Goal: Task Accomplishment & Management: Use online tool/utility

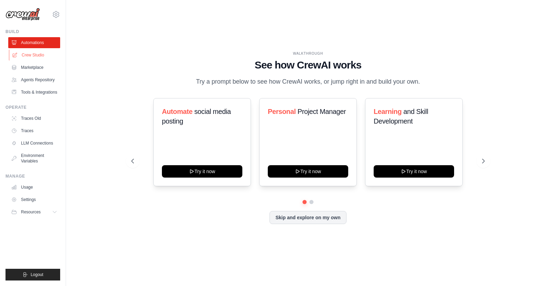
click at [41, 54] on link "Crew Studio" at bounding box center [35, 55] width 52 height 11
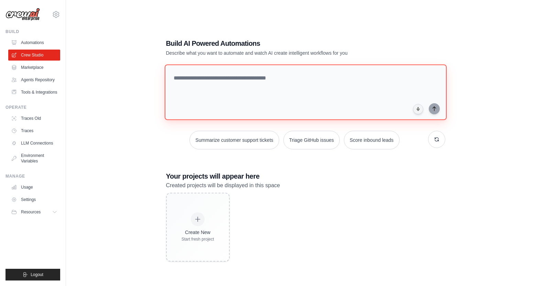
click at [235, 88] on textarea at bounding box center [305, 92] width 282 height 56
click at [242, 90] on textarea at bounding box center [305, 92] width 282 height 56
paste textarea "**********"
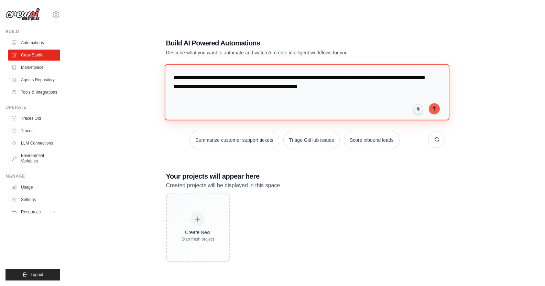
drag, startPoint x: 325, startPoint y: 77, endPoint x: 252, endPoint y: 81, distance: 72.7
click at [252, 81] on textarea "**********" at bounding box center [306, 92] width 285 height 56
type textarea "**********"
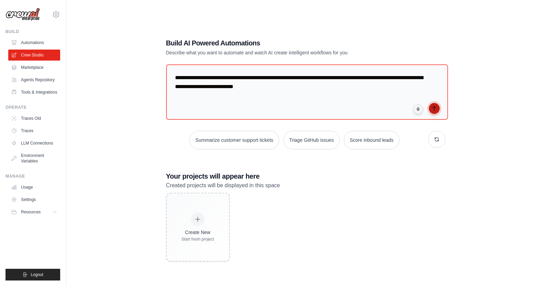
click at [437, 106] on button "submit" at bounding box center [434, 108] width 11 height 11
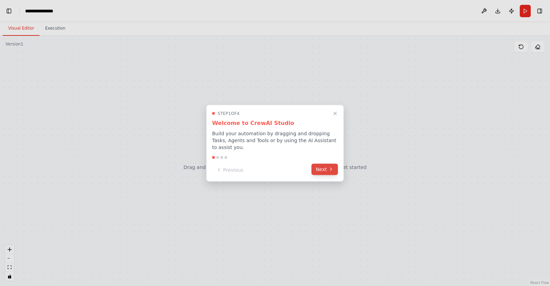
click at [328, 167] on icon at bounding box center [331, 169] width 6 height 6
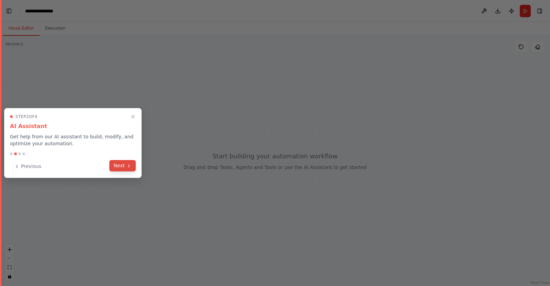
click at [120, 163] on button "Next" at bounding box center [122, 165] width 26 height 11
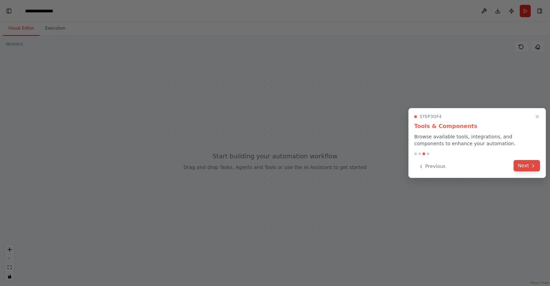
click at [528, 165] on button "Next" at bounding box center [527, 165] width 26 height 11
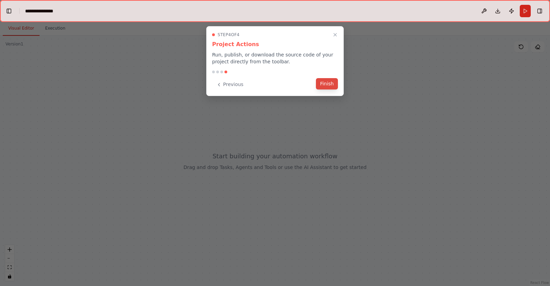
click at [328, 86] on button "Finish" at bounding box center [327, 83] width 22 height 11
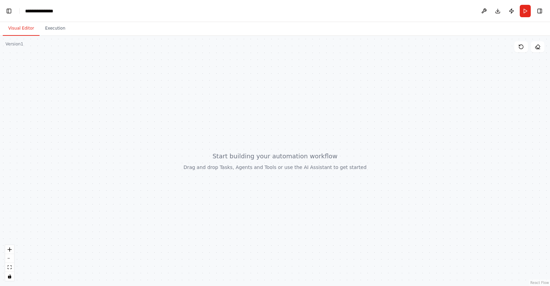
click at [51, 15] on header "**********" at bounding box center [275, 11] width 550 height 22
click at [48, 11] on div "**********" at bounding box center [42, 11] width 34 height 7
click at [48, 11] on div "**********" at bounding box center [51, 11] width 52 height 7
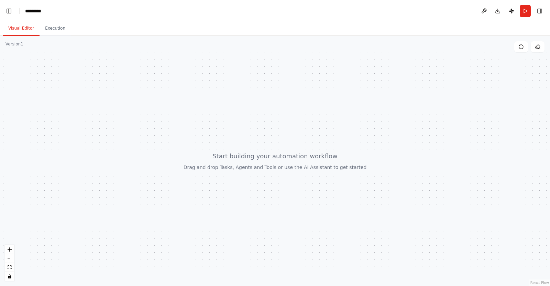
click at [130, 163] on div at bounding box center [275, 161] width 550 height 250
click at [521, 53] on div at bounding box center [275, 161] width 550 height 250
drag, startPoint x: 19, startPoint y: 49, endPoint x: 47, endPoint y: 31, distance: 33.2
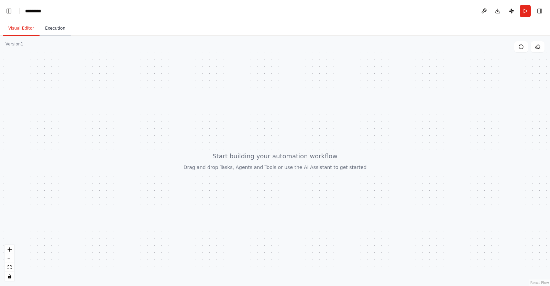
click at [19, 48] on div at bounding box center [275, 161] width 550 height 250
click at [50, 31] on button "Execution" at bounding box center [55, 28] width 31 height 14
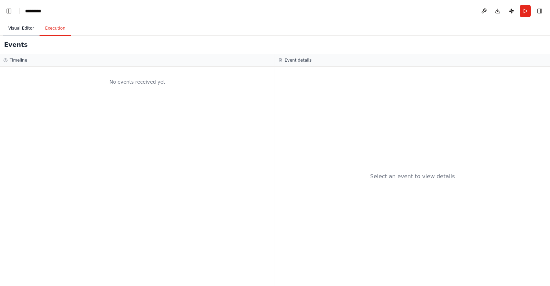
click at [15, 31] on button "Visual Editor" at bounding box center [21, 28] width 37 height 14
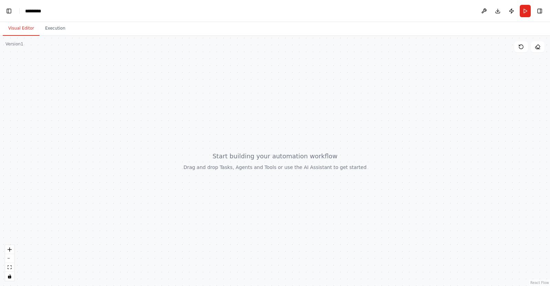
click at [260, 79] on div at bounding box center [275, 161] width 550 height 250
drag, startPoint x: 292, startPoint y: 159, endPoint x: 321, endPoint y: 137, distance: 36.7
click at [293, 159] on div at bounding box center [275, 161] width 550 height 250
drag, startPoint x: 233, startPoint y: 182, endPoint x: 247, endPoint y: 180, distance: 14.3
click at [248, 182] on div at bounding box center [275, 161] width 550 height 250
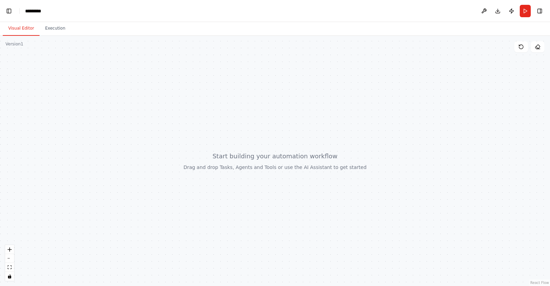
drag, startPoint x: 223, startPoint y: 168, endPoint x: 227, endPoint y: 184, distance: 15.9
click at [230, 185] on div at bounding box center [275, 161] width 550 height 250
click at [486, 10] on button at bounding box center [484, 11] width 11 height 12
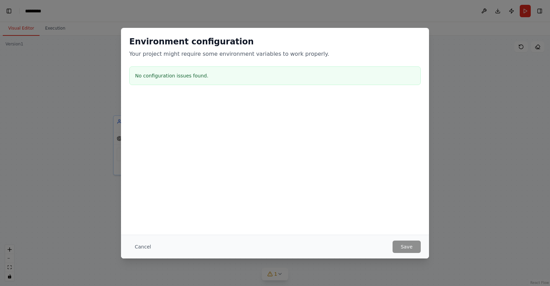
scroll to position [2981, 0]
drag, startPoint x: 138, startPoint y: 245, endPoint x: 210, endPoint y: 192, distance: 89.8
click at [139, 246] on button "Cancel" at bounding box center [142, 246] width 27 height 12
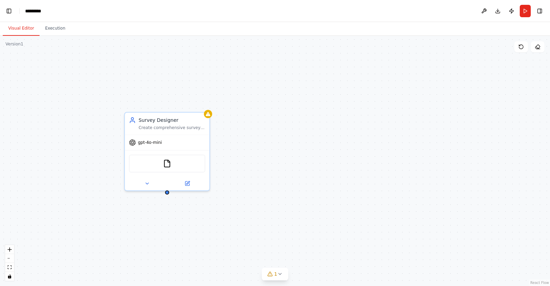
drag, startPoint x: 261, startPoint y: 156, endPoint x: 296, endPoint y: 161, distance: 35.7
click at [304, 159] on div "Survey Designer Create comprehensive surveys (quantitative or qualitative) base…" at bounding box center [275, 161] width 550 height 250
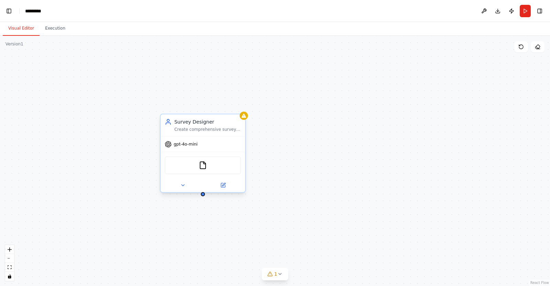
scroll to position [3022, 0]
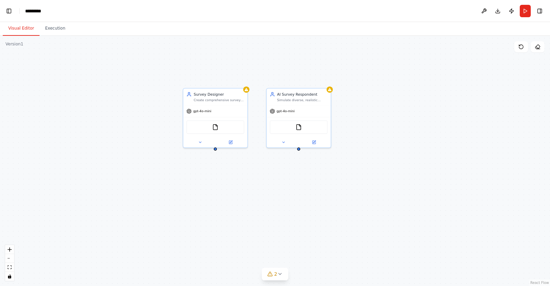
drag, startPoint x: 407, startPoint y: 144, endPoint x: 343, endPoint y: 162, distance: 66.5
click at [343, 162] on div "Survey Designer Create comprehensive surveys (quantitative or qualitative) base…" at bounding box center [275, 161] width 550 height 250
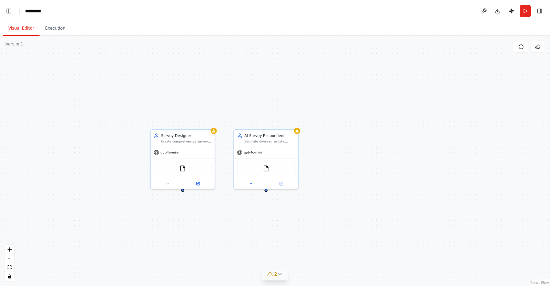
click at [280, 276] on icon at bounding box center [280, 274] width 6 height 6
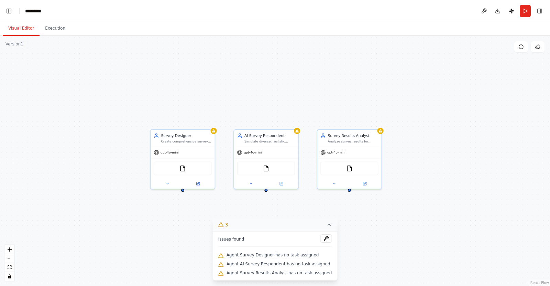
scroll to position [3080, 0]
click at [187, 143] on div "Survey Designer Create comprehensive surveys (quantitative or qualitative) base…" at bounding box center [183, 137] width 64 height 17
click at [183, 142] on div "Create comprehensive surveys (quantitative or qualitative) based on {survey_top…" at bounding box center [186, 140] width 51 height 4
click at [170, 183] on icon at bounding box center [167, 182] width 4 height 4
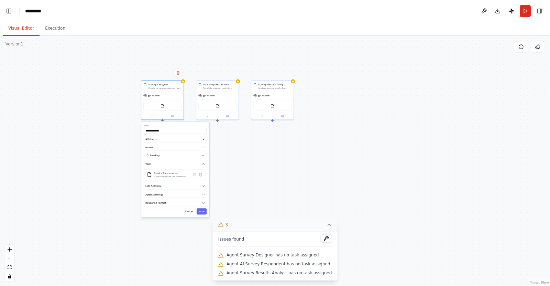
drag, startPoint x: 347, startPoint y: 197, endPoint x: 343, endPoint y: 130, distance: 67.2
click at [343, 130] on div "**********" at bounding box center [275, 161] width 550 height 250
click at [173, 185] on button "LLM Settings" at bounding box center [175, 186] width 63 height 7
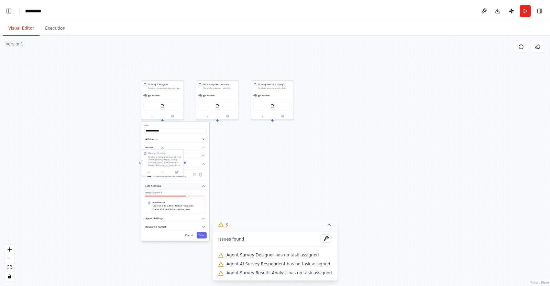
scroll to position [3485, 0]
click at [173, 185] on button "LLM Settings" at bounding box center [175, 186] width 63 height 7
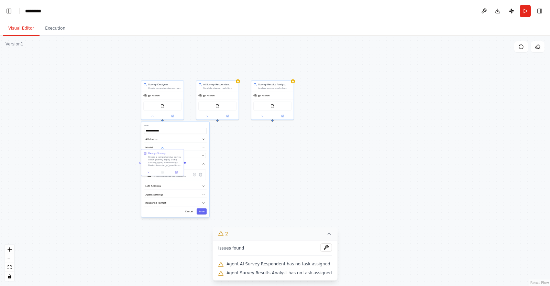
click at [306, 178] on div "**********" at bounding box center [275, 161] width 550 height 250
click at [150, 173] on button at bounding box center [149, 172] width 12 height 4
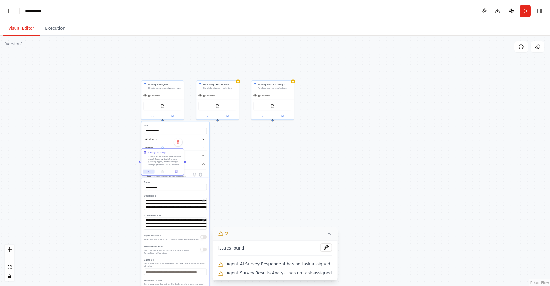
click at [150, 173] on button at bounding box center [149, 172] width 12 height 4
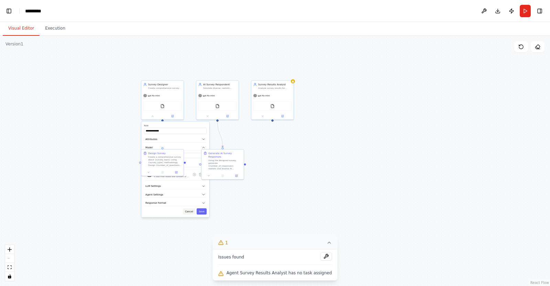
click at [188, 210] on button "Cancel" at bounding box center [189, 211] width 12 height 6
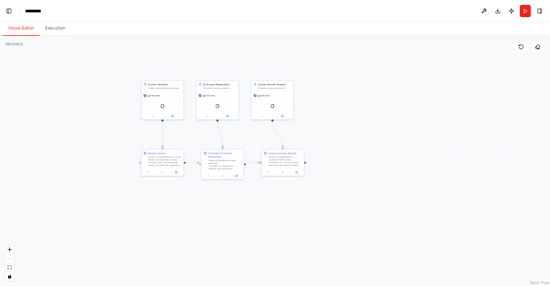
scroll to position [3986, 0]
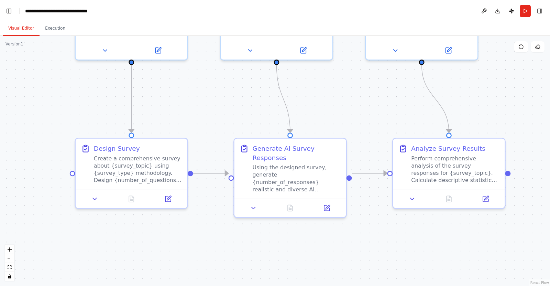
drag, startPoint x: 194, startPoint y: 170, endPoint x: 214, endPoint y: 193, distance: 30.6
click at [214, 193] on div ".deletable-edge-delete-btn { width: 20px; height: 20px; border: 0px solid #ffff…" at bounding box center [275, 161] width 550 height 250
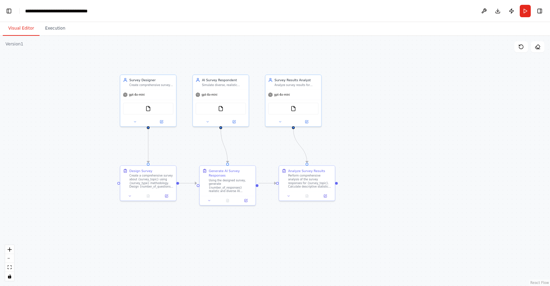
drag, startPoint x: 209, startPoint y: 132, endPoint x: 187, endPoint y: 156, distance: 32.4
click at [187, 156] on div ".deletable-edge-delete-btn { width: 20px; height: 20px; border: 0px solid #ffff…" at bounding box center [275, 161] width 550 height 250
click at [163, 123] on button at bounding box center [162, 121] width 26 height 6
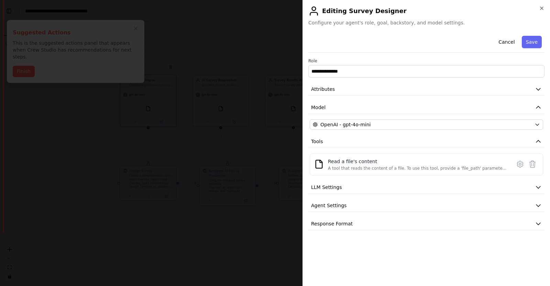
scroll to position [0, 9]
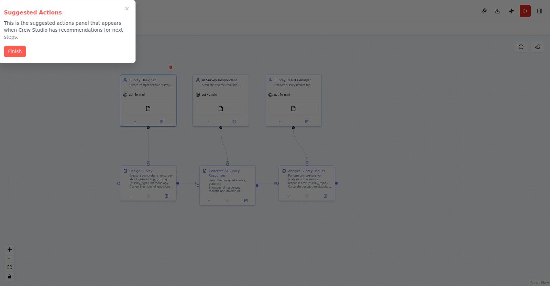
click at [18, 54] on div "Suggested Actions This is the suggested actions panel that appears when Crew St…" at bounding box center [67, 31] width 138 height 63
click at [18, 55] on div "Suggested Actions This is the suggested actions panel that appears when Crew St…" at bounding box center [67, 31] width 138 height 63
click at [17, 50] on div "Finish" at bounding box center [67, 51] width 126 height 11
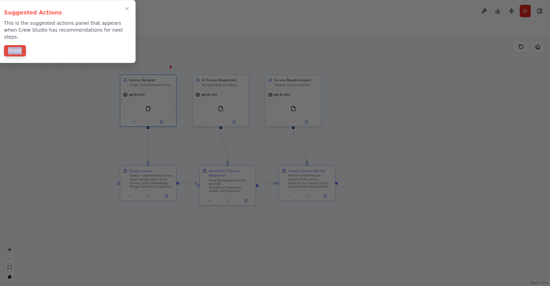
click at [19, 45] on button "Finish" at bounding box center [15, 50] width 22 height 11
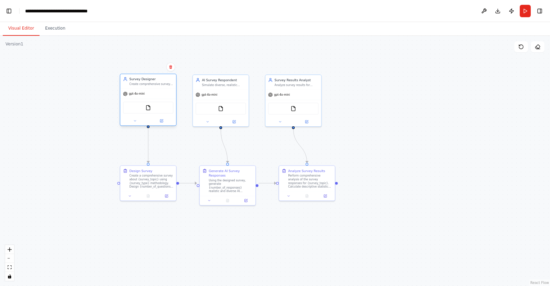
scroll to position [12576, 0]
click at [163, 122] on icon at bounding box center [162, 121] width 4 height 4
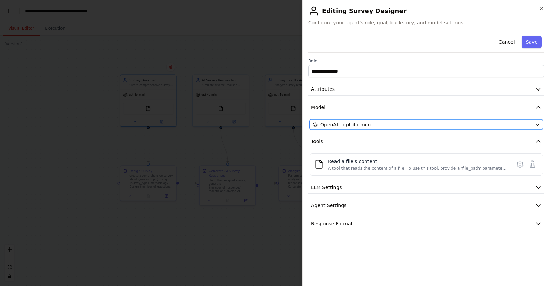
click at [362, 121] on span "OpenAI - gpt-4o-mini" at bounding box center [346, 124] width 50 height 7
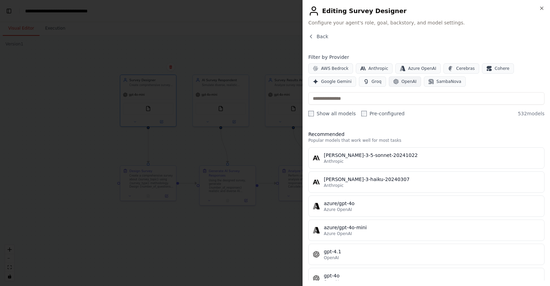
drag, startPoint x: 401, startPoint y: 79, endPoint x: 401, endPoint y: 84, distance: 4.8
click at [402, 81] on span "OpenAI" at bounding box center [409, 82] width 15 height 6
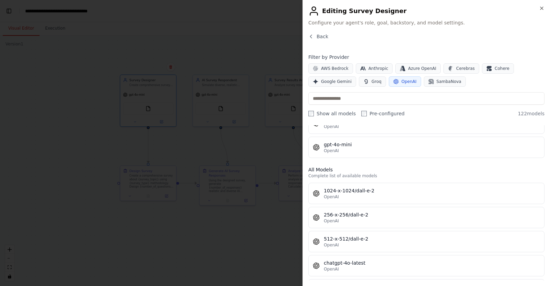
scroll to position [0, 0]
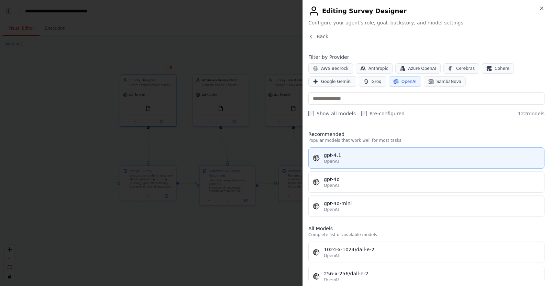
click at [343, 158] on div "gpt-4.1" at bounding box center [432, 155] width 216 height 7
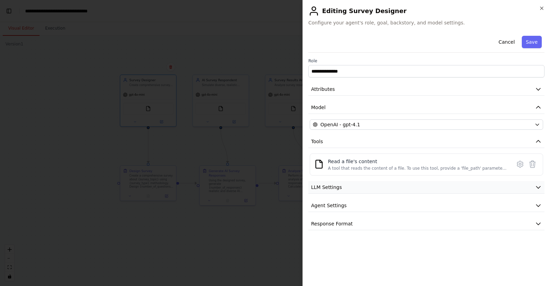
click at [347, 184] on button "LLM Settings" at bounding box center [426, 187] width 236 height 13
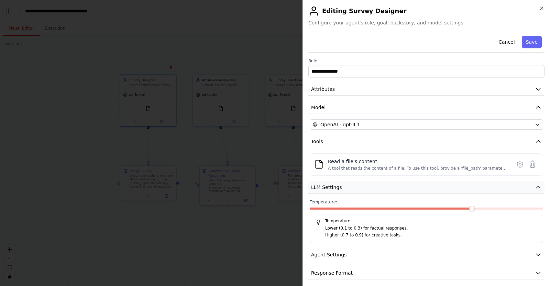
scroll to position [4, 0]
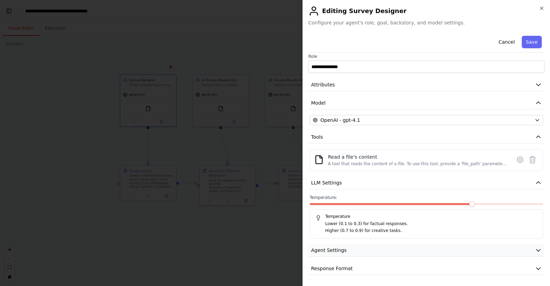
click at [349, 253] on button "Agent Settings" at bounding box center [426, 250] width 236 height 13
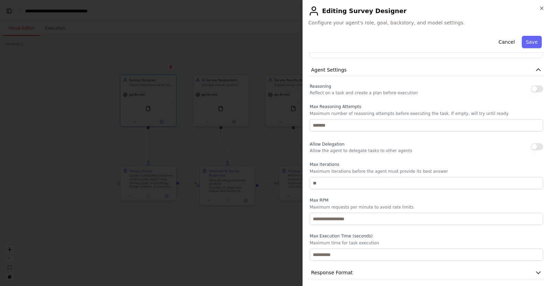
scroll to position [189, 0]
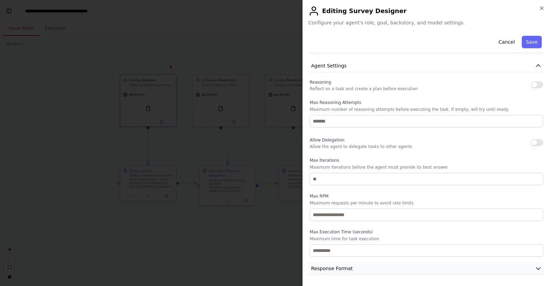
click at [340, 268] on span "Response Format" at bounding box center [332, 268] width 42 height 7
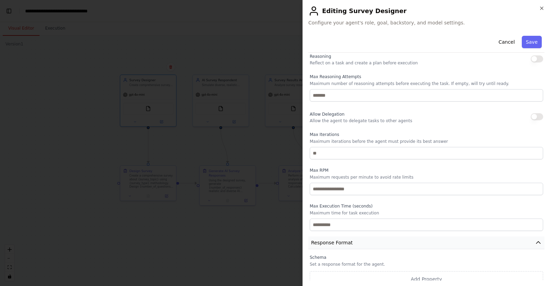
scroll to position [221, 0]
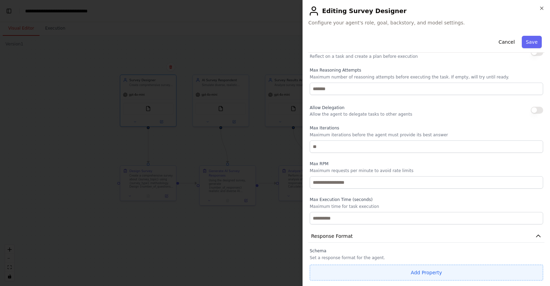
click at [362, 267] on button "Add Property" at bounding box center [427, 272] width 234 height 16
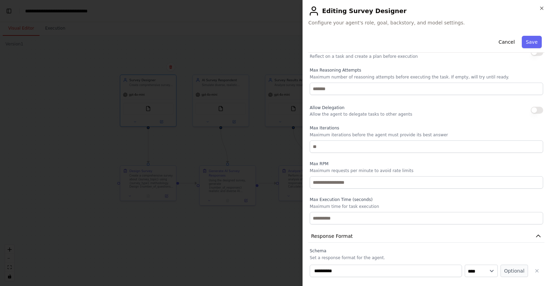
scroll to position [239, 0]
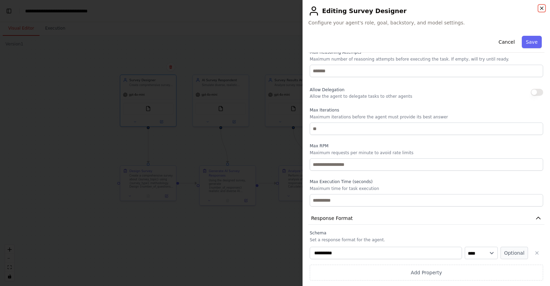
click at [541, 9] on icon "button" at bounding box center [542, 8] width 3 height 3
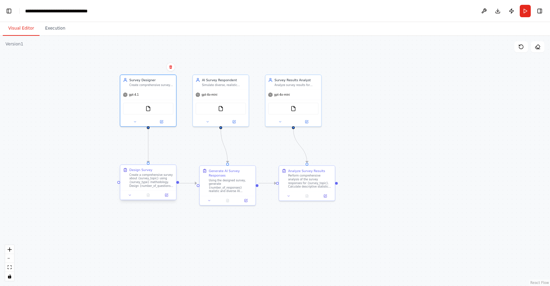
click at [138, 181] on div "Create a comprehensive survey about {survey_topic} using {survey_type} methodol…" at bounding box center [151, 180] width 44 height 14
click at [210, 97] on div "gpt-4o-mini" at bounding box center [221, 94] width 56 height 10
click at [209, 122] on icon at bounding box center [208, 121] width 4 height 4
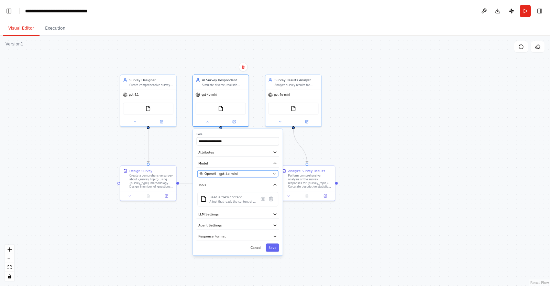
click at [210, 173] on span "OpenAI - gpt-4o-mini" at bounding box center [221, 173] width 33 height 4
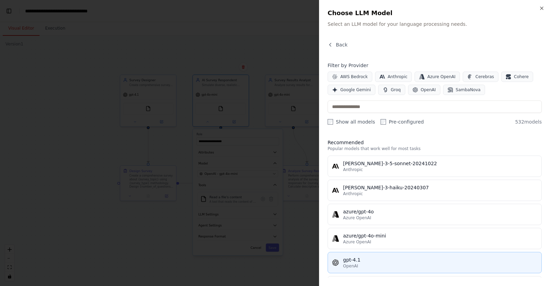
click at [355, 266] on span "OpenAI" at bounding box center [350, 266] width 15 height 6
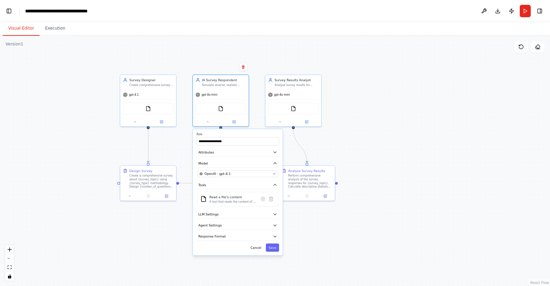
click at [363, 139] on div ".deletable-edge-delete-btn { width: 20px; height: 20px; border: 0px solid #ffff…" at bounding box center [275, 161] width 550 height 250
click at [274, 246] on button "Save" at bounding box center [272, 247] width 13 height 8
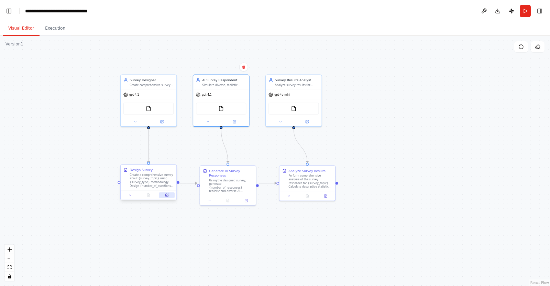
click at [165, 195] on button at bounding box center [166, 195] width 15 height 6
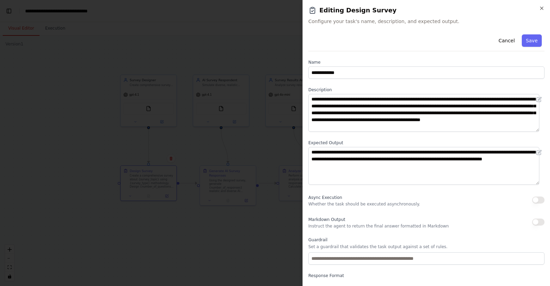
scroll to position [25, 0]
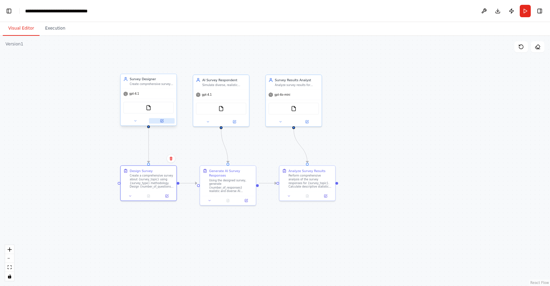
click at [160, 122] on button at bounding box center [162, 121] width 26 height 6
click at [327, 195] on icon at bounding box center [325, 195] width 3 height 3
click at [308, 122] on icon at bounding box center [307, 120] width 3 height 3
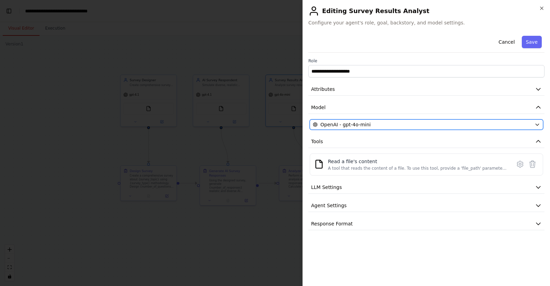
click at [340, 126] on span "OpenAI - gpt-4o-mini" at bounding box center [346, 124] width 50 height 7
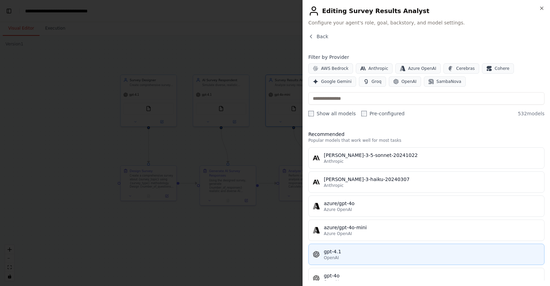
click at [345, 249] on div "gpt-4.1" at bounding box center [432, 251] width 216 height 7
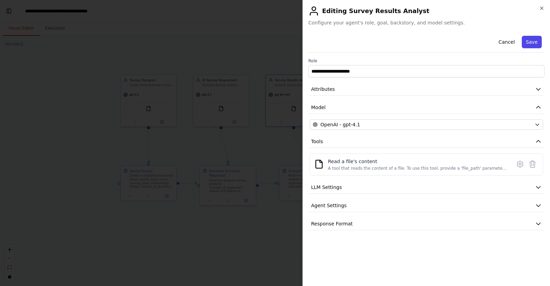
click at [530, 42] on button "Save" at bounding box center [532, 42] width 20 height 12
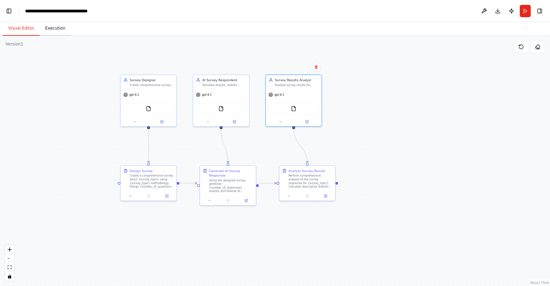
click at [50, 33] on button "Execution" at bounding box center [55, 28] width 31 height 14
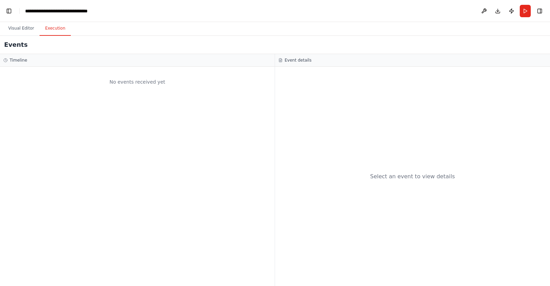
click at [85, 80] on div "No events received yet" at bounding box center [137, 81] width 268 height 23
click at [116, 80] on div "No events received yet" at bounding box center [137, 81] width 268 height 23
click at [373, 138] on div "Select an event to view details" at bounding box center [412, 176] width 275 height 219
drag, startPoint x: 397, startPoint y: 193, endPoint x: 395, endPoint y: 187, distance: 6.0
click at [397, 193] on div "Select an event to view details" at bounding box center [412, 176] width 275 height 219
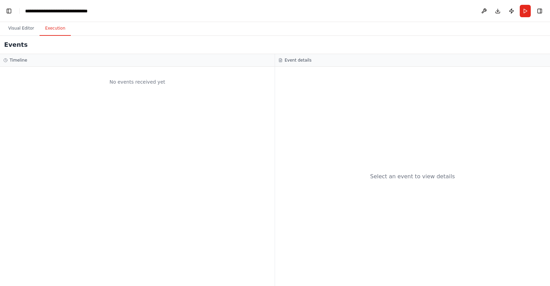
click at [391, 178] on div "Select an event to view details" at bounding box center [412, 176] width 85 height 8
click at [30, 30] on button "Visual Editor" at bounding box center [21, 28] width 37 height 14
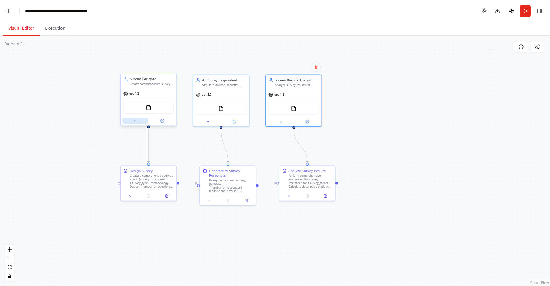
click at [136, 121] on icon at bounding box center [135, 121] width 4 height 4
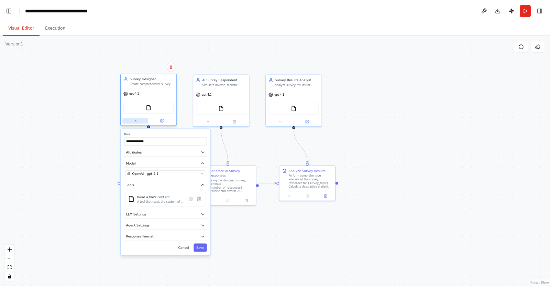
click at [136, 121] on icon at bounding box center [135, 121] width 4 height 4
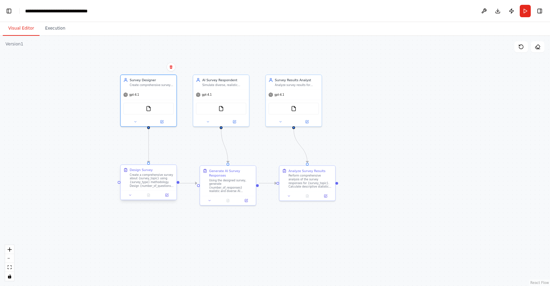
click at [139, 183] on div "Create a comprehensive survey about {survey_topic} using {survey_type} methodol…" at bounding box center [152, 180] width 44 height 14
click at [129, 198] on div at bounding box center [149, 194] width 56 height 9
click at [130, 196] on icon at bounding box center [131, 195] width 4 height 4
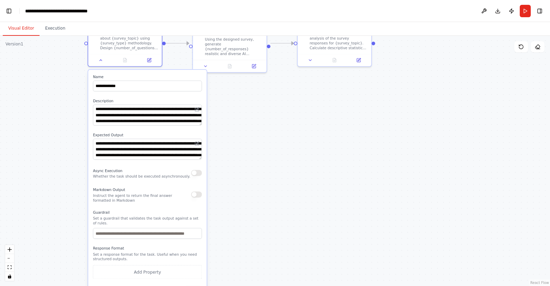
drag, startPoint x: 225, startPoint y: 238, endPoint x: 229, endPoint y: 148, distance: 90.5
click at [229, 148] on div ".deletable-edge-delete-btn { width: 20px; height: 20px; border: 0px solid #ffff…" at bounding box center [275, 161] width 550 height 250
click at [150, 233] on input "text" at bounding box center [147, 233] width 109 height 11
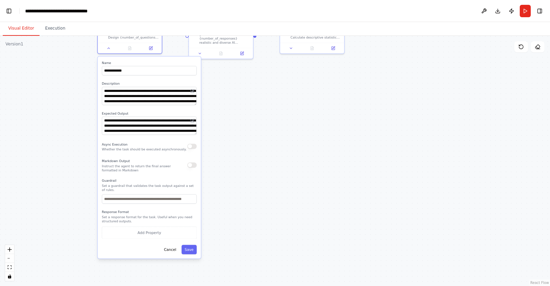
drag, startPoint x: 226, startPoint y: 220, endPoint x: 222, endPoint y: 208, distance: 12.7
click at [222, 208] on div ".deletable-edge-delete-btn { width: 20px; height: 20px; border: 0px solid #ffff…" at bounding box center [275, 161] width 550 height 250
click at [176, 246] on button "Cancel" at bounding box center [170, 249] width 19 height 9
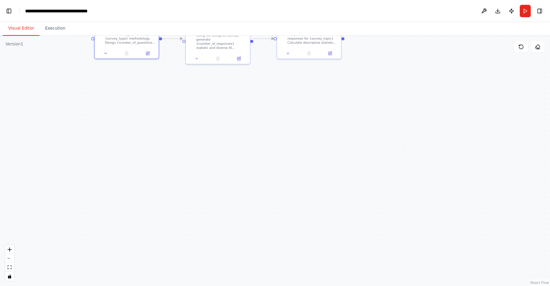
drag, startPoint x: 243, startPoint y: 133, endPoint x: 246, endPoint y: 200, distance: 66.4
click at [246, 199] on div ".deletable-edge-delete-btn { width: 20px; height: 20px; border: 0px solid #ffff…" at bounding box center [275, 161] width 550 height 250
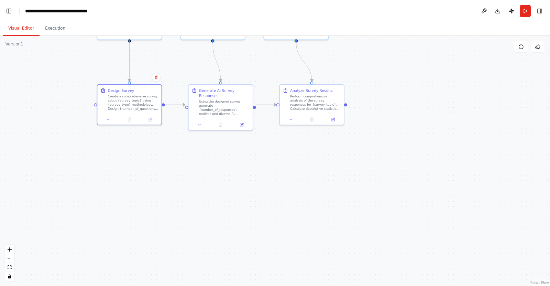
click at [246, 230] on div ".deletable-edge-delete-btn { width: 20px; height: 20px; border: 0px solid #ffff…" at bounding box center [275, 161] width 550 height 250
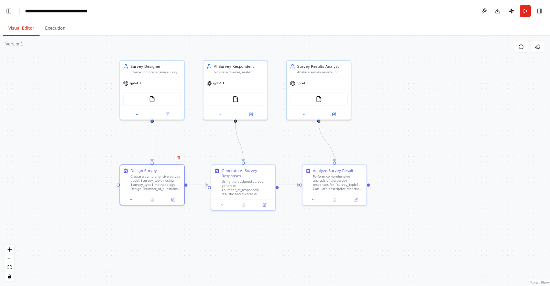
click at [289, 139] on div ".deletable-edge-delete-btn { width: 20px; height: 20px; border: 0px solid #ffff…" at bounding box center [275, 161] width 550 height 250
click at [524, 10] on button "Run" at bounding box center [525, 11] width 11 height 12
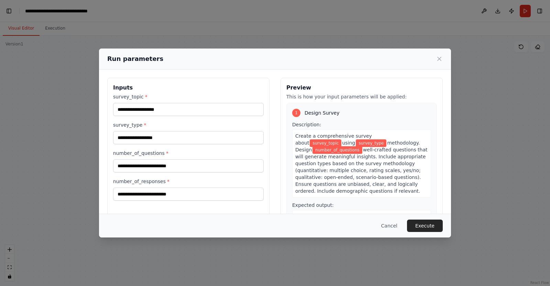
click at [437, 61] on icon at bounding box center [439, 58] width 7 height 7
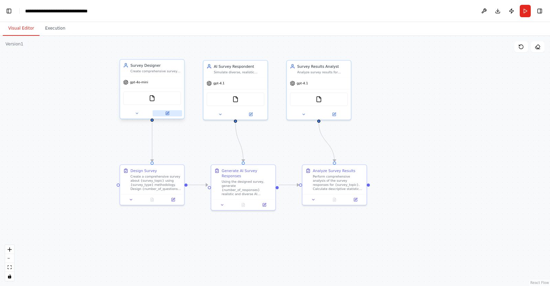
click at [166, 116] on button at bounding box center [168, 113] width 30 height 6
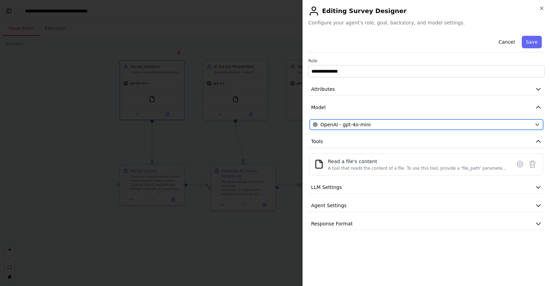
click at [370, 126] on div "OpenAI - gpt-4o-mini" at bounding box center [422, 124] width 219 height 7
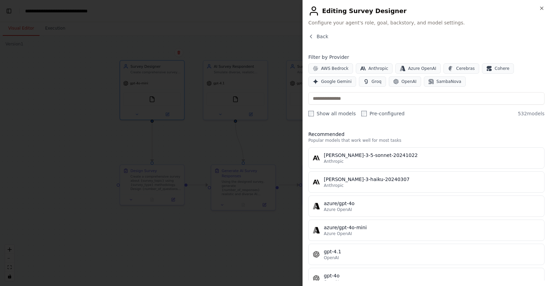
click at [355, 259] on div "OpenAI" at bounding box center [432, 258] width 216 height 6
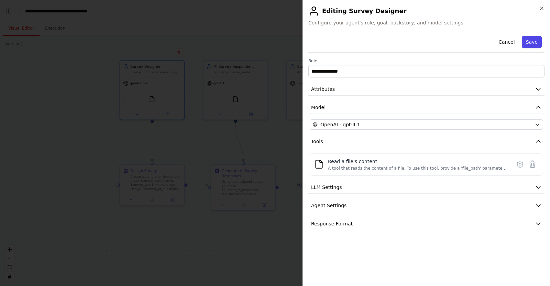
click at [531, 40] on button "Save" at bounding box center [532, 42] width 20 height 12
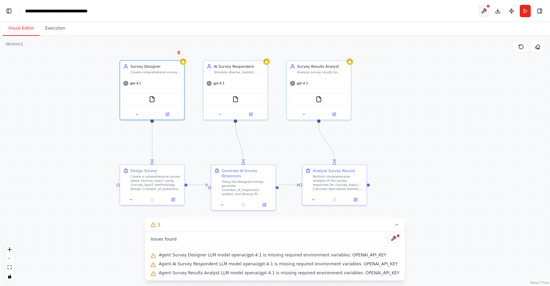
click at [486, 10] on button at bounding box center [484, 11] width 11 height 12
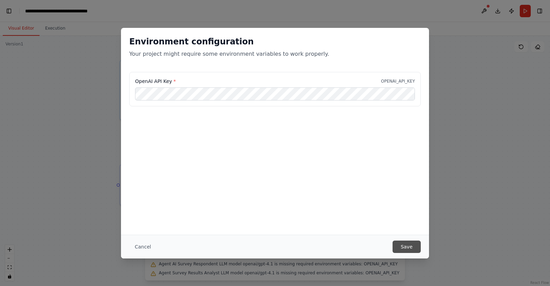
click at [409, 247] on button "Save" at bounding box center [407, 246] width 28 height 12
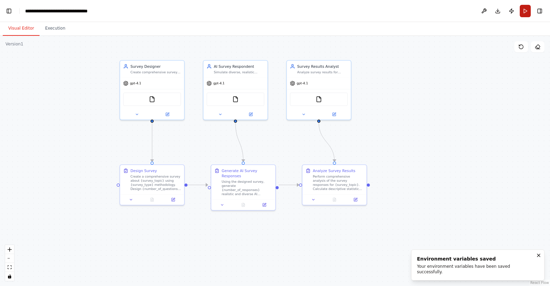
click at [525, 9] on button "Run" at bounding box center [525, 11] width 11 height 12
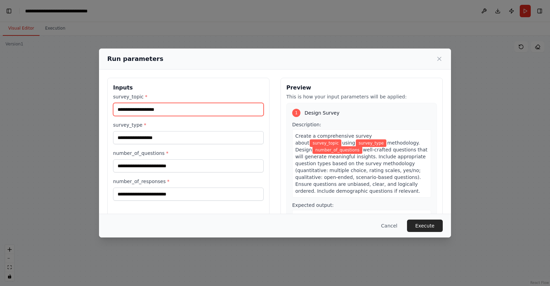
click at [130, 111] on input "survey_topic *" at bounding box center [188, 109] width 151 height 13
type input "********"
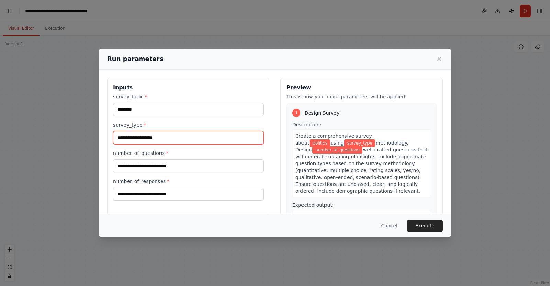
click at [140, 140] on input "survey_type *" at bounding box center [188, 137] width 151 height 13
type input "*****"
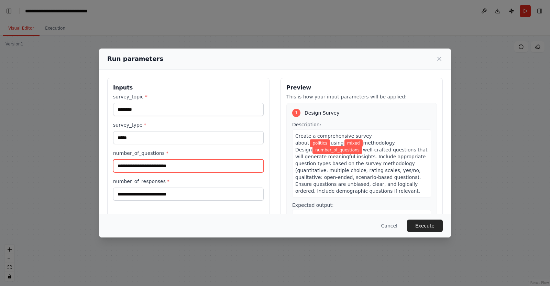
click at [149, 167] on input "number_of_questions *" at bounding box center [188, 165] width 151 height 13
type input "**"
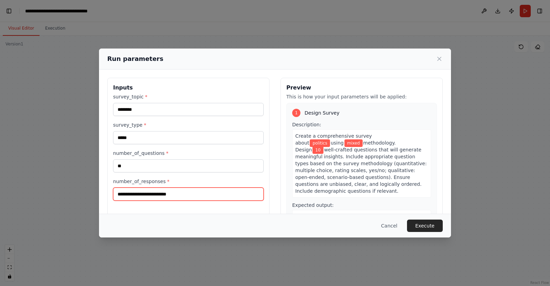
click at [169, 193] on input "number_of_responses *" at bounding box center [188, 193] width 151 height 13
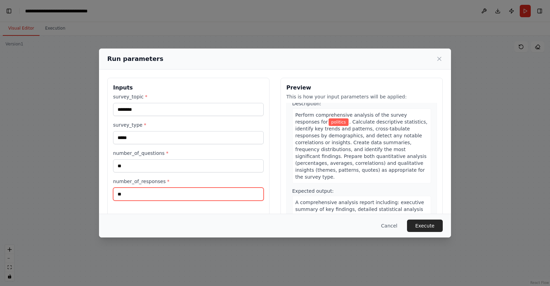
scroll to position [346, 0]
type input "**"
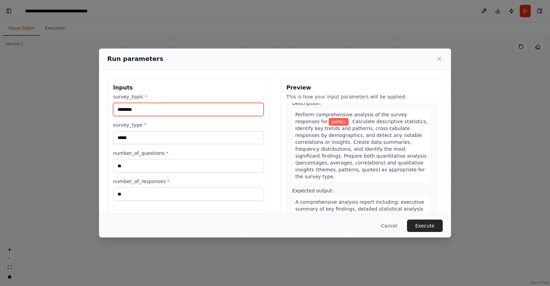
click at [181, 110] on input "********" at bounding box center [188, 109] width 151 height 13
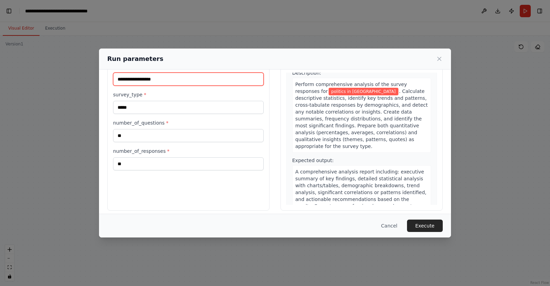
scroll to position [35, 0]
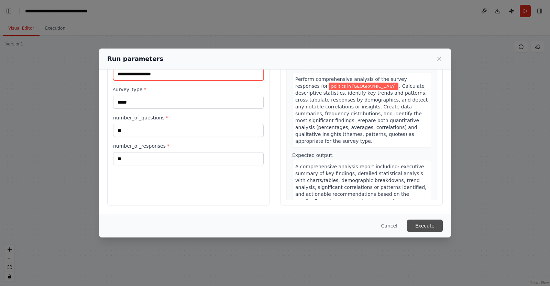
type input "**********"
click at [429, 225] on button "Execute" at bounding box center [425, 225] width 36 height 12
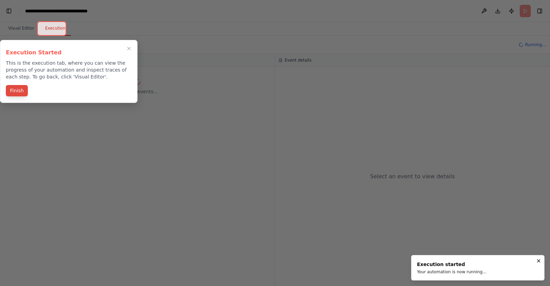
click at [21, 94] on button "Finish" at bounding box center [17, 90] width 22 height 11
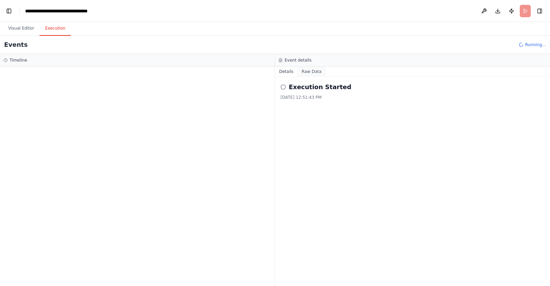
click at [307, 71] on button "Raw Data" at bounding box center [312, 72] width 28 height 10
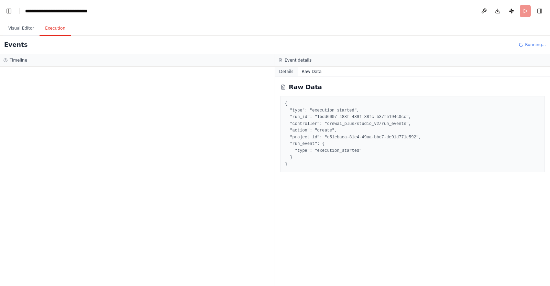
click at [290, 74] on button "Details" at bounding box center [286, 72] width 23 height 10
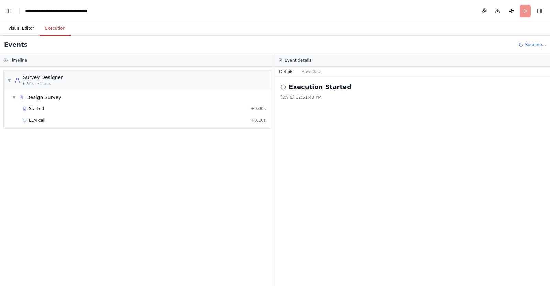
click at [15, 24] on button "Visual Editor" at bounding box center [21, 28] width 37 height 14
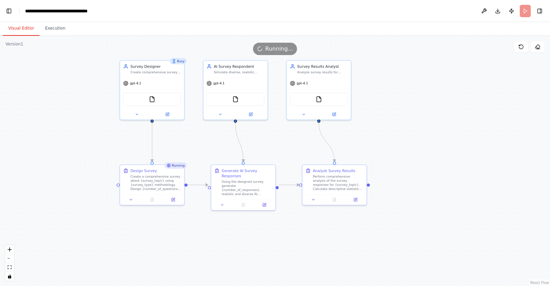
drag, startPoint x: 499, startPoint y: 11, endPoint x: 339, endPoint y: 7, distance: 160.0
click at [339, 7] on header "**********" at bounding box center [275, 11] width 550 height 22
click at [53, 28] on button "Execution" at bounding box center [55, 28] width 31 height 14
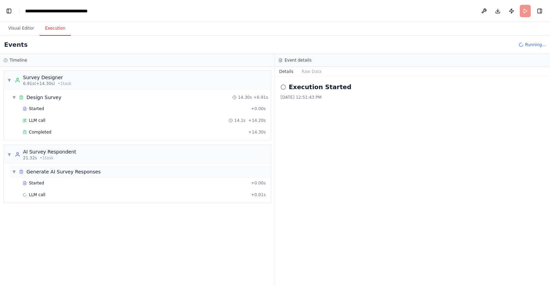
click at [105, 176] on div "▼ Generate AI Survey Responses" at bounding box center [140, 171] width 262 height 12
click at [105, 176] on div "▶ Generate AI Survey Responses" at bounding box center [140, 171] width 262 height 12
click at [51, 182] on div "Started" at bounding box center [136, 183] width 226 height 6
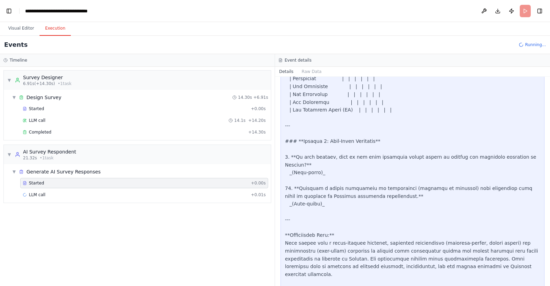
scroll to position [880, 0]
click at [42, 195] on span "LLM call" at bounding box center [37, 195] width 17 height 6
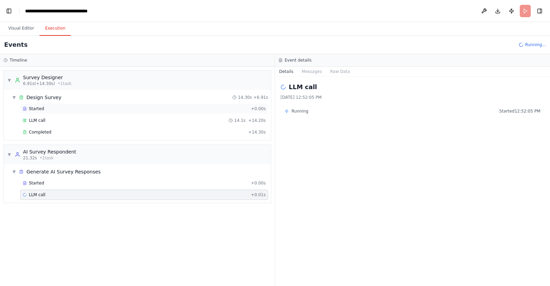
click at [44, 110] on div "Started" at bounding box center [136, 109] width 226 height 6
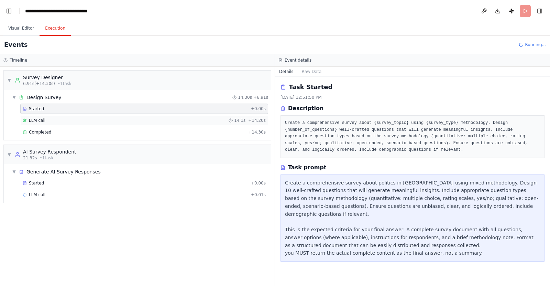
click at [64, 120] on div "LLM call 14.1s + 14.20s" at bounding box center [144, 121] width 243 height 6
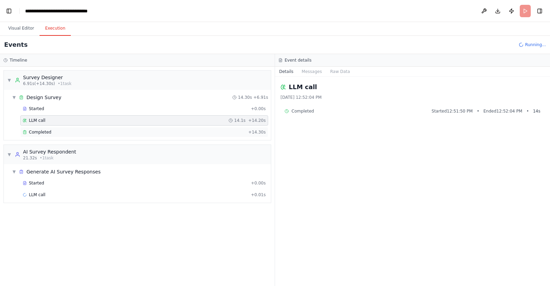
click at [43, 133] on span "Completed" at bounding box center [40, 132] width 22 height 6
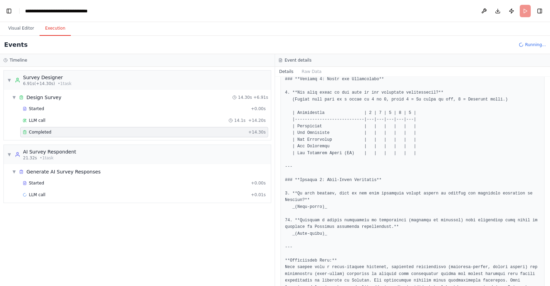
scroll to position [666, 0]
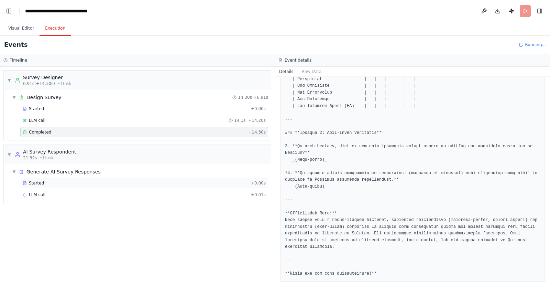
click at [47, 183] on div "Started" at bounding box center [136, 183] width 226 height 6
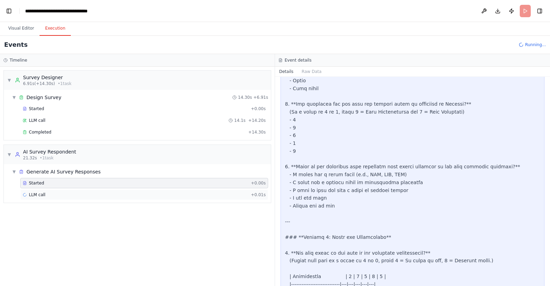
click at [46, 194] on div "LLM call + 0.01s" at bounding box center [144, 195] width 243 height 6
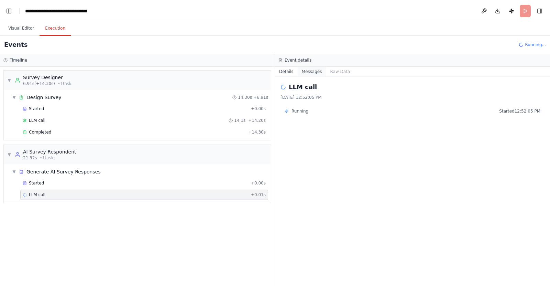
click at [316, 69] on button "Messages" at bounding box center [312, 72] width 29 height 10
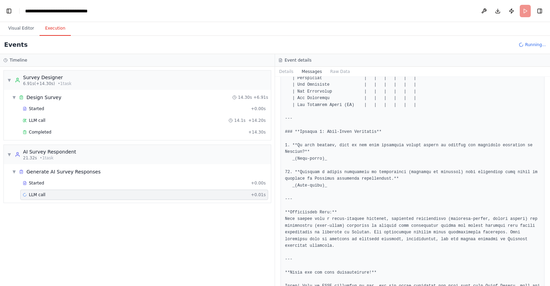
scroll to position [993, 0]
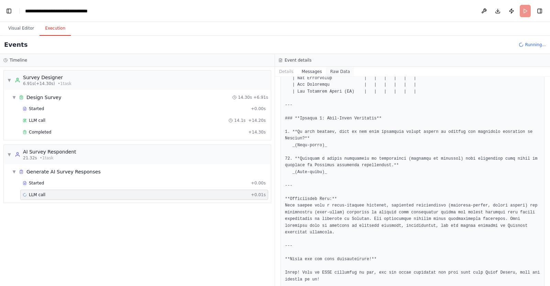
click at [331, 72] on button "Raw Data" at bounding box center [340, 72] width 28 height 10
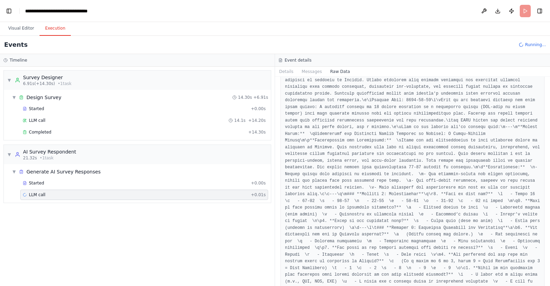
scroll to position [2400, 0]
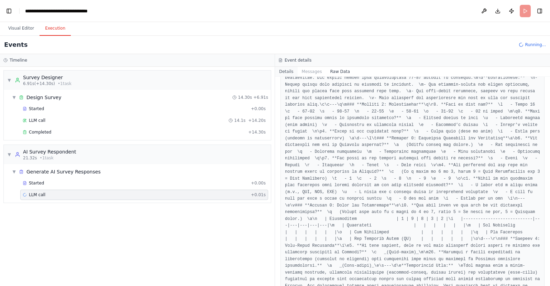
click at [289, 74] on button "Details" at bounding box center [286, 72] width 23 height 10
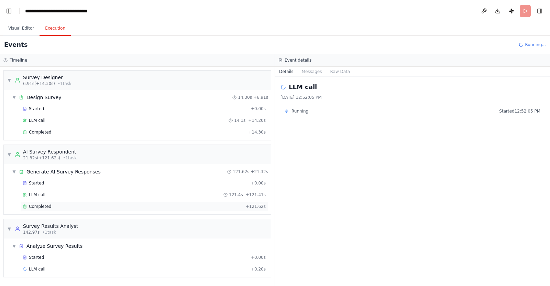
click at [37, 202] on div "Completed + 121.62s" at bounding box center [144, 206] width 248 height 10
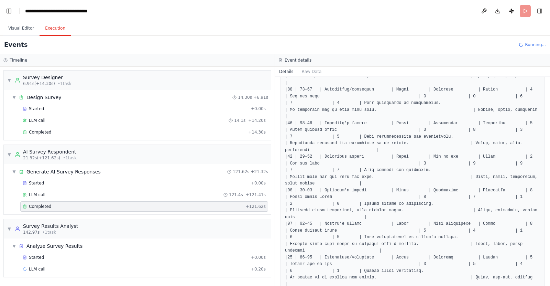
scroll to position [1685, 0]
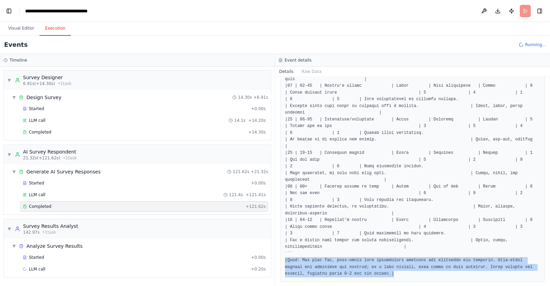
drag, startPoint x: 355, startPoint y: 268, endPoint x: 283, endPoint y: 253, distance: 73.7
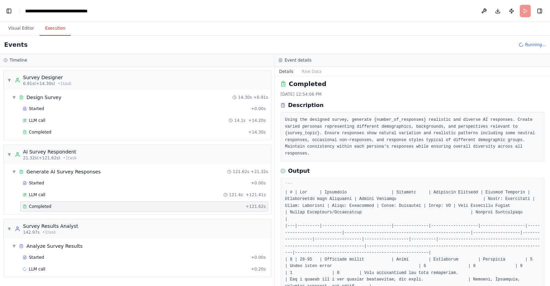
scroll to position [0, 0]
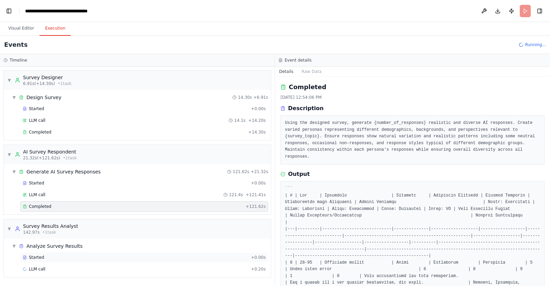
click at [55, 262] on div "Started + 0.00s" at bounding box center [144, 257] width 248 height 10
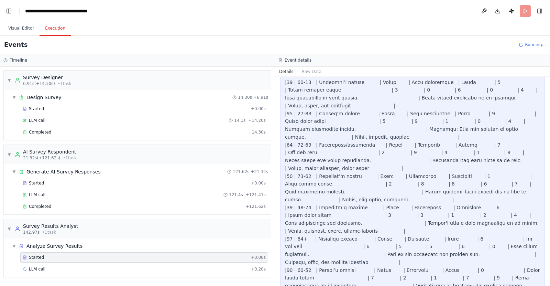
scroll to position [1420, 0]
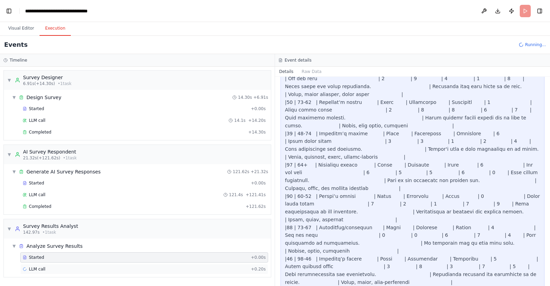
click at [61, 267] on div "LLM call + 0.20s" at bounding box center [144, 269] width 243 height 6
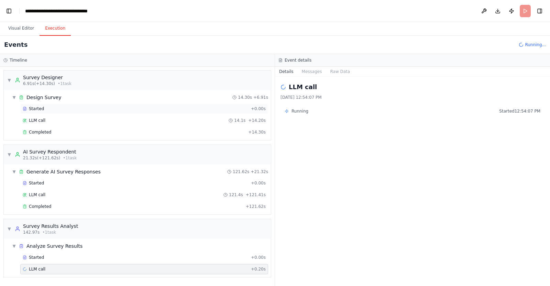
click at [48, 109] on div "Started" at bounding box center [136, 109] width 226 height 6
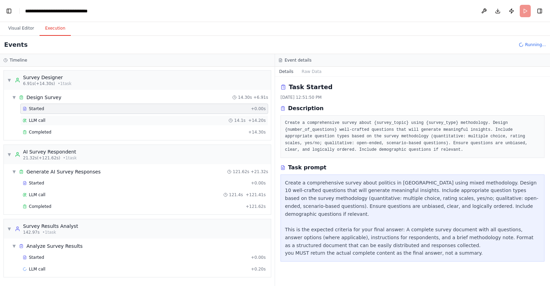
click at [34, 124] on div "LLM call 14.1s + 14.20s" at bounding box center [144, 120] width 248 height 10
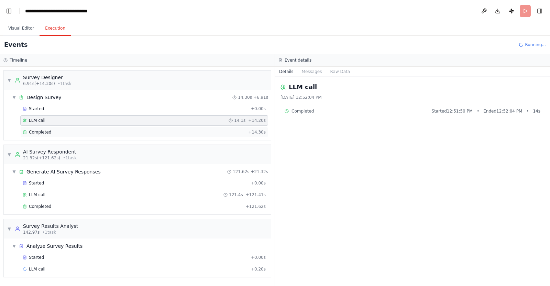
click at [36, 131] on span "Completed" at bounding box center [40, 132] width 22 height 6
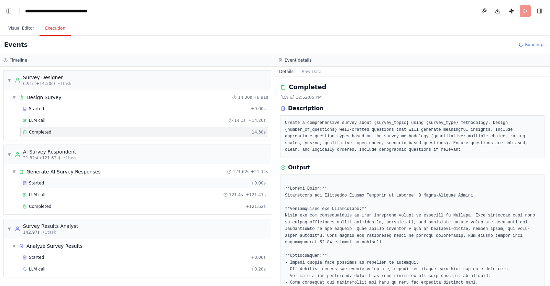
click at [42, 181] on div "Started" at bounding box center [136, 183] width 226 height 6
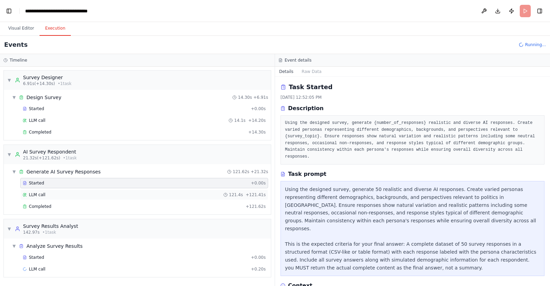
click at [44, 197] on div "LLM call 121.4s + 121.41s" at bounding box center [144, 195] width 243 height 6
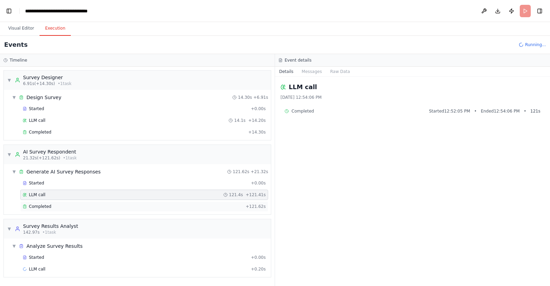
click at [44, 207] on span "Completed" at bounding box center [40, 207] width 22 height 6
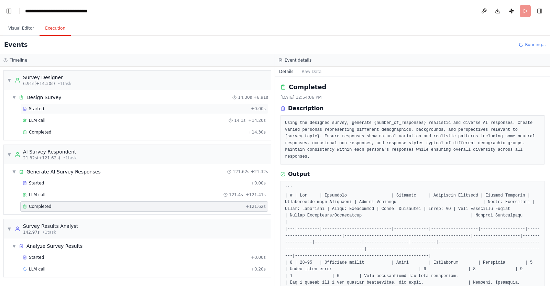
click at [50, 108] on div "Started" at bounding box center [136, 109] width 226 height 6
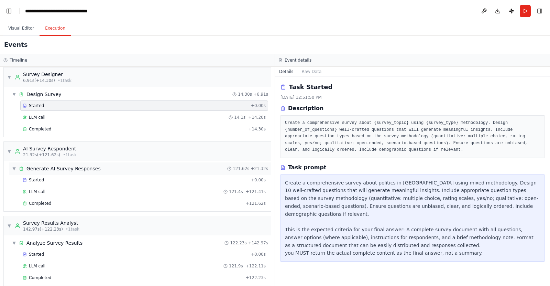
scroll to position [11, 0]
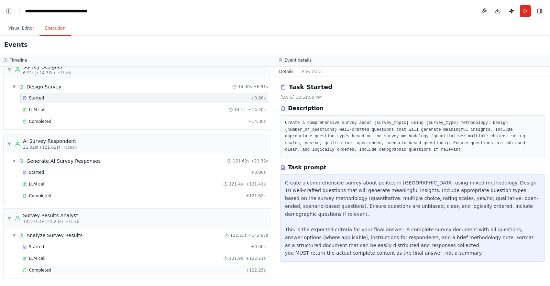
click at [44, 273] on div "Completed + 122.23s" at bounding box center [144, 270] width 248 height 10
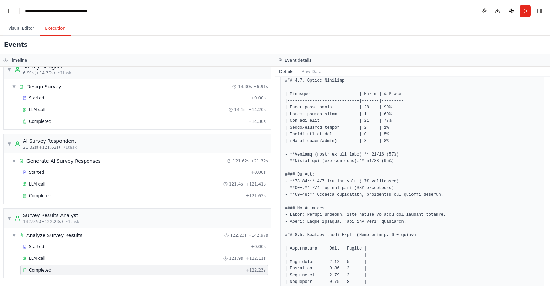
scroll to position [963, 0]
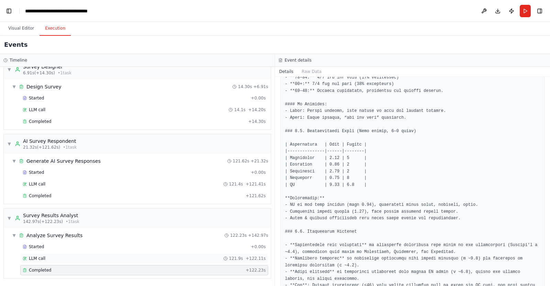
click at [106, 259] on div "LLM call 121.9s + 122.11s" at bounding box center [144, 259] width 243 height 6
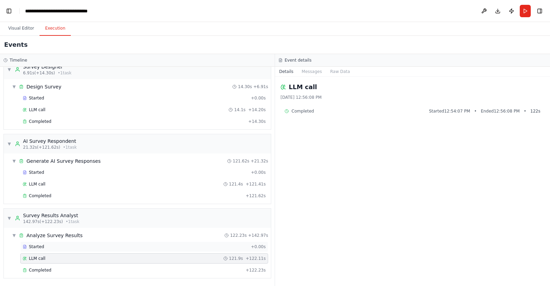
click at [91, 244] on div "Started" at bounding box center [136, 247] width 226 height 6
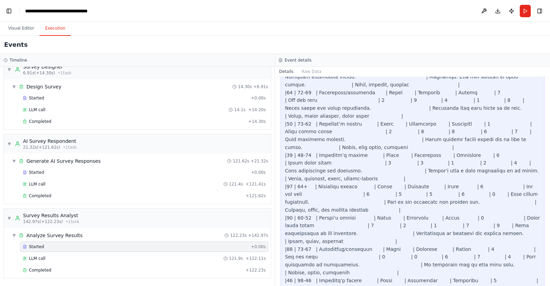
scroll to position [1420, 0]
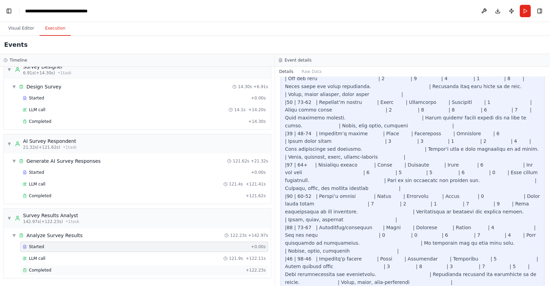
click at [70, 273] on div "Completed + 122.23s" at bounding box center [144, 270] width 248 height 10
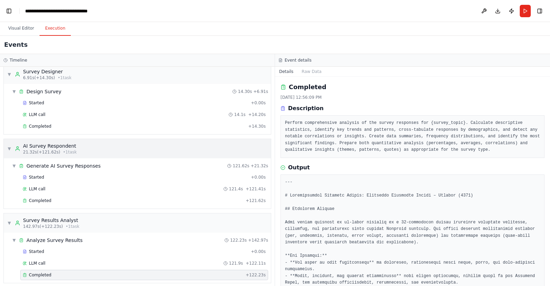
scroll to position [0, 0]
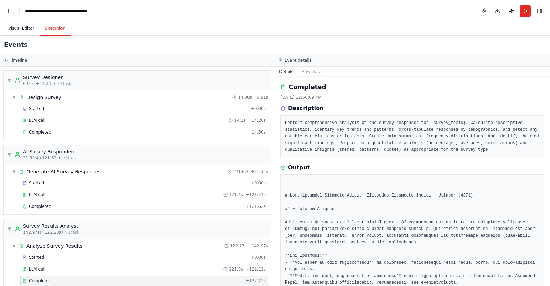
click at [15, 31] on button "Visual Editor" at bounding box center [21, 28] width 37 height 14
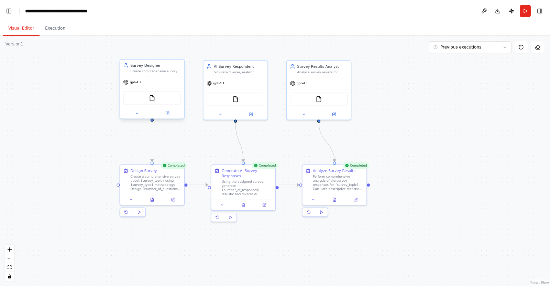
click at [164, 89] on div "FileReadTool" at bounding box center [152, 98] width 64 height 20
click at [138, 114] on icon at bounding box center [137, 113] width 4 height 4
click at [138, 111] on icon at bounding box center [137, 113] width 4 height 4
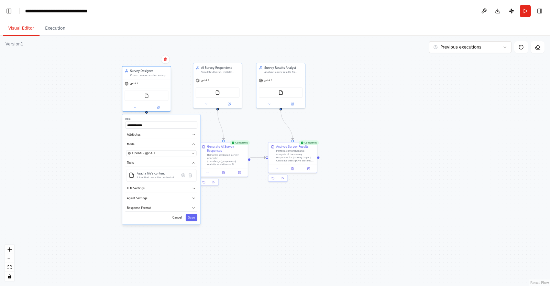
drag, startPoint x: 150, startPoint y: 80, endPoint x: 156, endPoint y: 83, distance: 6.5
click at [156, 83] on div "gpt-4.1" at bounding box center [146, 83] width 48 height 9
click at [181, 219] on button "Cancel" at bounding box center [177, 217] width 14 height 7
click at [180, 217] on button "Cancel" at bounding box center [177, 217] width 14 height 7
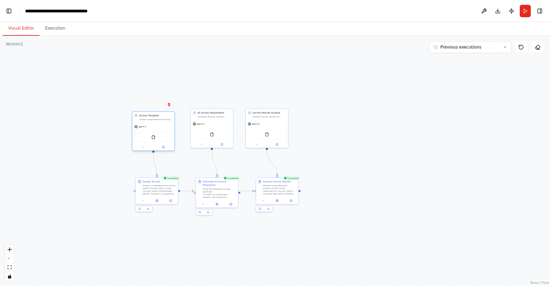
drag, startPoint x: 156, startPoint y: 73, endPoint x: 161, endPoint y: 117, distance: 43.9
click at [161, 117] on div "Survey Designer Create comprehensive surveys (quantitative or qualitative) base…" at bounding box center [155, 117] width 33 height 7
click at [423, 143] on div ".deletable-edge-delete-btn { width: 20px; height: 20px; border: 0px solid #ffff…" at bounding box center [275, 161] width 550 height 250
click at [151, 120] on div "gpt-4.1" at bounding box center [153, 123] width 42 height 8
click at [305, 141] on div ".deletable-edge-delete-btn { width: 20px; height: 20px; border: 0px solid #ffff…" at bounding box center [275, 161] width 550 height 250
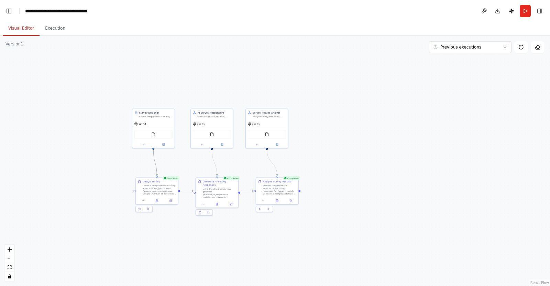
drag, startPoint x: 156, startPoint y: 161, endPoint x: 147, endPoint y: 161, distance: 9.3
click at [147, 161] on div ".deletable-edge-delete-btn { width: 20px; height: 20px; border: 0px solid #ffff…" at bounding box center [275, 161] width 550 height 250
drag, startPoint x: 154, startPoint y: 159, endPoint x: 147, endPoint y: 159, distance: 7.6
click at [147, 159] on div ".deletable-edge-delete-btn { width: 20px; height: 20px; border: 0px solid #ffff…" at bounding box center [275, 161] width 550 height 250
click at [144, 142] on icon at bounding box center [143, 143] width 3 height 3
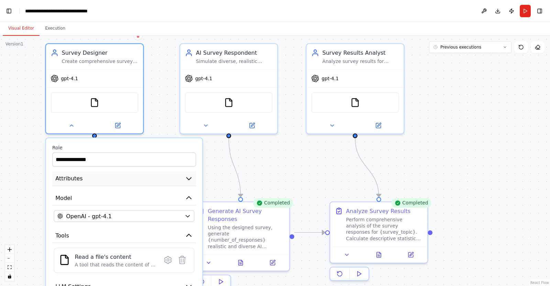
click at [83, 183] on button "Attributes" at bounding box center [124, 178] width 144 height 15
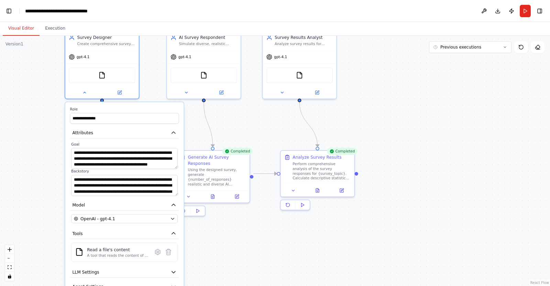
drag, startPoint x: 45, startPoint y: 187, endPoint x: 63, endPoint y: 137, distance: 53.4
click at [63, 137] on div "**********" at bounding box center [275, 161] width 550 height 250
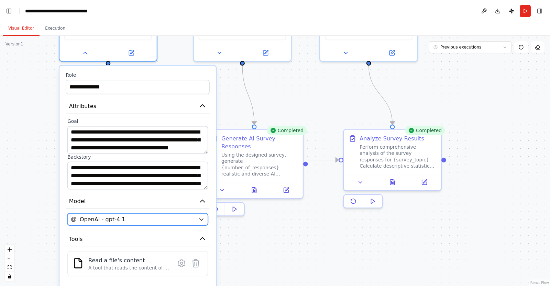
click at [101, 219] on span "OpenAI - gpt-4.1" at bounding box center [103, 219] width 46 height 8
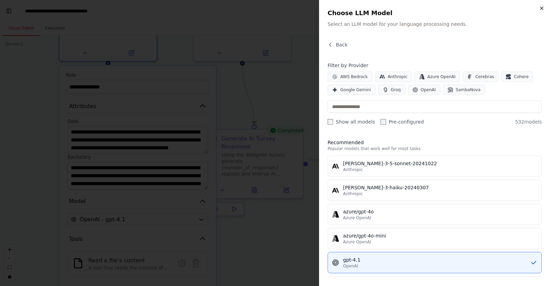
click at [543, 8] on icon "button" at bounding box center [542, 9] width 6 height 6
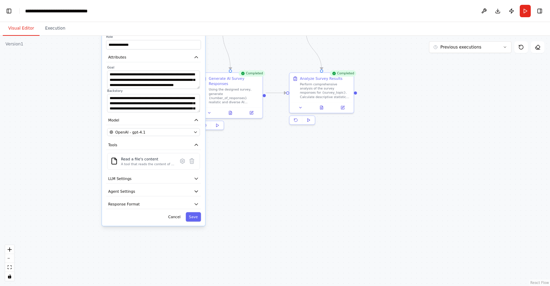
drag, startPoint x: 283, startPoint y: 262, endPoint x: 280, endPoint y: 180, distance: 82.3
click at [280, 180] on div "**********" at bounding box center [275, 161] width 550 height 250
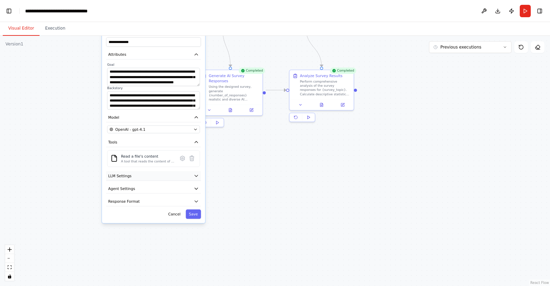
click at [124, 179] on button "LLM Settings" at bounding box center [153, 176] width 95 height 10
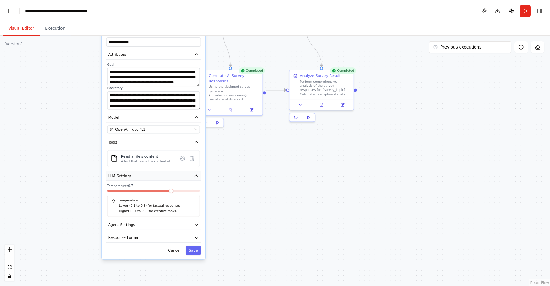
click at [126, 176] on span "LLM Settings" at bounding box center [119, 175] width 23 height 5
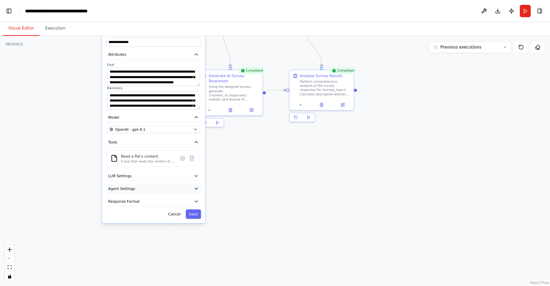
click at [123, 188] on span "Agent Settings" at bounding box center [121, 188] width 27 height 5
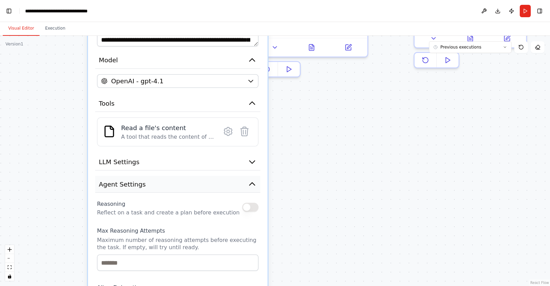
click at [125, 186] on span "Agent Settings" at bounding box center [122, 184] width 47 height 9
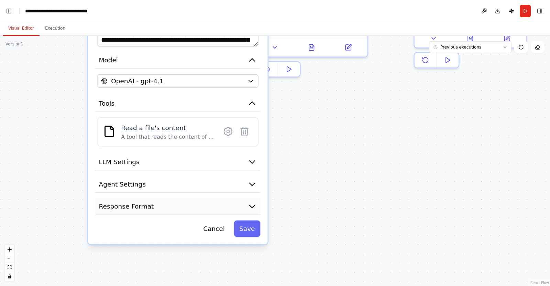
click at [128, 207] on span "Response Format" at bounding box center [126, 206] width 55 height 9
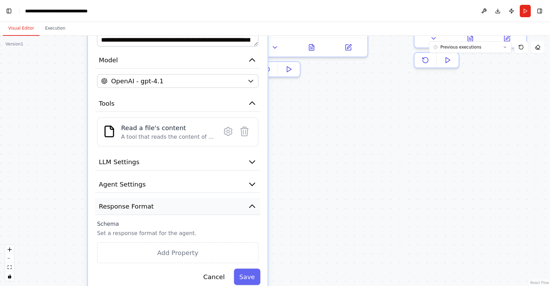
click at [128, 207] on span "Response Format" at bounding box center [126, 206] width 55 height 9
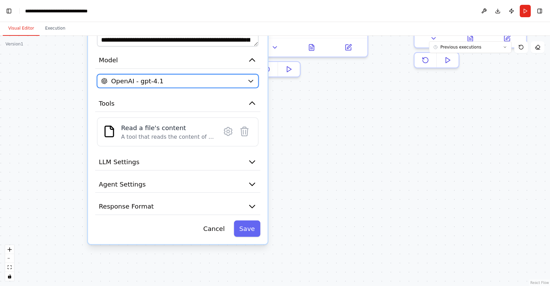
click at [163, 79] on div "OpenAI - gpt-4.1" at bounding box center [172, 80] width 142 height 9
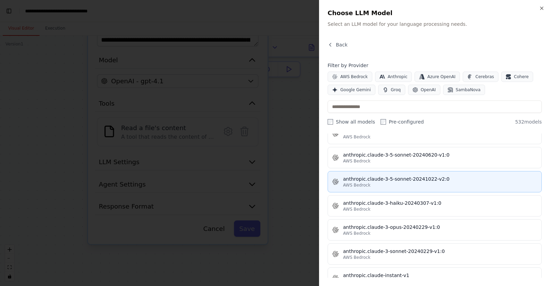
scroll to position [619, 0]
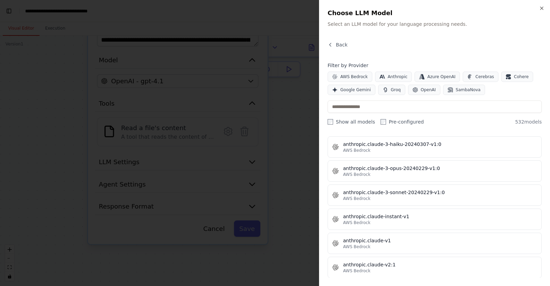
click at [541, 4] on div "Close Choose LLM Model Select an LLM model for your language processing needs. …" at bounding box center [434, 143] width 231 height 286
click at [542, 8] on icon "button" at bounding box center [542, 8] width 3 height 3
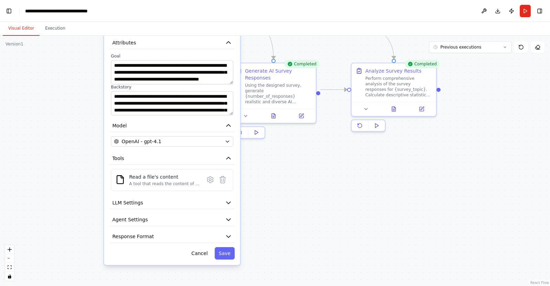
drag, startPoint x: 326, startPoint y: 176, endPoint x: 335, endPoint y: 209, distance: 34.2
click at [335, 209] on div "**********" at bounding box center [275, 161] width 550 height 250
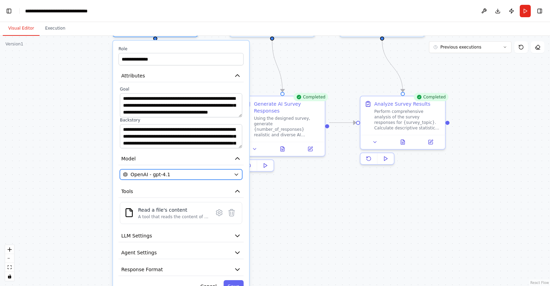
click at [198, 173] on div "OpenAI - gpt-4.1" at bounding box center [177, 174] width 108 height 7
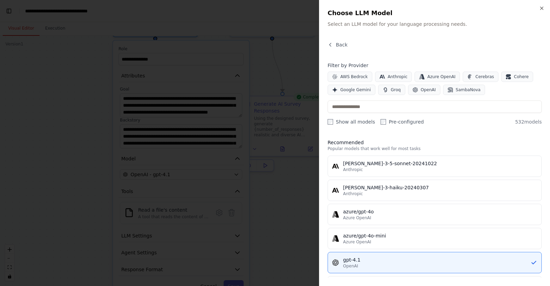
click at [537, 7] on div "Close Choose LLM Model Select an LLM model for your language processing needs. …" at bounding box center [434, 143] width 231 height 286
click at [540, 8] on icon "button" at bounding box center [542, 9] width 6 height 6
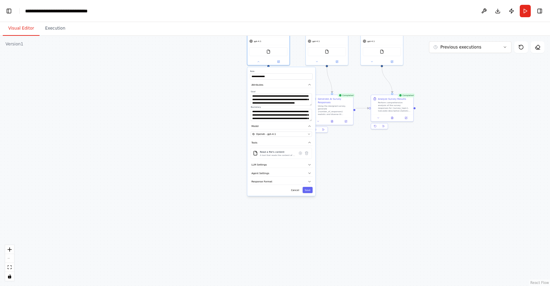
click at [359, 131] on div "**********" at bounding box center [275, 161] width 550 height 250
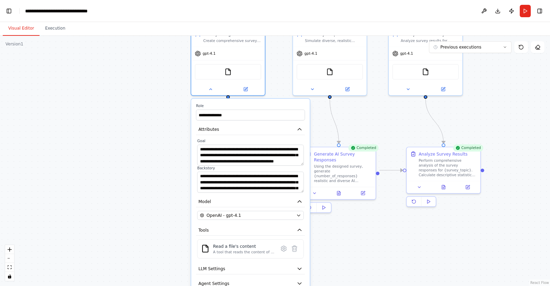
drag, startPoint x: 154, startPoint y: 150, endPoint x: 185, endPoint y: 142, distance: 31.6
click at [153, 150] on div "**********" at bounding box center [275, 161] width 550 height 250
click at [155, 108] on div "**********" at bounding box center [275, 161] width 550 height 250
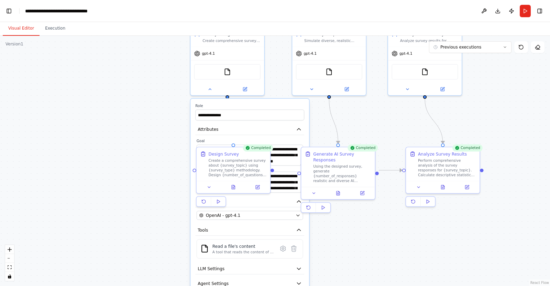
click at [278, 89] on div "**********" at bounding box center [275, 161] width 550 height 250
click at [228, 99] on div "**********" at bounding box center [250, 211] width 119 height 224
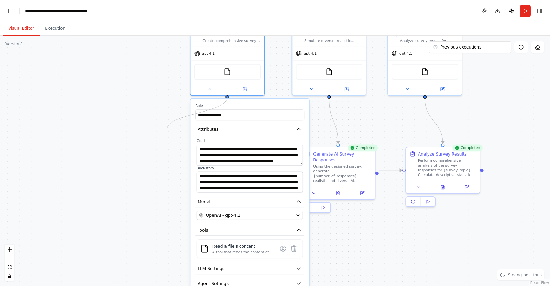
drag, startPoint x: 228, startPoint y: 97, endPoint x: 131, endPoint y: 140, distance: 105.6
click at [131, 140] on div "**********" at bounding box center [275, 161] width 550 height 250
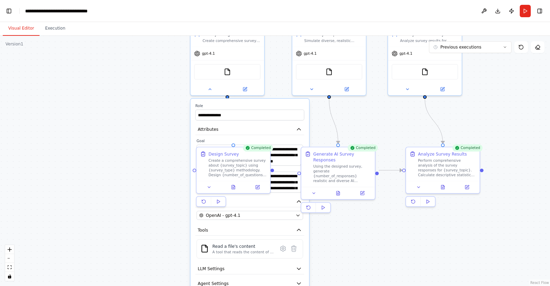
click at [399, 245] on div "**********" at bounding box center [275, 161] width 550 height 250
drag, startPoint x: 399, startPoint y: 245, endPoint x: 377, endPoint y: 220, distance: 32.9
click at [399, 245] on div "**********" at bounding box center [275, 161] width 550 height 250
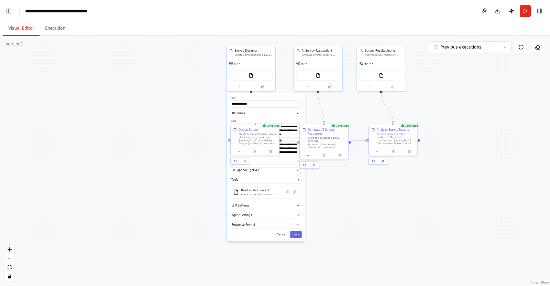
drag, startPoint x: 150, startPoint y: 186, endPoint x: 141, endPoint y: 230, distance: 45.2
click at [141, 235] on div "**********" at bounding box center [275, 161] width 550 height 250
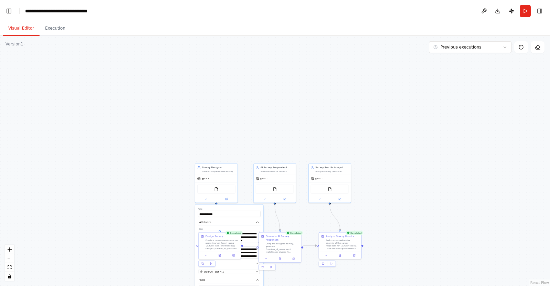
drag, startPoint x: 409, startPoint y: 128, endPoint x: 367, endPoint y: 66, distance: 74.4
click at [367, 66] on div "**********" at bounding box center [275, 161] width 550 height 250
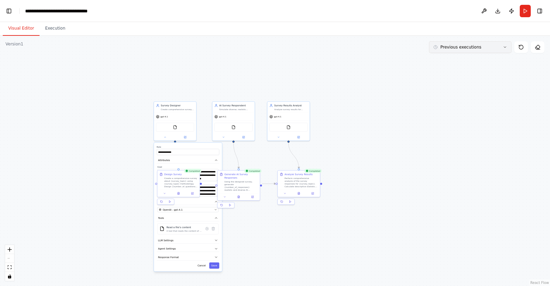
click at [492, 54] on div "**********" at bounding box center [275, 161] width 550 height 250
click at [490, 51] on button "Previous executions" at bounding box center [470, 47] width 83 height 12
click at [489, 48] on button "Previous executions" at bounding box center [470, 47] width 83 height 12
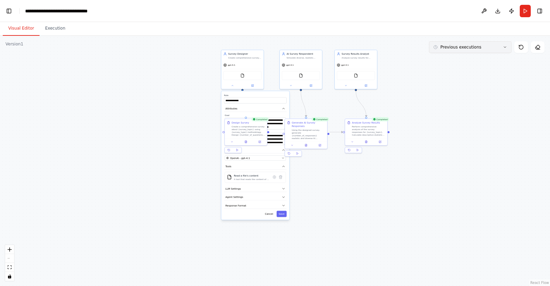
drag, startPoint x: 416, startPoint y: 101, endPoint x: 484, endPoint y: 50, distance: 85.2
click at [484, 50] on div "Version 1 Previous executions Show Tools Hide Agents .deletable-edge-delete-btn…" at bounding box center [275, 161] width 550 height 250
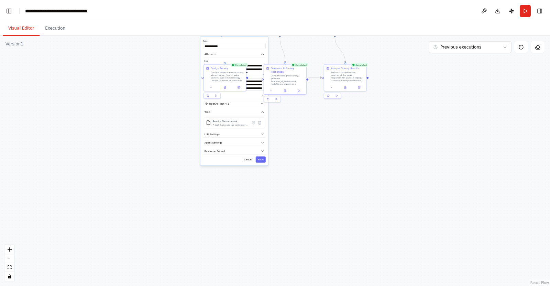
drag, startPoint x: 455, startPoint y: 111, endPoint x: 406, endPoint y: 153, distance: 64.8
click at [431, 174] on div "**********" at bounding box center [275, 161] width 550 height 250
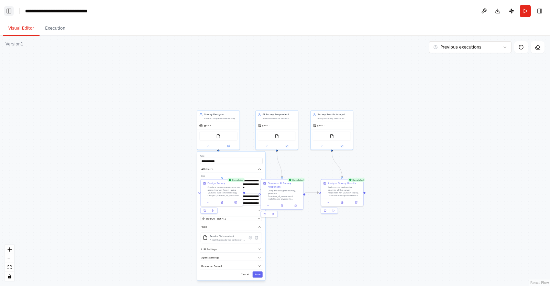
click at [11, 11] on button "Toggle Left Sidebar" at bounding box center [9, 11] width 10 height 10
click at [32, 11] on link "Studio" at bounding box center [32, 11] width 15 height 6
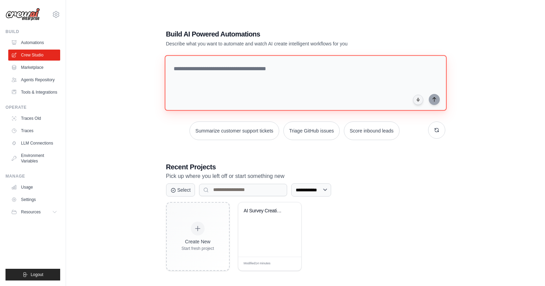
click at [228, 74] on textarea at bounding box center [305, 83] width 282 height 56
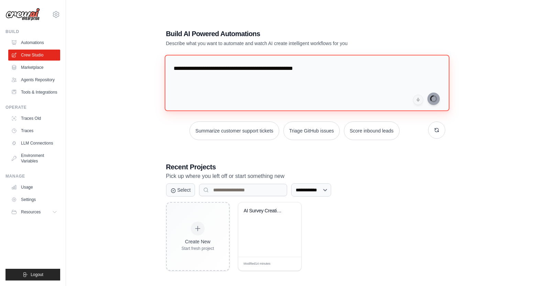
type textarea "**********"
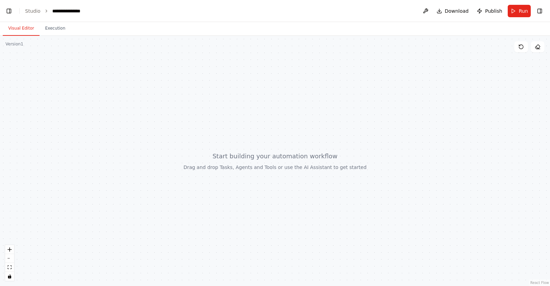
scroll to position [1555, 0]
drag, startPoint x: 164, startPoint y: 178, endPoint x: 217, endPoint y: 132, distance: 70.9
click at [213, 121] on div at bounding box center [275, 161] width 550 height 250
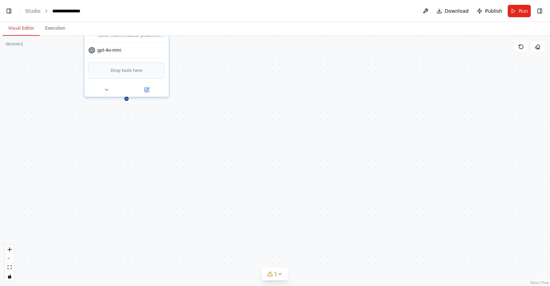
scroll to position [3468, 0]
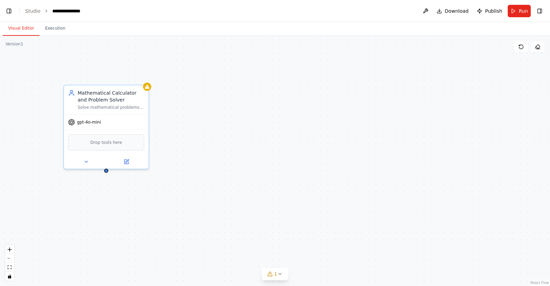
drag, startPoint x: 240, startPoint y: 151, endPoint x: 238, endPoint y: 163, distance: 12.8
click at [238, 163] on div "Mathematical Calculator and Problem Solver Solve mathematical problems, perform…" at bounding box center [275, 161] width 550 height 250
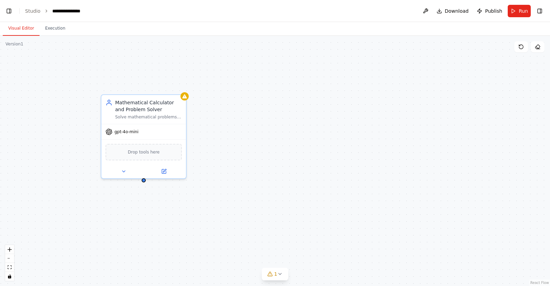
drag, startPoint x: 244, startPoint y: 157, endPoint x: 267, endPoint y: 164, distance: 23.6
click at [267, 164] on div "Mathematical Calculator and Problem Solver Solve mathematical problems, perform…" at bounding box center [275, 161] width 550 height 250
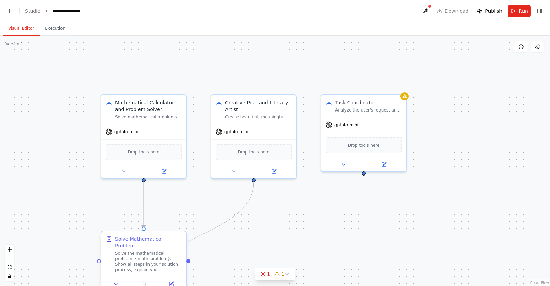
scroll to position [4992, 0]
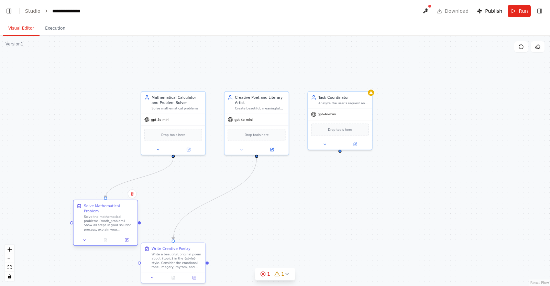
drag, startPoint x: 162, startPoint y: 249, endPoint x: 122, endPoint y: 229, distance: 45.4
click at [122, 229] on div "Solve the mathematical problem: {math_problem}. Show all steps in your solution…" at bounding box center [109, 223] width 51 height 17
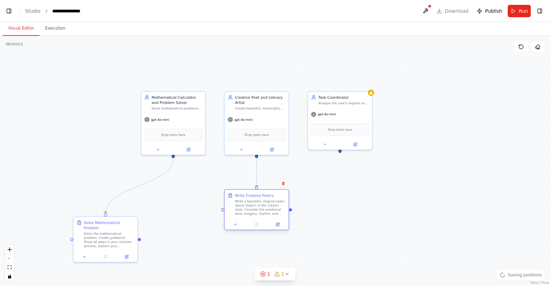
scroll to position [5023, 0]
drag, startPoint x: 176, startPoint y: 261, endPoint x: 252, endPoint y: 210, distance: 91.3
click at [252, 210] on div "Write a beautiful, original poem about {topic} in the {style} style. Consider t…" at bounding box center [260, 207] width 51 height 17
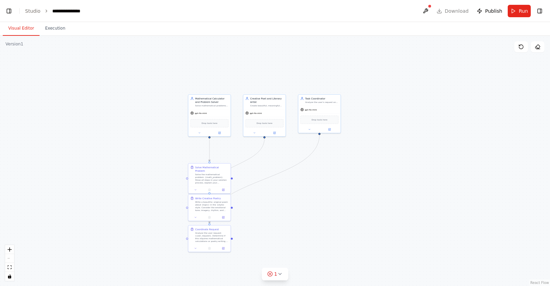
drag, startPoint x: 312, startPoint y: 233, endPoint x: 284, endPoint y: 194, distance: 48.2
click at [313, 194] on div ".deletable-edge-delete-btn { width: 20px; height: 20px; border: 0px solid #ffff…" at bounding box center [275, 161] width 550 height 250
drag, startPoint x: 200, startPoint y: 243, endPoint x: 308, endPoint y: 175, distance: 127.4
click at [324, 173] on div at bounding box center [332, 176] width 42 height 7
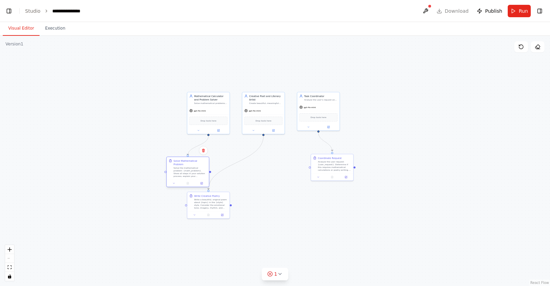
drag, startPoint x: 215, startPoint y: 176, endPoint x: 202, endPoint y: 175, distance: 12.7
click at [202, 175] on div "Solve Mathematical Problem Solve the mathematical problem: {math_problem}. Show…" at bounding box center [188, 168] width 42 height 23
drag, startPoint x: 215, startPoint y: 210, endPoint x: 221, endPoint y: 178, distance: 32.6
click at [268, 179] on div "Write Creative Poetry Write a beautiful, original poem about {topic} in the {st…" at bounding box center [263, 170] width 42 height 19
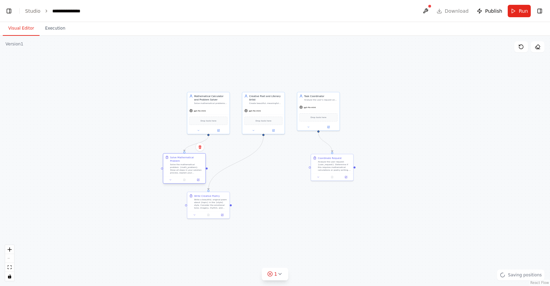
drag, startPoint x: 201, startPoint y: 175, endPoint x: 201, endPoint y: 178, distance: 3.5
click at [195, 172] on div "Solve Mathematical Problem Solve the mathematical problem: {math_problem}. Show…" at bounding box center [184, 164] width 42 height 23
drag, startPoint x: 207, startPoint y: 206, endPoint x: 251, endPoint y: 171, distance: 56.3
click at [258, 170] on div "Write a beautiful, original poem about {topic} in the {style} style. Consider t…" at bounding box center [269, 168] width 33 height 11
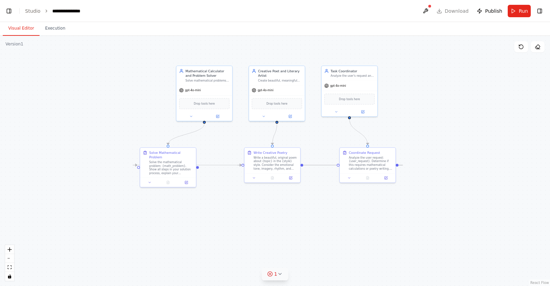
click at [279, 275] on icon at bounding box center [280, 274] width 6 height 6
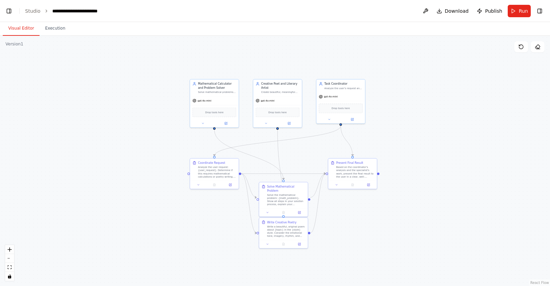
scroll to position [6995, 0]
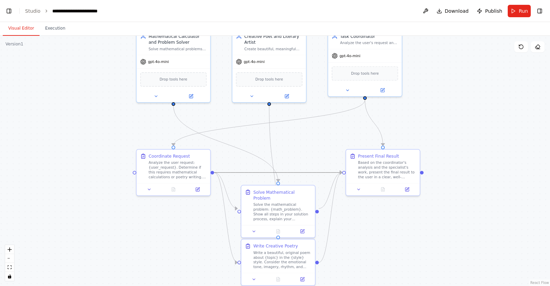
click at [296, 172] on icon "Edge from 37fe0ec5-64a4-4c54-8cae-68bd7bec3f4e to c665bb2f-a96b-492d-a04b-3968e…" at bounding box center [278, 172] width 128 height 0
click at [294, 172] on icon "Edge from 37fe0ec5-64a4-4c54-8cae-68bd7bec3f4e to c665bb2f-a96b-492d-a04b-3968e…" at bounding box center [278, 172] width 128 height 0
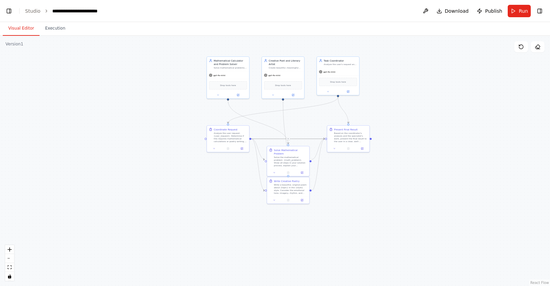
drag, startPoint x: 444, startPoint y: 126, endPoint x: 442, endPoint y: 107, distance: 19.4
click at [442, 107] on div ".deletable-edge-delete-btn { width: 20px; height: 20px; border: 0px solid #ffff…" at bounding box center [275, 161] width 550 height 250
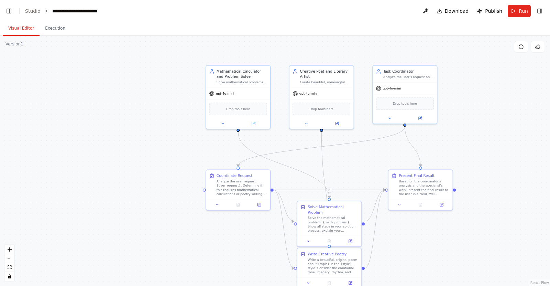
drag, startPoint x: 466, startPoint y: 141, endPoint x: 400, endPoint y: 43, distance: 118.4
click at [508, 138] on div ".deletable-edge-delete-btn { width: 20px; height: 20px; border: 0px solid #ffff…" at bounding box center [275, 161] width 550 height 250
click at [238, 166] on div at bounding box center [237, 166] width 3 height 3
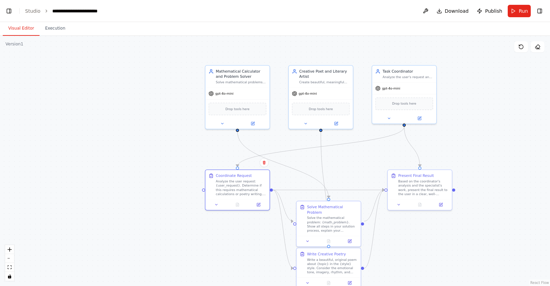
click at [479, 145] on div ".deletable-edge-delete-btn { width: 20px; height: 20px; border: 0px solid #ffff…" at bounding box center [275, 161] width 550 height 250
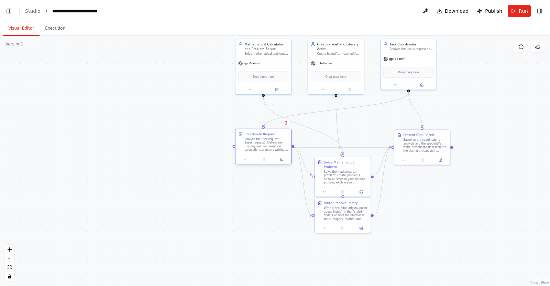
drag, startPoint x: 471, startPoint y: 198, endPoint x: 282, endPoint y: 155, distance: 194.3
click at [465, 171] on div ".deletable-edge-delete-btn { width: 20px; height: 20px; border: 0px solid #ffff…" at bounding box center [275, 161] width 550 height 250
click at [245, 159] on icon at bounding box center [244, 159] width 4 height 4
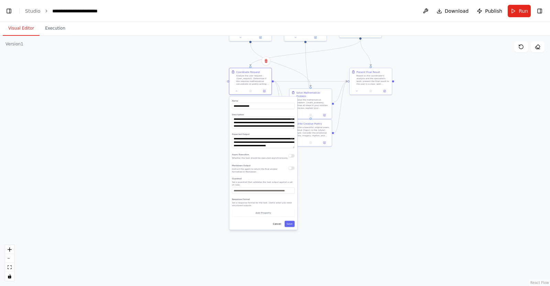
drag, startPoint x: 216, startPoint y: 218, endPoint x: 215, endPoint y: 159, distance: 58.8
click at [213, 143] on div ".deletable-edge-delete-btn { width: 20px; height: 20px; border: 0px solid #ffff…" at bounding box center [275, 161] width 550 height 250
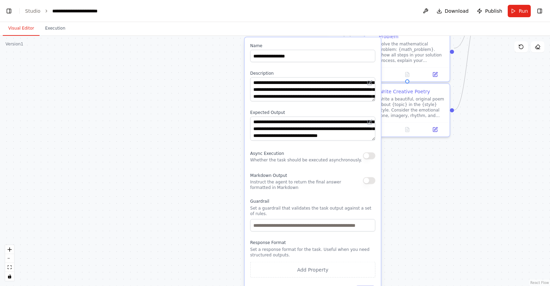
click at [204, 163] on div ".deletable-edge-delete-btn { width: 20px; height: 20px; border: 0px solid #ffff…" at bounding box center [275, 161] width 550 height 250
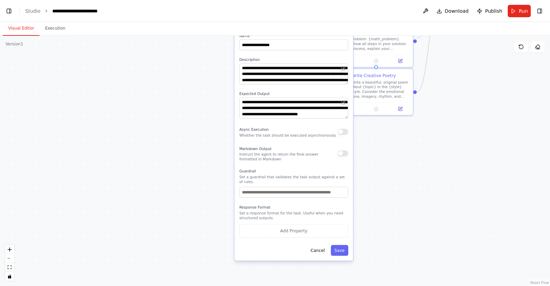
click at [434, 141] on div ".deletable-edge-delete-btn { width: 20px; height: 20px; border: 0px solid #ffff…" at bounding box center [275, 161] width 550 height 250
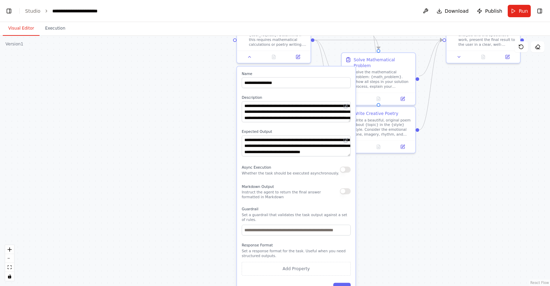
drag, startPoint x: 442, startPoint y: 84, endPoint x: 441, endPoint y: 126, distance: 42.3
click at [444, 127] on div ".deletable-edge-delete-btn { width: 20px; height: 20px; border: 0px solid #ffff…" at bounding box center [275, 161] width 550 height 250
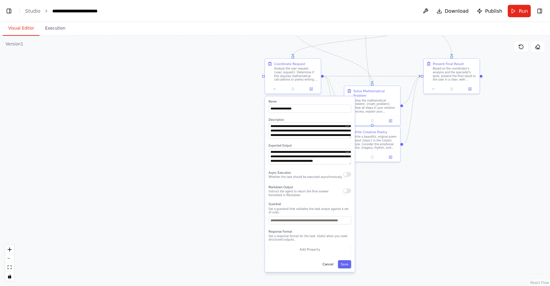
drag, startPoint x: 328, startPoint y: 260, endPoint x: 429, endPoint y: 126, distance: 167.6
click at [328, 260] on button "Cancel" at bounding box center [328, 264] width 16 height 8
click at [512, 11] on button "Run" at bounding box center [519, 11] width 23 height 12
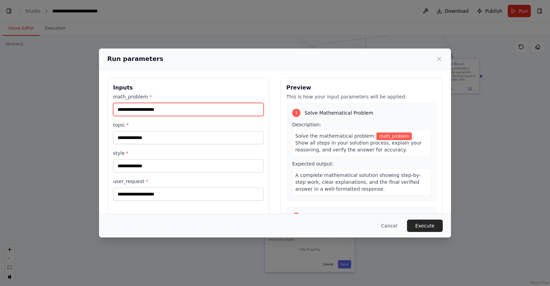
click at [168, 112] on input "math_problem *" at bounding box center [188, 109] width 151 height 13
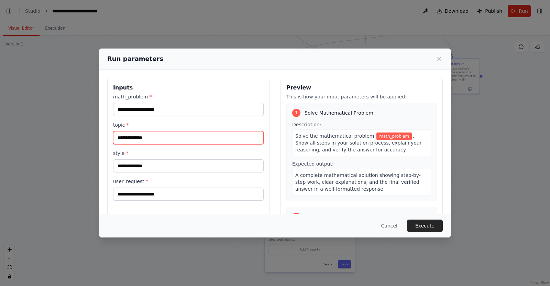
click at [162, 137] on input "topic *" at bounding box center [188, 137] width 151 height 13
click at [150, 96] on span "*" at bounding box center [151, 97] width 2 height 6
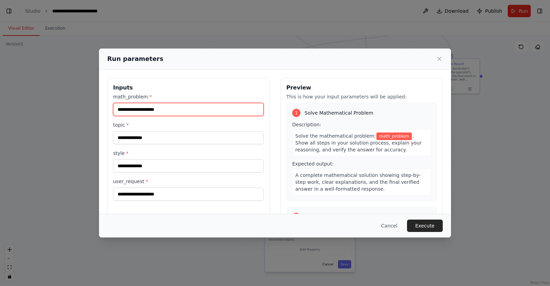
click at [147, 103] on input "math_problem *" at bounding box center [188, 109] width 151 height 13
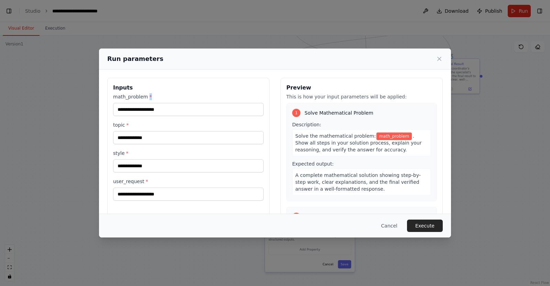
click at [150, 96] on span "*" at bounding box center [151, 97] width 2 height 6
click at [147, 103] on input "math_problem *" at bounding box center [188, 109] width 151 height 13
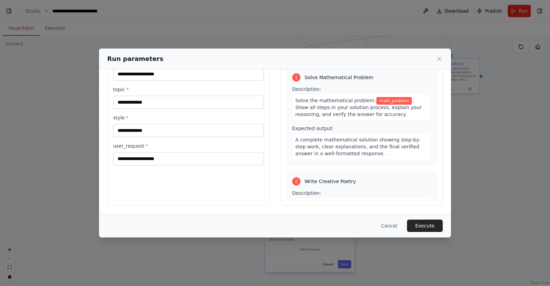
scroll to position [1, 0]
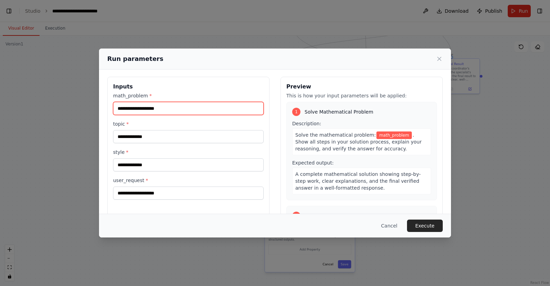
drag, startPoint x: 133, startPoint y: 150, endPoint x: 143, endPoint y: 191, distance: 42.5
click at [143, 194] on div "math_problem * topic * style * user_request *" at bounding box center [188, 145] width 151 height 107
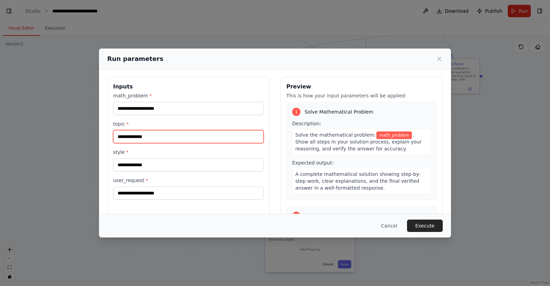
click at [135, 135] on input "topic *" at bounding box center [188, 136] width 151 height 13
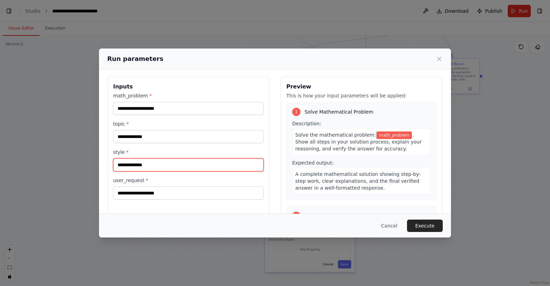
click at [138, 164] on input "style *" at bounding box center [188, 164] width 151 height 13
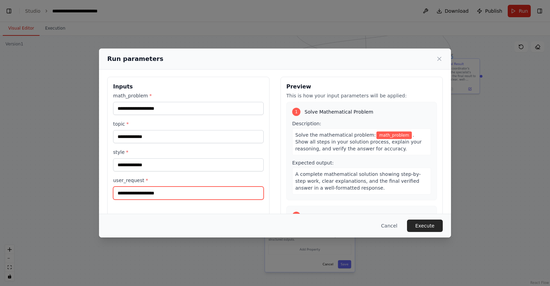
click at [150, 196] on input "user_request *" at bounding box center [188, 192] width 151 height 13
click at [177, 120] on label "topic *" at bounding box center [188, 123] width 151 height 7
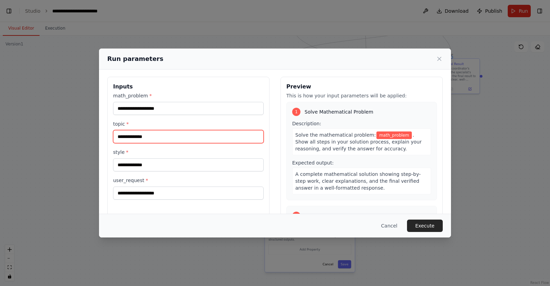
click at [177, 130] on input "topic *" at bounding box center [188, 136] width 151 height 13
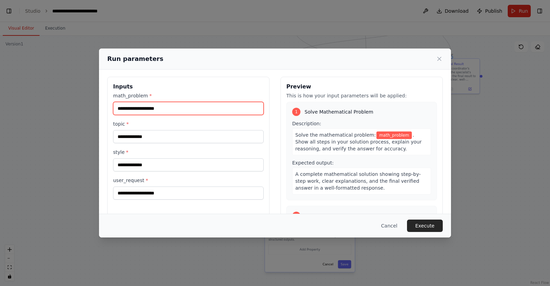
click at [151, 107] on input "math_problem *" at bounding box center [188, 108] width 151 height 13
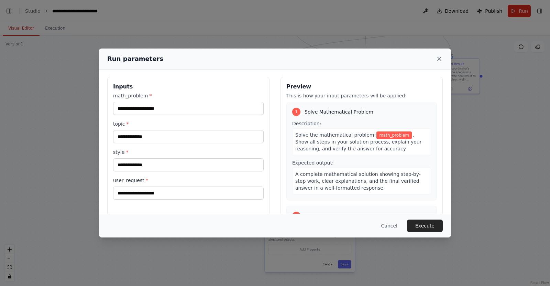
click at [441, 57] on icon at bounding box center [439, 58] width 3 height 3
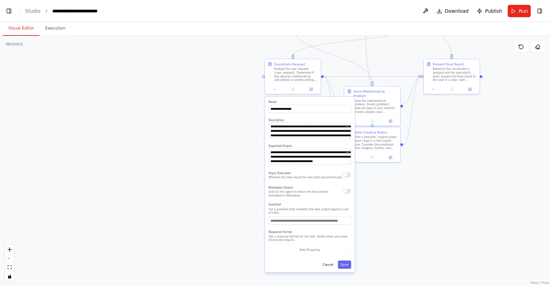
click at [466, 131] on div ".deletable-edge-delete-btn { width: 20px; height: 20px; border: 0px solid #ffff…" at bounding box center [275, 161] width 550 height 250
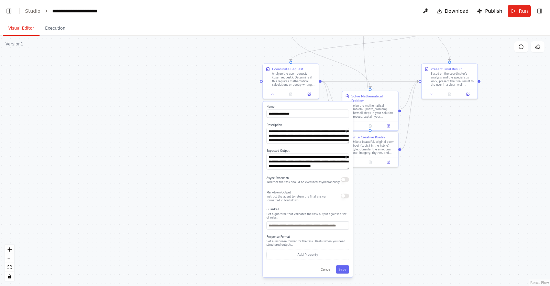
drag, startPoint x: 447, startPoint y: 140, endPoint x: 409, endPoint y: 162, distance: 43.1
click at [428, 172] on div ".deletable-edge-delete-btn { width: 20px; height: 20px; border: 0px solid #ffff…" at bounding box center [275, 161] width 550 height 250
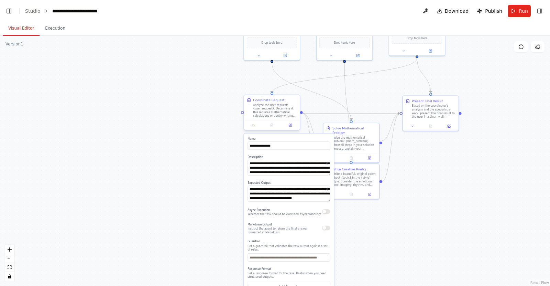
click at [277, 108] on div "Analyze the user request: {user_request}. Determine if this requires mathematic…" at bounding box center [275, 110] width 44 height 14
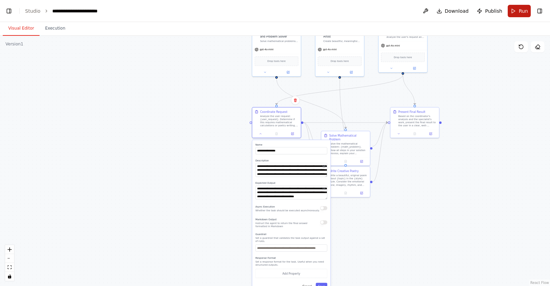
click at [512, 8] on button "Run" at bounding box center [519, 11] width 23 height 12
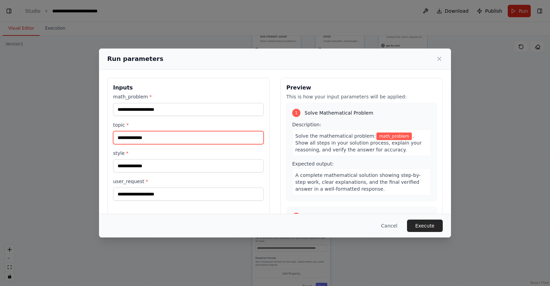
click at [163, 136] on input "topic *" at bounding box center [188, 137] width 151 height 13
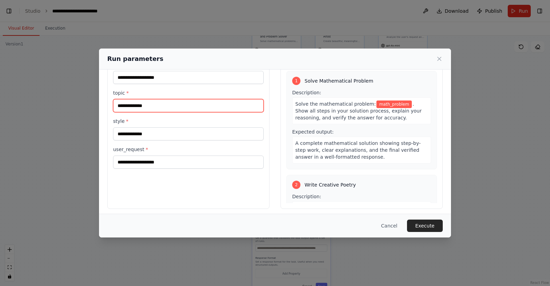
scroll to position [35, 0]
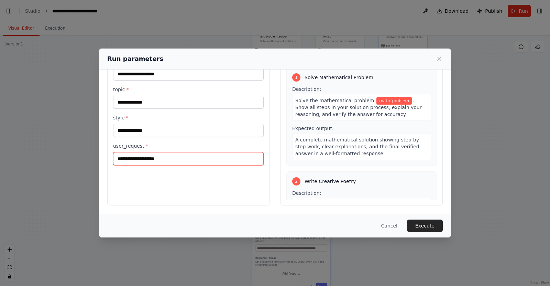
click at [161, 155] on input "user_request *" at bounding box center [188, 158] width 151 height 13
type input "**********"
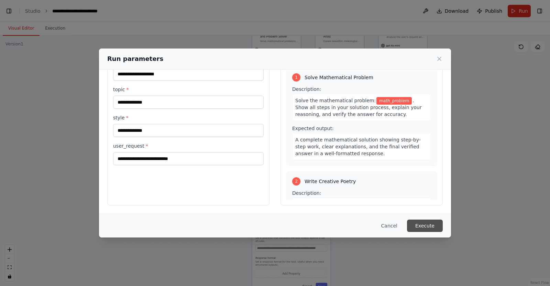
click at [421, 230] on button "Execute" at bounding box center [425, 225] width 36 height 12
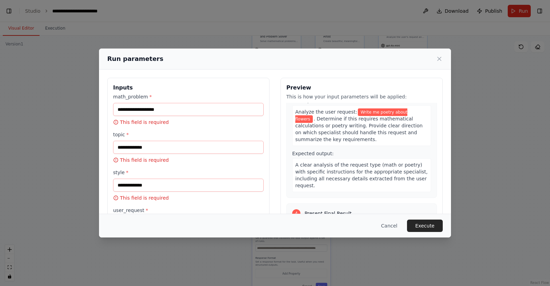
scroll to position [312, 0]
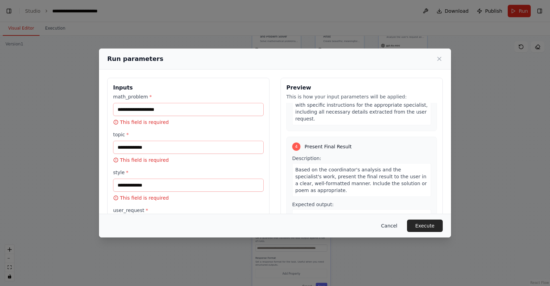
click at [396, 221] on button "Cancel" at bounding box center [389, 225] width 27 height 12
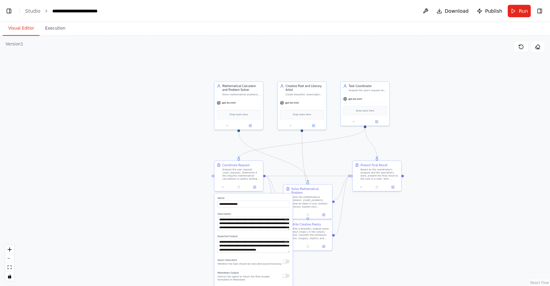
drag, startPoint x: 426, startPoint y: 181, endPoint x: 412, endPoint y: 208, distance: 31.1
click at [399, 228] on div ".deletable-edge-delete-btn { width: 20px; height: 20px; border: 0px solid #ffff…" at bounding box center [275, 161] width 550 height 250
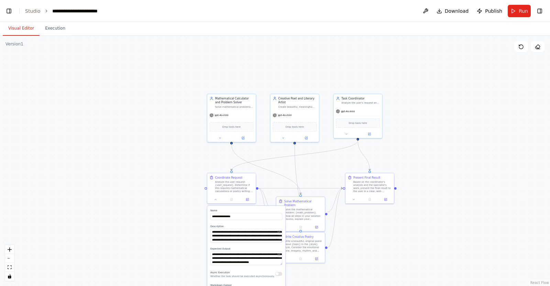
click at [442, 97] on div ".deletable-edge-delete-btn { width: 20px; height: 20px; border: 0px solid #ffff…" at bounding box center [275, 161] width 550 height 250
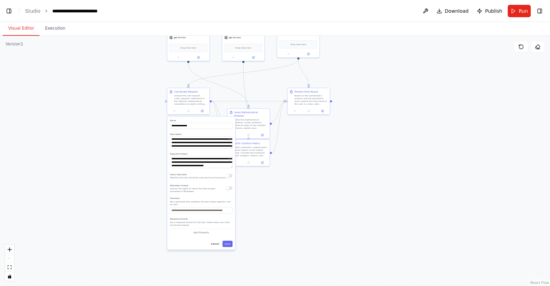
click at [130, 141] on div ".deletable-edge-delete-btn { width: 20px; height: 20px; border: 0px solid #ffff…" at bounding box center [275, 161] width 550 height 250
click at [211, 243] on div "**********" at bounding box center [198, 182] width 68 height 133
click at [212, 243] on button "Cancel" at bounding box center [212, 243] width 12 height 6
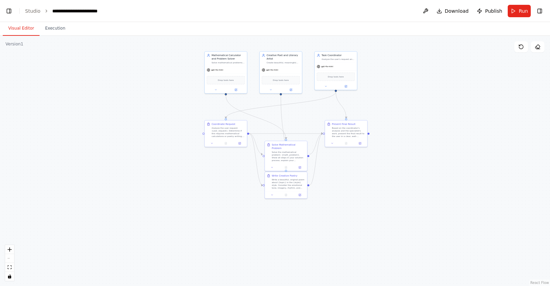
drag, startPoint x: 245, startPoint y: 226, endPoint x: 308, endPoint y: 219, distance: 64.0
click at [308, 219] on div ".deletable-edge-delete-btn { width: 20px; height: 20px; border: 0px solid #ffff…" at bounding box center [275, 161] width 550 height 250
click at [517, 9] on button "Run" at bounding box center [519, 11] width 23 height 12
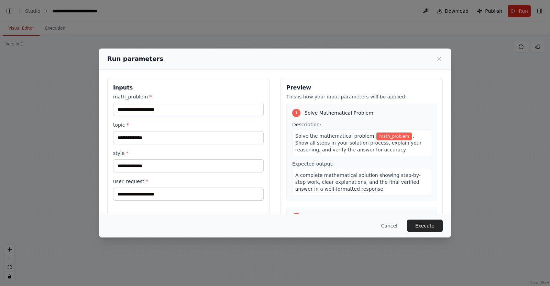
scroll to position [35, 0]
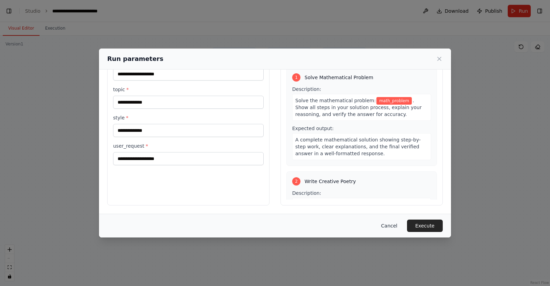
click at [396, 224] on button "Cancel" at bounding box center [389, 225] width 27 height 12
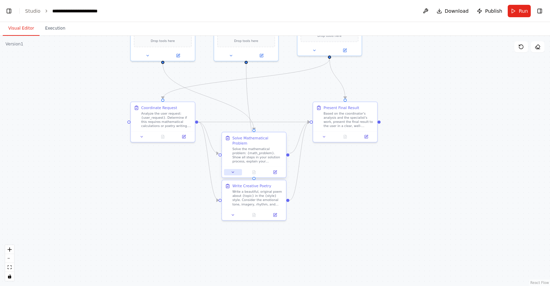
click at [231, 170] on icon at bounding box center [233, 172] width 4 height 4
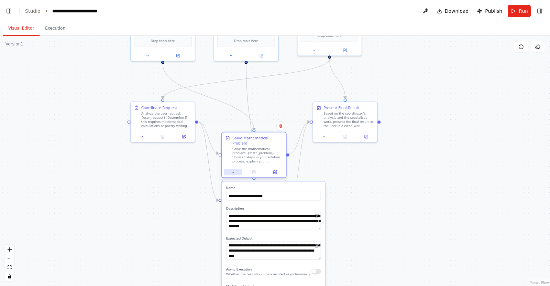
click at [231, 170] on icon at bounding box center [233, 172] width 4 height 4
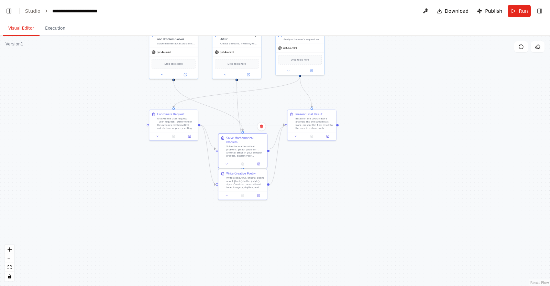
drag, startPoint x: 421, startPoint y: 85, endPoint x: 412, endPoint y: 126, distance: 42.0
click at [421, 140] on div ".deletable-edge-delete-btn { width: 20px; height: 20px; border: 0px solid #ffff…" at bounding box center [275, 161] width 550 height 250
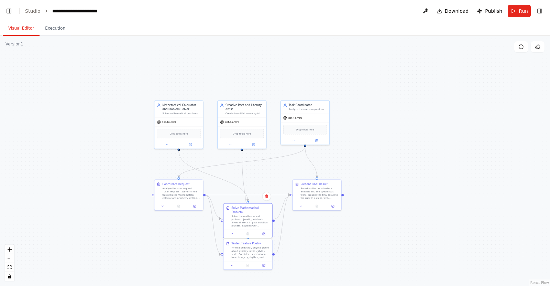
drag, startPoint x: 408, startPoint y: 127, endPoint x: 408, endPoint y: 130, distance: 3.8
click at [415, 149] on div ".deletable-edge-delete-btn { width: 20px; height: 20px; border: 0px solid #ffff…" at bounding box center [275, 161] width 550 height 250
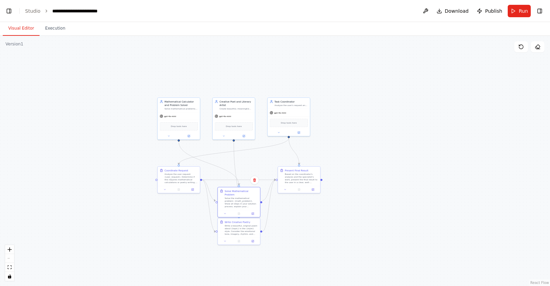
drag, startPoint x: 215, startPoint y: 242, endPoint x: 202, endPoint y: 205, distance: 39.0
click at [202, 206] on div ".deletable-edge-delete-btn { width: 20px; height: 20px; border: 0px solid #ffff…" at bounding box center [275, 161] width 550 height 250
click at [217, 200] on div ".deletable-edge-delete-btn { width: 20px; height: 20px; border: 0px solid #ffff…" at bounding box center [275, 161] width 550 height 250
click at [213, 200] on circle "Edge from 37fe0ec5-64a4-4c54-8cae-68bd7bec3f4e to 9e18743c-56f2-4abd-83c9-006b2…" at bounding box center [213, 198] width 3 height 3
click at [228, 198] on div "Solve the mathematical problem: {math_problem}. Show all steps in your solution…" at bounding box center [241, 200] width 33 height 11
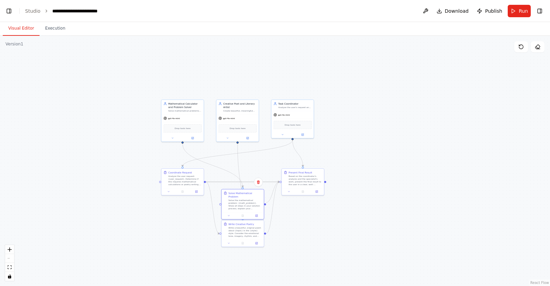
drag, startPoint x: 202, startPoint y: 178, endPoint x: 206, endPoint y: 182, distance: 5.9
click at [206, 182] on div ".deletable-edge-delete-btn { width: 20px; height: 20px; border: 0px solid #ffff…" at bounding box center [275, 161] width 550 height 250
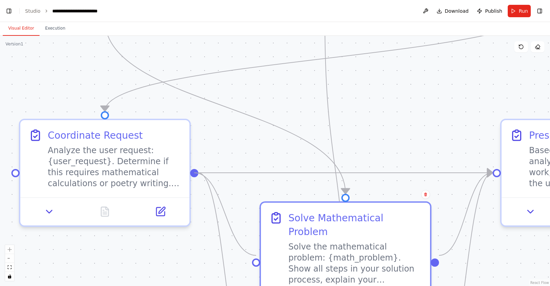
drag, startPoint x: 195, startPoint y: 174, endPoint x: 255, endPoint y: 260, distance: 105.3
click at [255, 260] on div ".deletable-edge-delete-btn { width: 20px; height: 20px; border: 0px solid #ffff…" at bounding box center [275, 161] width 550 height 250
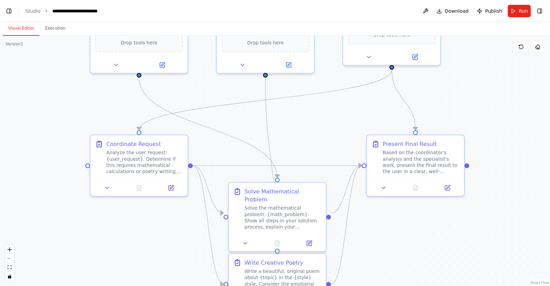
drag, startPoint x: 394, startPoint y: 234, endPoint x: 376, endPoint y: 224, distance: 20.9
click at [392, 233] on div ".deletable-edge-delete-btn { width: 20px; height: 20px; border: 0px solid #ffff…" at bounding box center [275, 161] width 550 height 250
click at [245, 238] on icon at bounding box center [245, 241] width 6 height 6
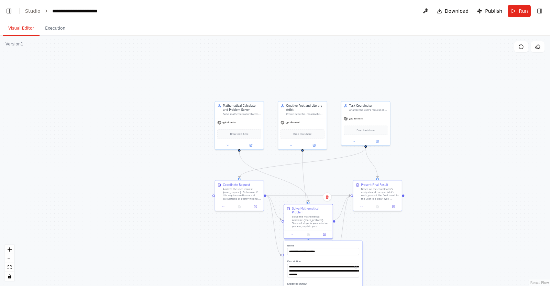
drag, startPoint x: 410, startPoint y: 230, endPoint x: 401, endPoint y: 205, distance: 27.2
click at [401, 205] on div ".deletable-edge-delete-btn { width: 20px; height: 20px; border: 0px solid #ffff…" at bounding box center [275, 161] width 550 height 250
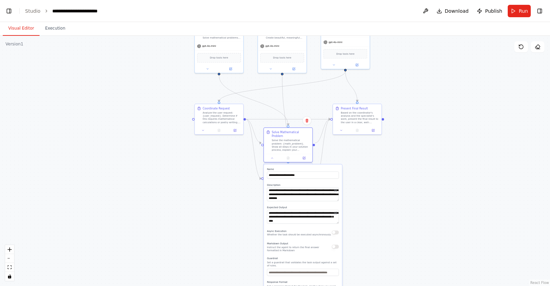
drag, startPoint x: 403, startPoint y: 202, endPoint x: 376, endPoint y: 158, distance: 51.5
click at [391, 155] on div ".deletable-edge-delete-btn { width: 20px; height: 20px; border: 0px solid #ffff…" at bounding box center [275, 161] width 550 height 250
click at [223, 121] on div "Analyze the user request: {user_request}. Determine if this requires mathematic…" at bounding box center [221, 116] width 38 height 13
click at [204, 132] on div at bounding box center [218, 129] width 48 height 8
click at [203, 131] on button at bounding box center [202, 129] width 13 height 5
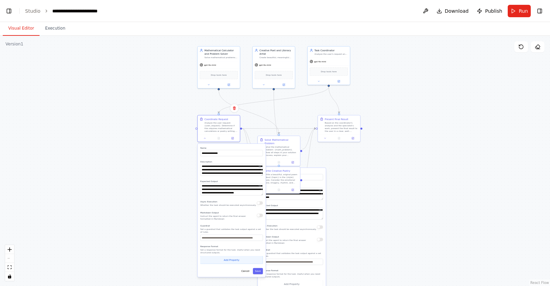
click at [231, 256] on button "Add Property" at bounding box center [231, 260] width 63 height 8
click at [214, 257] on input "**********" at bounding box center [211, 259] width 22 height 6
type input "**********"
click at [238, 256] on select "**** ******* ******* **** ******" at bounding box center [232, 259] width 17 height 6
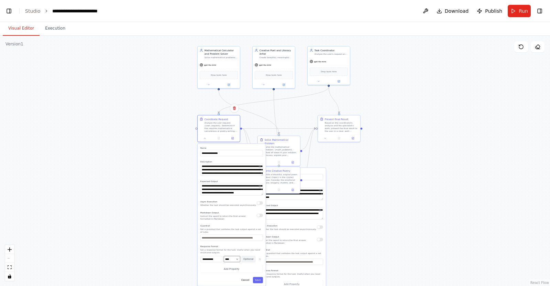
drag, startPoint x: 238, startPoint y: 253, endPoint x: 242, endPoint y: 255, distance: 4.8
click at [238, 256] on select "**** ******* ******* **** ******" at bounding box center [232, 259] width 17 height 6
click at [259, 277] on button "Save" at bounding box center [258, 280] width 10 height 6
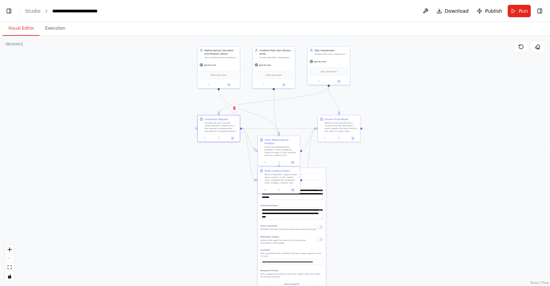
click at [315, 171] on label "Name" at bounding box center [292, 172] width 63 height 3
click at [317, 261] on div "**********" at bounding box center [294, 234] width 68 height 133
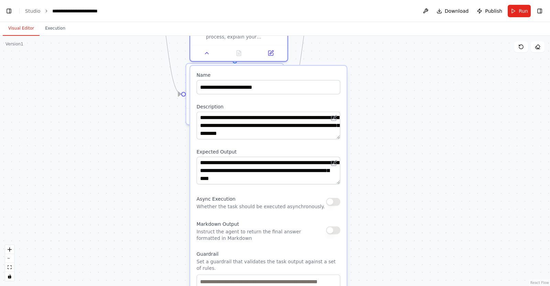
click at [377, 172] on div ".deletable-edge-delete-btn { width: 20px; height: 20px; border: 0px solid #ffff…" at bounding box center [275, 161] width 550 height 250
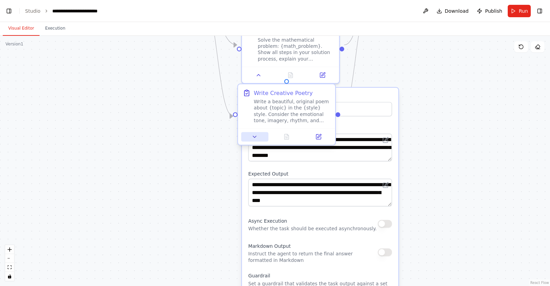
click at [257, 137] on icon at bounding box center [255, 136] width 6 height 6
click at [257, 137] on icon at bounding box center [259, 136] width 6 height 6
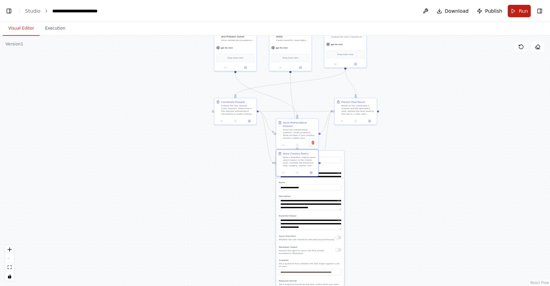
click at [514, 11] on button "Run" at bounding box center [519, 11] width 23 height 12
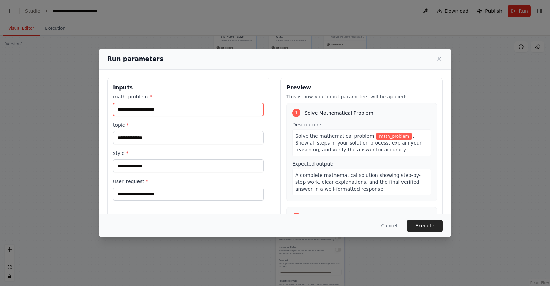
click at [142, 106] on input "math_problem *" at bounding box center [188, 109] width 151 height 13
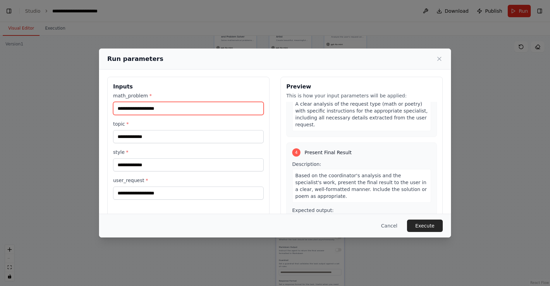
scroll to position [0, 0]
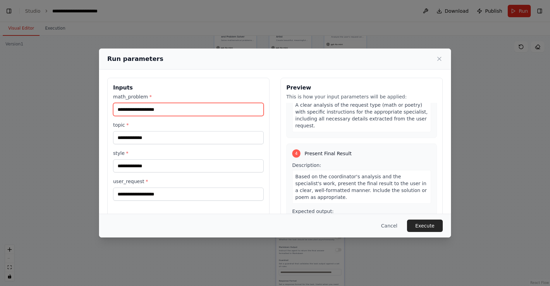
click at [126, 115] on input "math_problem *" at bounding box center [188, 109] width 151 height 13
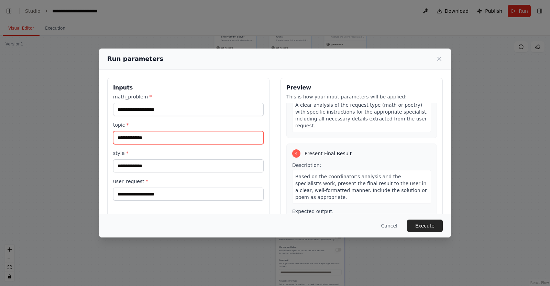
click at [137, 134] on input "topic *" at bounding box center [188, 137] width 151 height 13
click at [393, 227] on button "Cancel" at bounding box center [389, 225] width 27 height 12
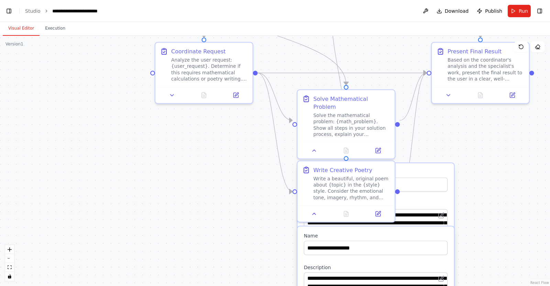
click at [260, 130] on div ".deletable-edge-delete-btn { width: 20px; height: 20px; border: 0px solid #ffff…" at bounding box center [275, 161] width 550 height 250
click at [174, 90] on button at bounding box center [172, 94] width 27 height 10
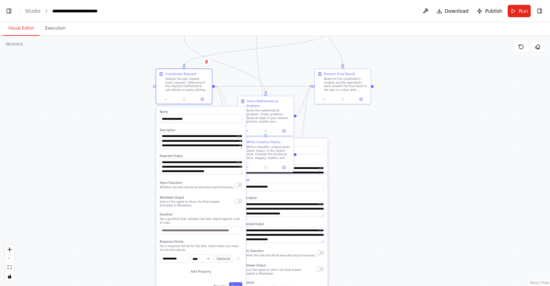
click at [463, 87] on div ".deletable-edge-delete-btn { width: 20px; height: 20px; border: 0px solid #ffff…" at bounding box center [275, 161] width 550 height 250
click at [518, 8] on button "Run" at bounding box center [519, 11] width 23 height 12
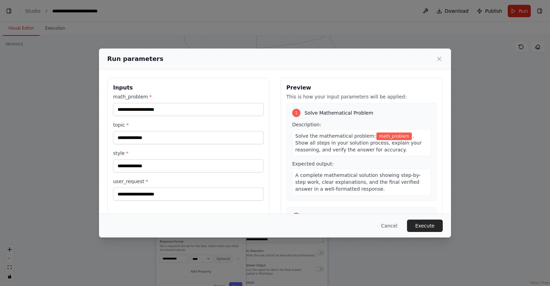
click at [118, 124] on label "topic *" at bounding box center [188, 124] width 151 height 7
click at [118, 131] on input "topic *" at bounding box center [188, 137] width 151 height 13
click at [118, 124] on label "topic *" at bounding box center [188, 124] width 151 height 7
click at [118, 131] on input "topic *" at bounding box center [188, 137] width 151 height 13
click at [436, 57] on div "Run parameters" at bounding box center [275, 59] width 336 height 10
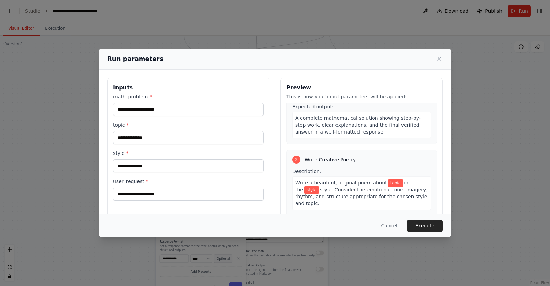
scroll to position [103, 0]
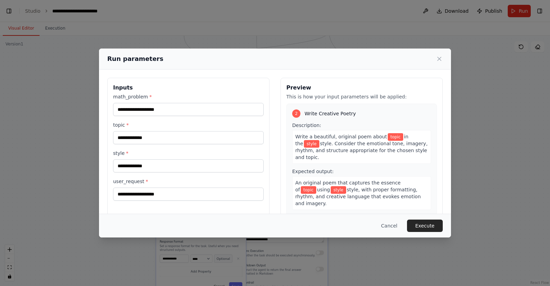
click at [438, 61] on icon at bounding box center [439, 58] width 7 height 7
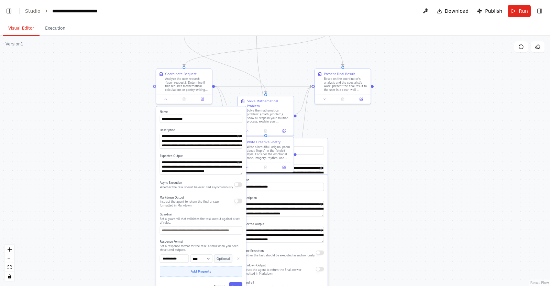
click at [205, 269] on button "Add Property" at bounding box center [201, 271] width 83 height 10
type input "*"
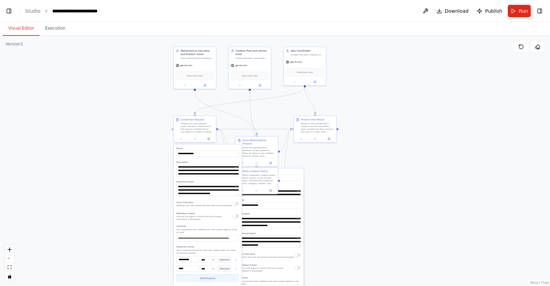
type input "*****"
click at [205, 274] on button "Add Property" at bounding box center [207, 278] width 63 height 8
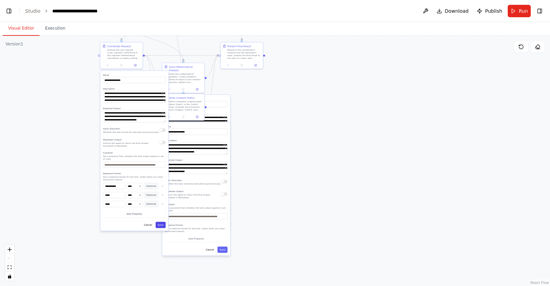
type input "*****"
click at [160, 222] on button "Save" at bounding box center [161, 225] width 10 height 6
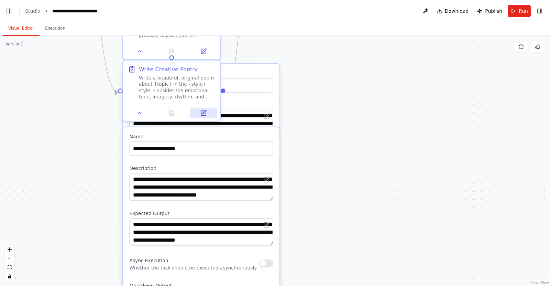
click at [205, 116] on icon at bounding box center [203, 113] width 6 height 6
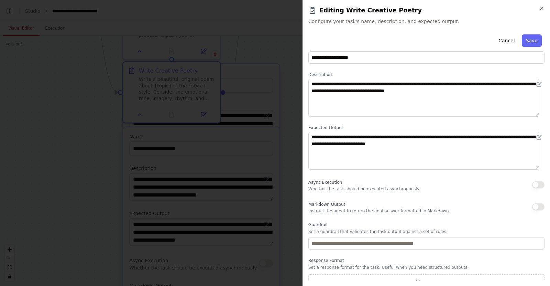
scroll to position [0, 0]
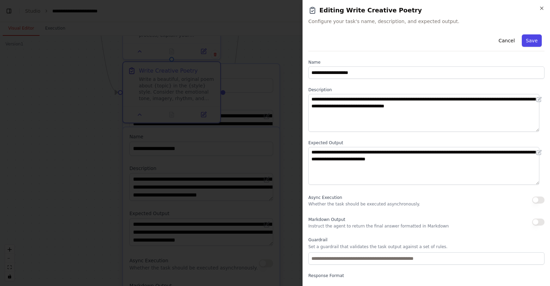
click at [523, 37] on button "Save" at bounding box center [532, 40] width 20 height 12
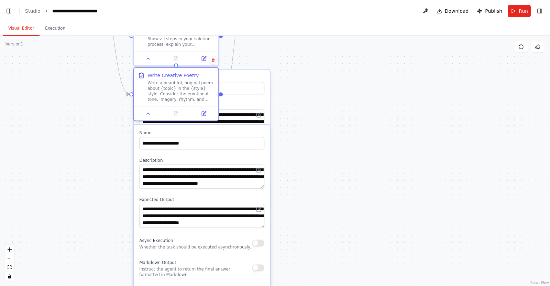
click at [226, 129] on div "**********" at bounding box center [202, 257] width 136 height 266
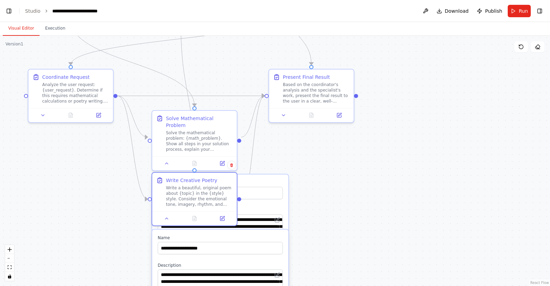
drag, startPoint x: 312, startPoint y: 154, endPoint x: 304, endPoint y: 216, distance: 62.5
click at [304, 216] on div ".deletable-edge-delete-btn { width: 20px; height: 20px; border: 0px solid #ffff…" at bounding box center [275, 161] width 550 height 250
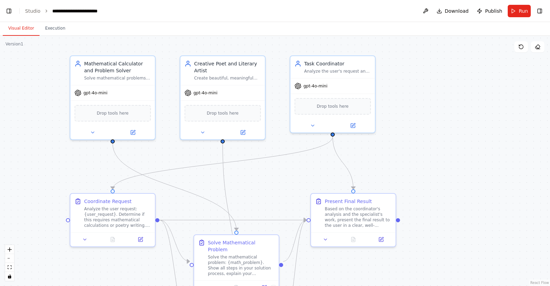
drag, startPoint x: 238, startPoint y: 129, endPoint x: 266, endPoint y: 182, distance: 60.6
click at [266, 182] on div ".deletable-edge-delete-btn { width: 20px; height: 20px; border: 0px solid #ffff…" at bounding box center [275, 161] width 550 height 250
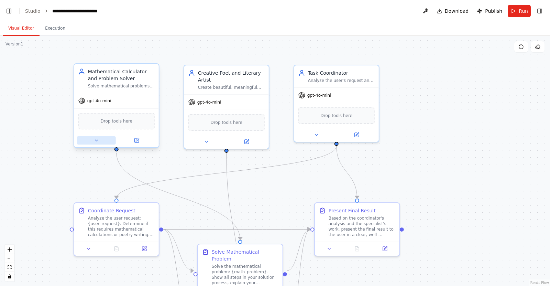
click at [98, 142] on icon at bounding box center [97, 141] width 6 height 6
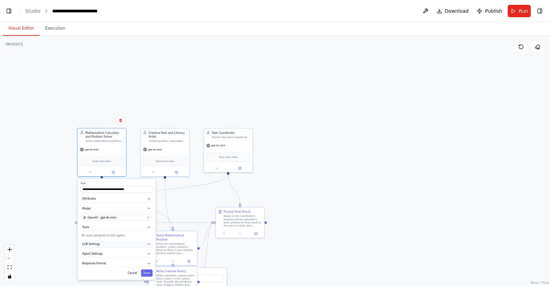
click at [94, 244] on span "LLM Settings" at bounding box center [91, 244] width 18 height 4
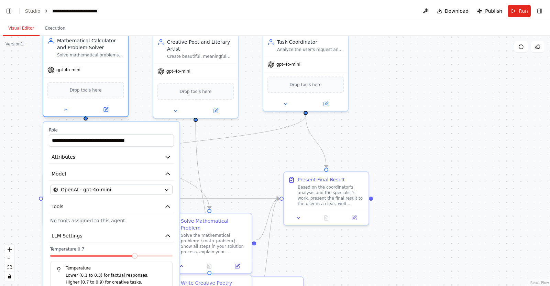
click at [66, 105] on div at bounding box center [85, 109] width 85 height 14
click at [66, 107] on icon at bounding box center [66, 110] width 6 height 6
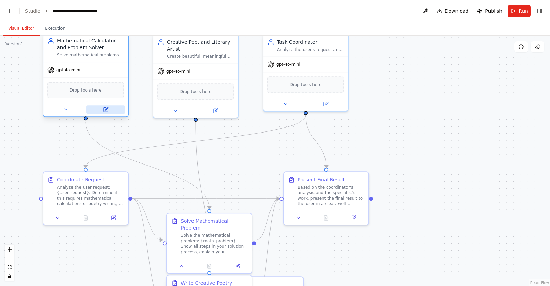
click at [107, 105] on button at bounding box center [105, 109] width 39 height 8
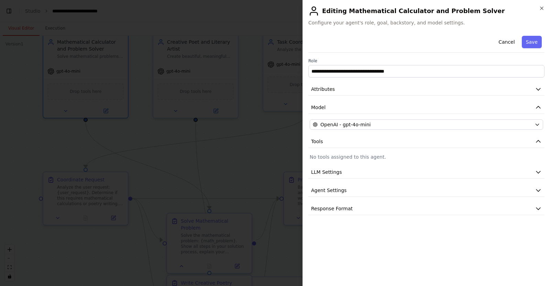
click at [351, 178] on div "**********" at bounding box center [426, 124] width 236 height 182
click at [345, 173] on button "LLM Settings" at bounding box center [426, 172] width 236 height 13
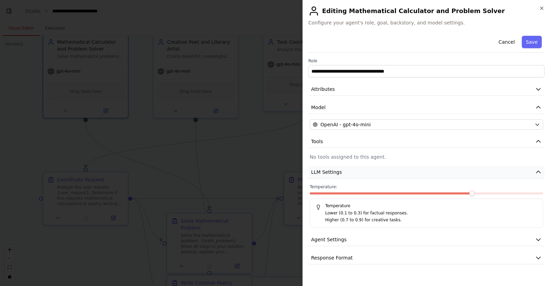
click at [345, 173] on button "LLM Settings" at bounding box center [426, 172] width 236 height 13
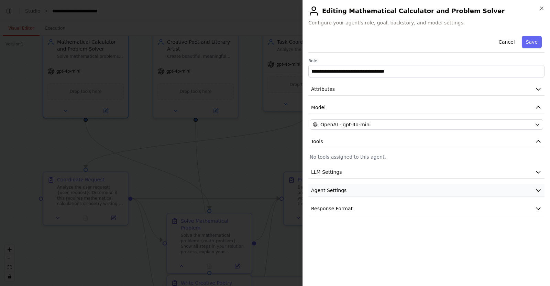
click at [343, 192] on span "Agent Settings" at bounding box center [328, 190] width 35 height 7
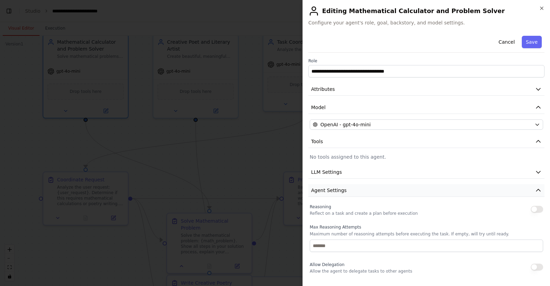
scroll to position [124, 0]
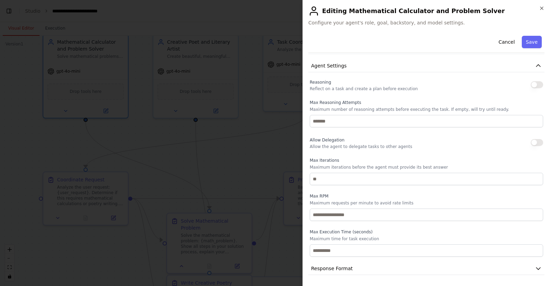
drag, startPoint x: 346, startPoint y: 265, endPoint x: 348, endPoint y: 252, distance: 12.6
click at [346, 264] on button "Response Format" at bounding box center [426, 268] width 236 height 13
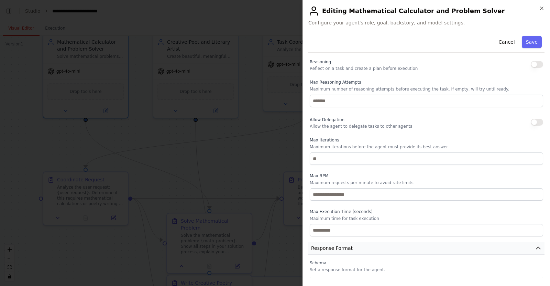
scroll to position [157, 0]
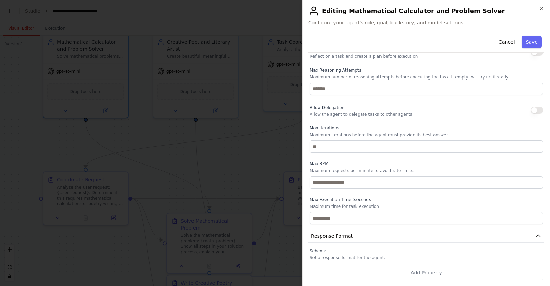
click at [545, 8] on div "**********" at bounding box center [427, 143] width 248 height 286
click at [543, 9] on icon "button" at bounding box center [542, 9] width 6 height 6
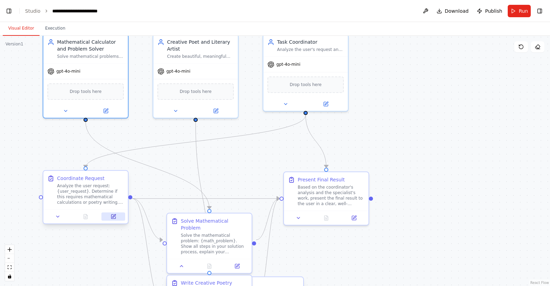
click at [113, 216] on icon at bounding box center [113, 215] width 3 height 3
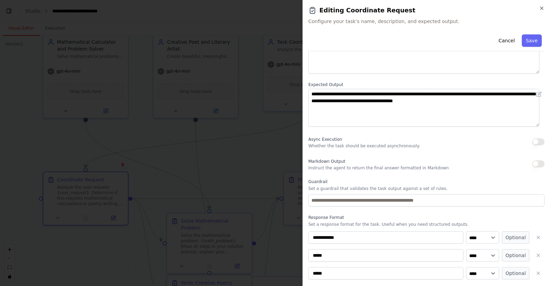
scroll to position [78, 0]
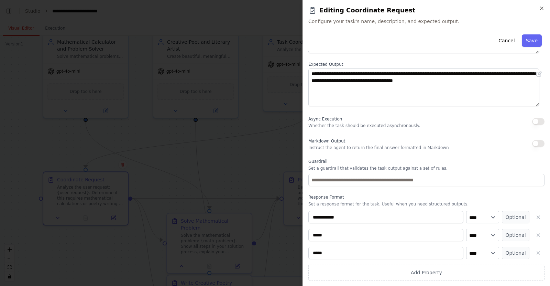
click at [348, 205] on p "Set a response format for the task. Useful when you need structured outputs." at bounding box center [426, 204] width 236 height 6
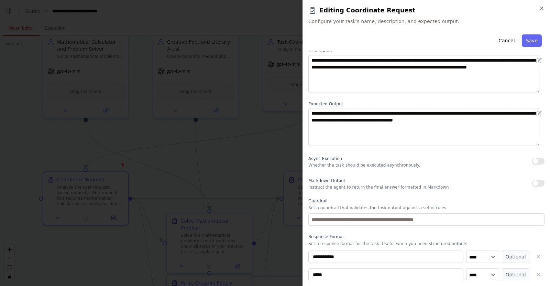
scroll to position [0, 0]
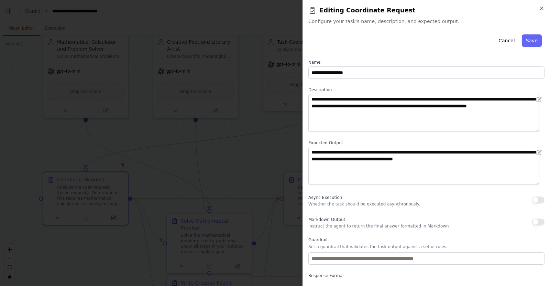
click at [543, 4] on div "**********" at bounding box center [427, 143] width 248 height 286
click at [541, 8] on icon "button" at bounding box center [542, 9] width 6 height 6
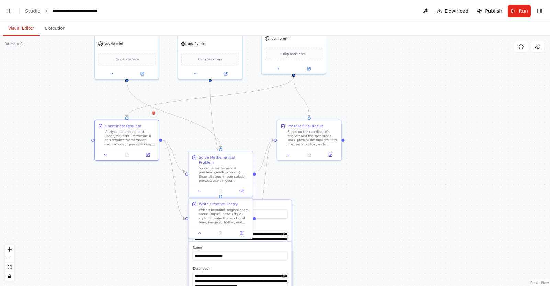
drag, startPoint x: 417, startPoint y: 208, endPoint x: 429, endPoint y: 168, distance: 41.2
click at [429, 168] on div ".deletable-edge-delete-btn { width: 20px; height: 20px; border: 0px solid #ffff…" at bounding box center [275, 161] width 550 height 250
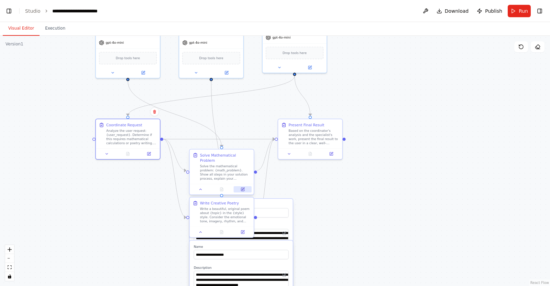
click at [243, 187] on icon at bounding box center [243, 189] width 4 height 4
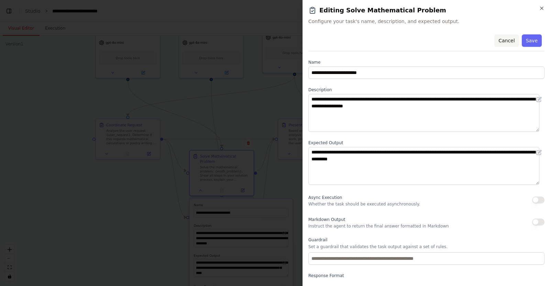
click at [506, 37] on button "Cancel" at bounding box center [507, 40] width 24 height 12
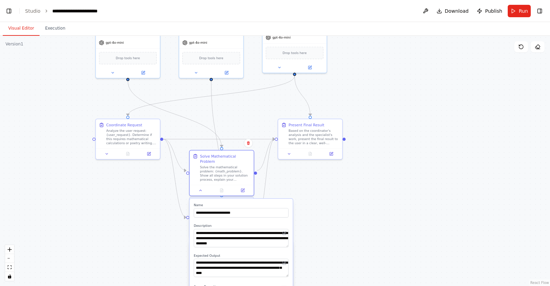
click at [508, 12] on header "**********" at bounding box center [275, 11] width 550 height 22
click at [511, 10] on button "Run" at bounding box center [519, 11] width 23 height 12
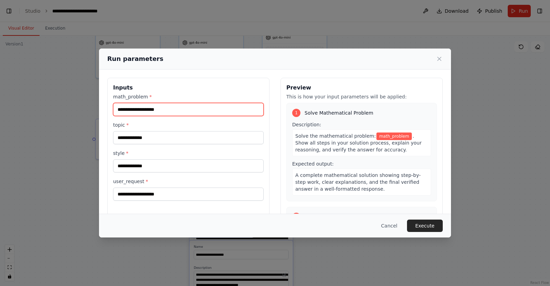
click at [148, 112] on input "math_problem *" at bounding box center [188, 109] width 151 height 13
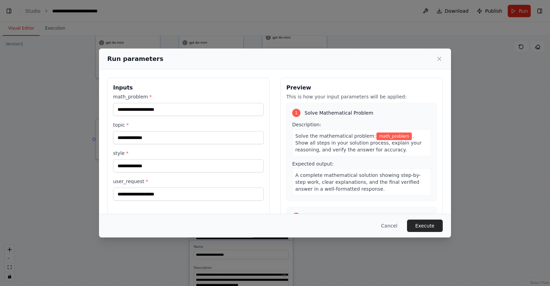
click at [377, 133] on span "math_problem" at bounding box center [394, 136] width 35 height 8
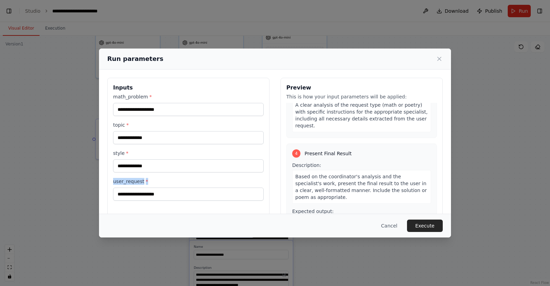
drag, startPoint x: 145, startPoint y: 182, endPoint x: 110, endPoint y: 182, distance: 35.4
click at [110, 182] on div "Inputs math_problem * topic * style * user_request *" at bounding box center [188, 159] width 162 height 163
click at [395, 231] on button "Cancel" at bounding box center [389, 225] width 27 height 12
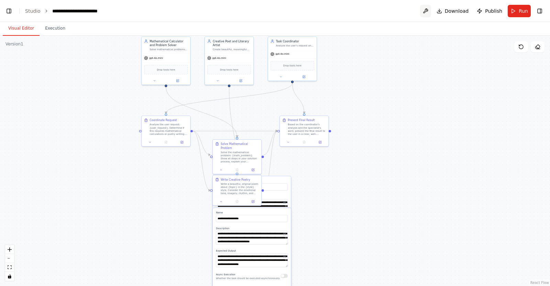
click at [431, 7] on button at bounding box center [425, 11] width 11 height 12
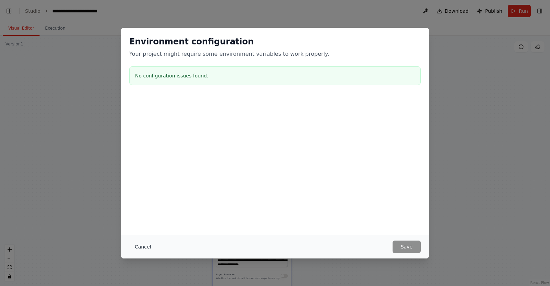
click at [138, 242] on button "Cancel" at bounding box center [142, 246] width 27 height 12
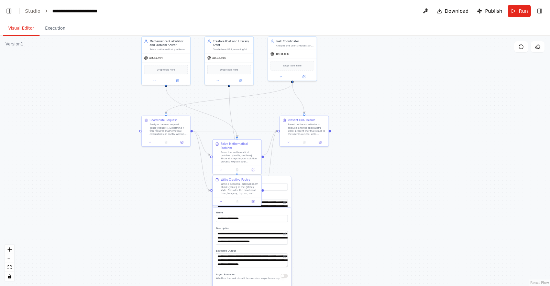
drag, startPoint x: 16, startPoint y: 103, endPoint x: 25, endPoint y: 138, distance: 36.4
click at [37, 88] on div ".deletable-edge-delete-btn { width: 20px; height: 20px; border: 0px solid #ffff…" at bounding box center [275, 161] width 550 height 250
click at [302, 54] on div "gpt-4o-mini" at bounding box center [292, 53] width 48 height 9
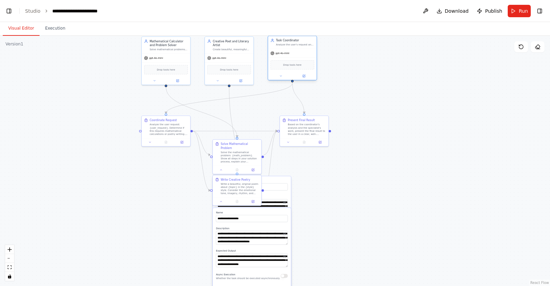
click at [302, 54] on div "gpt-4o-mini" at bounding box center [292, 53] width 48 height 9
click at [541, 13] on button "Toggle Right Sidebar" at bounding box center [540, 11] width 10 height 10
click at [540, 10] on button "Toggle Right Sidebar" at bounding box center [540, 11] width 10 height 10
click at [431, 9] on button at bounding box center [425, 11] width 11 height 12
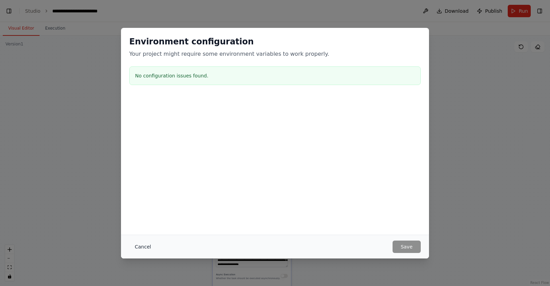
click at [145, 241] on button "Cancel" at bounding box center [142, 246] width 27 height 12
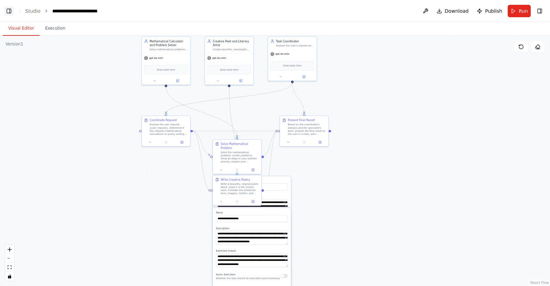
click at [6, 8] on button "Toggle Left Sidebar" at bounding box center [9, 11] width 10 height 10
click at [32, 8] on link "Studio" at bounding box center [32, 11] width 15 height 6
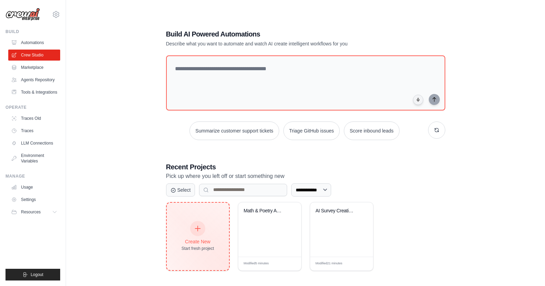
click at [188, 227] on div "Create New Start fresh project" at bounding box center [198, 236] width 33 height 30
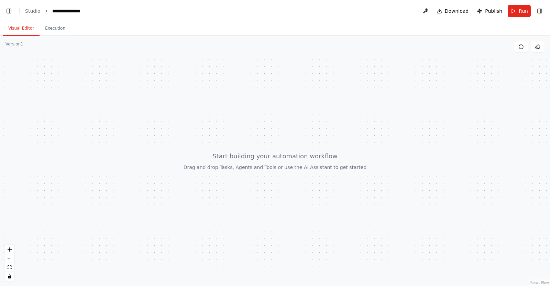
click at [268, 167] on div at bounding box center [275, 161] width 550 height 250
click at [252, 172] on div at bounding box center [275, 161] width 550 height 250
drag, startPoint x: 83, startPoint y: 234, endPoint x: 110, endPoint y: 210, distance: 35.8
click at [111, 210] on div at bounding box center [275, 161] width 550 height 250
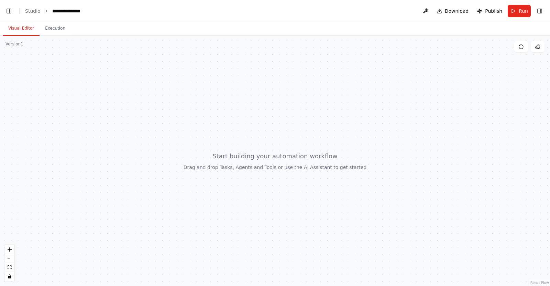
drag, startPoint x: 250, startPoint y: 116, endPoint x: 232, endPoint y: 122, distance: 19.1
click at [250, 121] on div at bounding box center [275, 161] width 550 height 250
click at [112, 96] on div at bounding box center [275, 161] width 550 height 250
drag, startPoint x: 340, startPoint y: 159, endPoint x: 331, endPoint y: 153, distance: 11.2
click at [338, 160] on div at bounding box center [275, 161] width 550 height 250
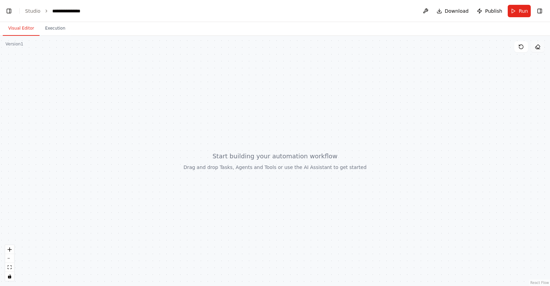
click at [539, 51] on button at bounding box center [538, 46] width 14 height 11
click at [525, 48] on button at bounding box center [521, 46] width 14 height 11
click at [540, 6] on button "Toggle Right Sidebar" at bounding box center [540, 11] width 10 height 10
click at [429, 12] on button at bounding box center [425, 11] width 11 height 12
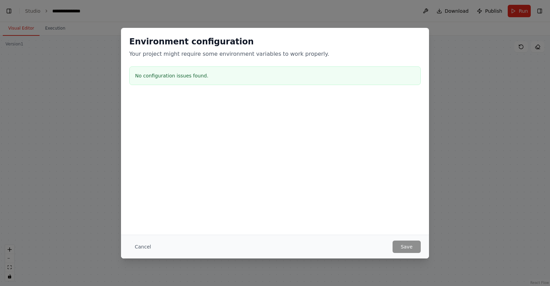
click at [145, 246] on button "Cancel" at bounding box center [142, 246] width 27 height 12
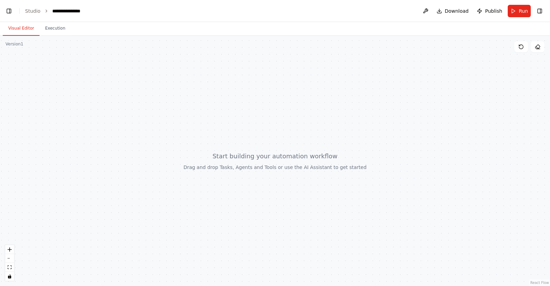
drag, startPoint x: 99, startPoint y: 247, endPoint x: 34, endPoint y: 253, distance: 64.6
click at [71, 246] on div at bounding box center [275, 161] width 550 height 250
click at [9, 251] on button "zoom in" at bounding box center [9, 249] width 9 height 9
click at [12, 249] on button "zoom in" at bounding box center [9, 249] width 9 height 9
click at [7, 262] on button "zoom out" at bounding box center [9, 258] width 9 height 9
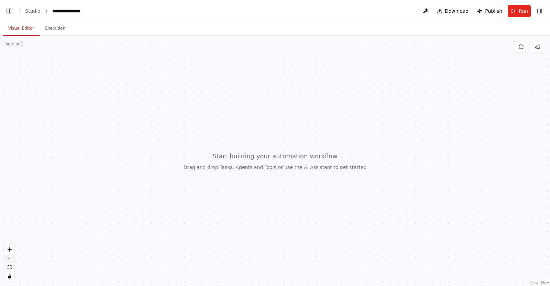
click at [7, 262] on button "zoom out" at bounding box center [9, 258] width 9 height 9
click at [11, 268] on icon "fit view" at bounding box center [10, 267] width 4 height 4
click at [53, 28] on button "Execution" at bounding box center [55, 28] width 31 height 14
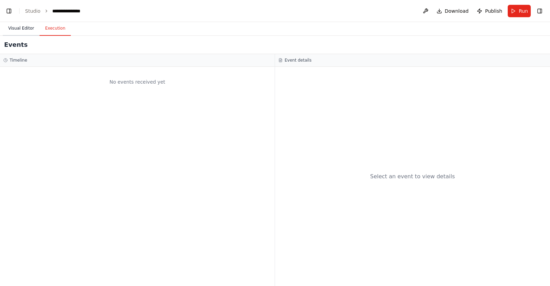
click at [23, 28] on button "Visual Editor" at bounding box center [21, 28] width 37 height 14
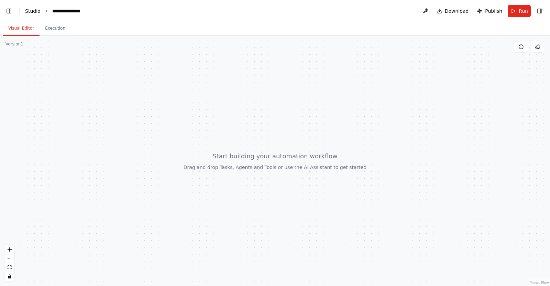
click at [30, 9] on link "Studio" at bounding box center [32, 11] width 15 height 6
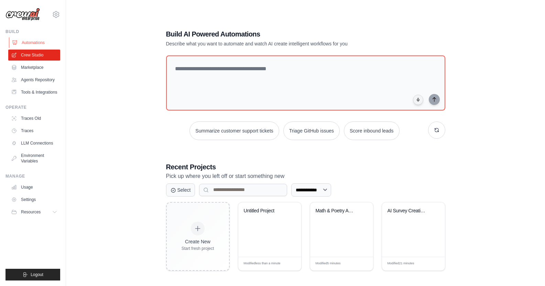
click at [23, 38] on link "Automations" at bounding box center [35, 42] width 52 height 11
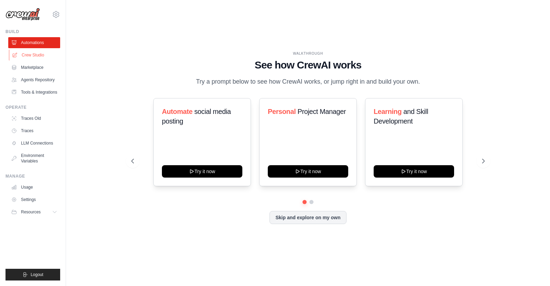
click at [26, 58] on link "Crew Studio" at bounding box center [35, 55] width 52 height 11
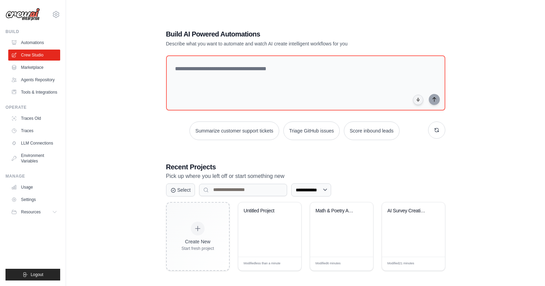
click at [56, 13] on icon at bounding box center [56, 14] width 8 height 8
click at [82, 44] on span "Settings" at bounding box center [86, 42] width 54 height 7
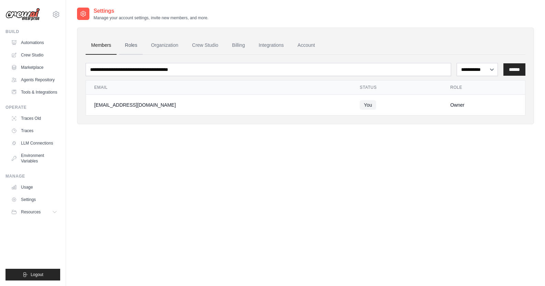
click at [134, 45] on link "Roles" at bounding box center [130, 45] width 23 height 19
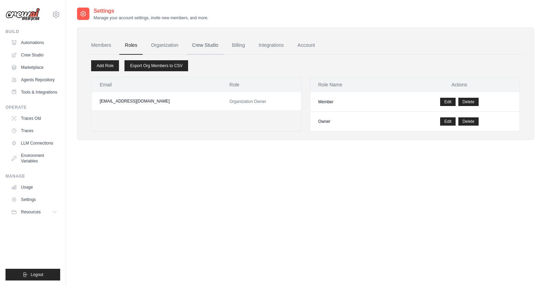
click at [215, 43] on link "Crew Studio" at bounding box center [205, 45] width 37 height 19
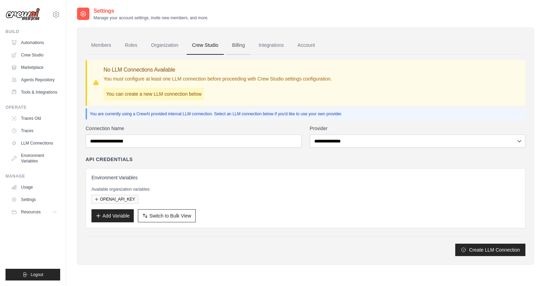
click at [240, 50] on link "Billing" at bounding box center [239, 45] width 24 height 19
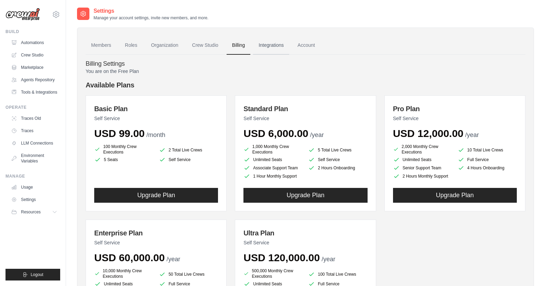
click at [274, 47] on link "Integrations" at bounding box center [271, 45] width 36 height 19
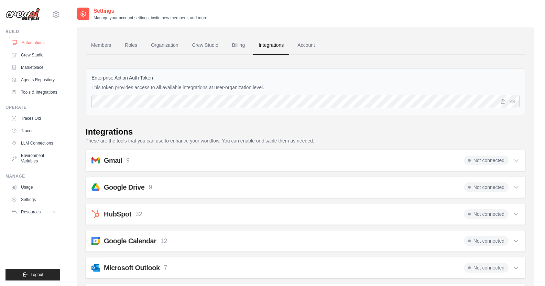
click at [39, 41] on link "Automations" at bounding box center [35, 42] width 52 height 11
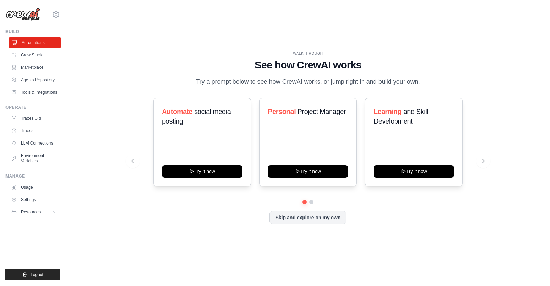
click at [36, 48] on link "Automations" at bounding box center [35, 42] width 52 height 11
click at [34, 53] on link "Crew Studio" at bounding box center [35, 55] width 52 height 11
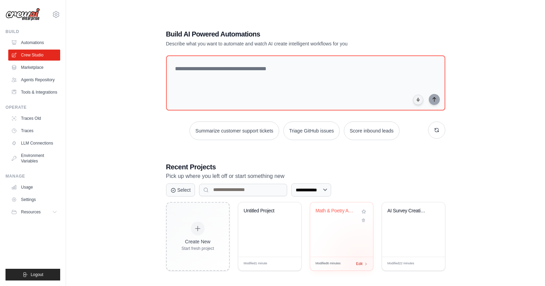
click at [360, 263] on span "Edit" at bounding box center [359, 264] width 7 height 6
click at [251, 218] on div "Untitled Project" at bounding box center [270, 216] width 52 height 16
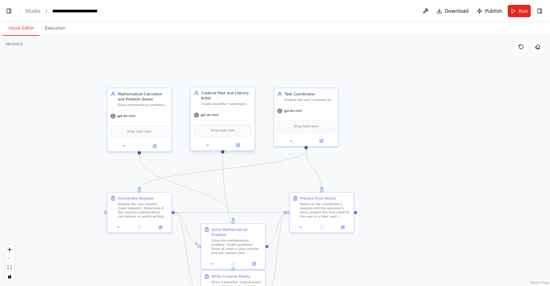
click at [239, 107] on div "Creative Poet and Literary Artist Create beautiful, meaningful poetry about {to…" at bounding box center [223, 98] width 64 height 22
click at [66, 67] on div ".deletable-edge-delete-btn { width: 20px; height: 20px; border: 0px solid #ffff…" at bounding box center [275, 161] width 550 height 250
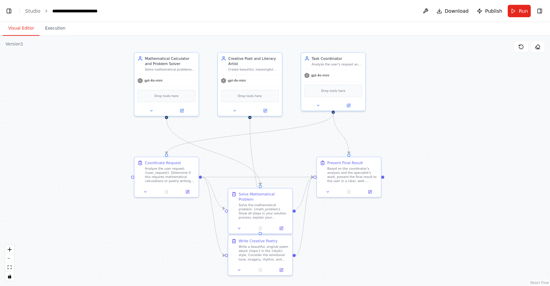
drag, startPoint x: 87, startPoint y: 89, endPoint x: 114, endPoint y: 86, distance: 26.7
click at [113, 74] on div ".deletable-edge-delete-btn { width: 20px; height: 20px; border: 0px solid #ffff…" at bounding box center [275, 161] width 550 height 250
click at [160, 72] on div "Mathematical Calculator and Problem Solver Solve mathematical problems, perform…" at bounding box center [168, 63] width 64 height 22
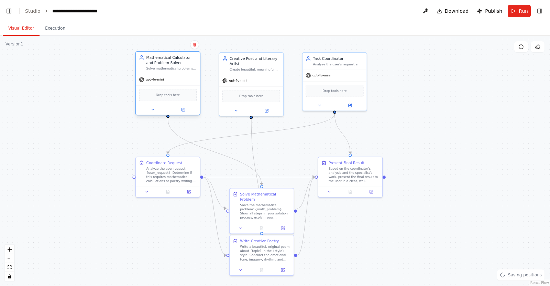
click at [160, 72] on div "Mathematical Calculator and Problem Solver Solve mathematical problems, perform…" at bounding box center [168, 63] width 64 height 22
drag, startPoint x: 547, startPoint y: 134, endPoint x: 541, endPoint y: 94, distance: 40.0
click at [546, 134] on div ".deletable-edge-delete-btn { width: 20px; height: 20px; border: 0px solid #ffff…" at bounding box center [275, 161] width 550 height 250
click at [533, 45] on button at bounding box center [538, 46] width 14 height 11
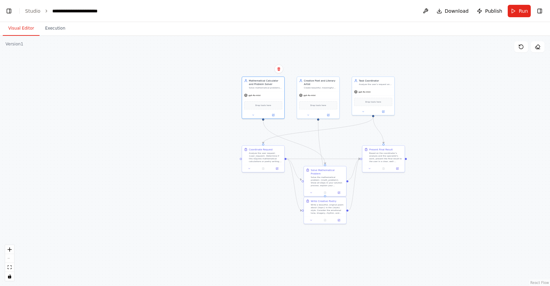
drag, startPoint x: 330, startPoint y: 235, endPoint x: 253, endPoint y: 240, distance: 77.2
click at [253, 240] on div ".deletable-edge-delete-btn { width: 20px; height: 20px; border: 0px solid #ffff…" at bounding box center [275, 161] width 550 height 250
click at [22, 247] on div ".deletable-edge-delete-btn { width: 20px; height: 20px; border: 0px solid #ffff…" at bounding box center [275, 161] width 550 height 250
drag, startPoint x: 22, startPoint y: 247, endPoint x: 30, endPoint y: 268, distance: 22.4
click at [39, 268] on div ".deletable-edge-delete-btn { width: 20px; height: 20px; border: 0px solid #ffff…" at bounding box center [275, 161] width 550 height 250
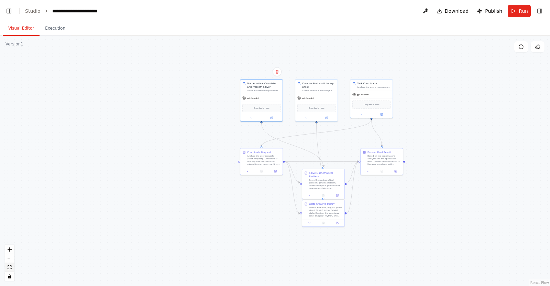
click at [9, 269] on icon "fit view" at bounding box center [10, 267] width 4 height 4
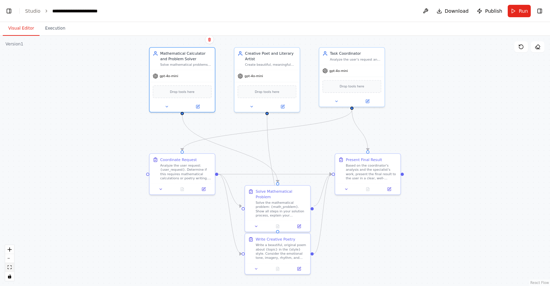
click at [9, 269] on icon "fit view" at bounding box center [10, 267] width 4 height 4
click at [539, 10] on button "Toggle Right Sidebar" at bounding box center [540, 11] width 10 height 10
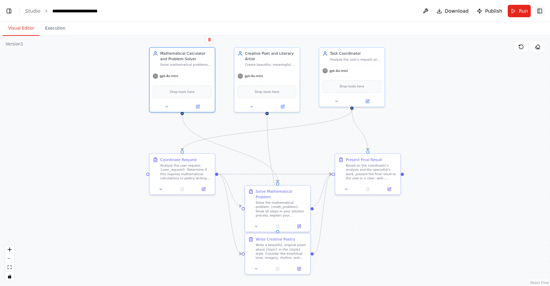
click at [539, 10] on button "Toggle Right Sidebar" at bounding box center [540, 11] width 10 height 10
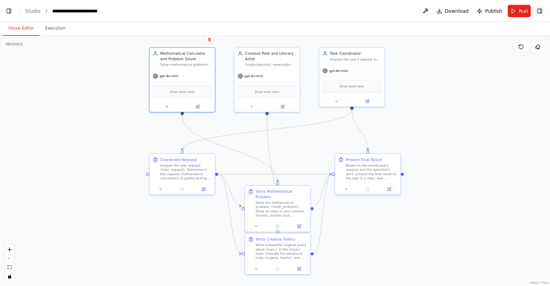
click at [539, 10] on button "Toggle Right Sidebar" at bounding box center [540, 11] width 10 height 10
click at [449, 8] on span "Download" at bounding box center [457, 11] width 24 height 7
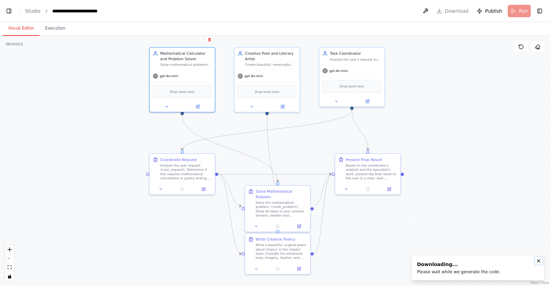
click at [538, 261] on icon "Notifications (F8)" at bounding box center [539, 261] width 6 height 6
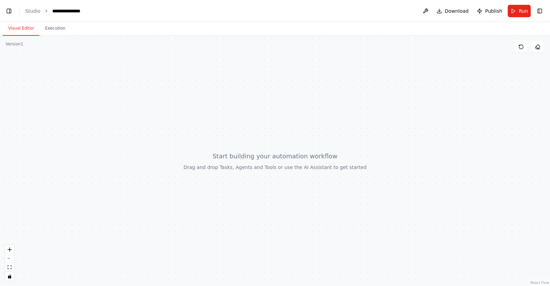
click at [229, 161] on div at bounding box center [275, 161] width 550 height 250
click at [228, 161] on div at bounding box center [275, 161] width 550 height 250
click at [9, 10] on button "Toggle Left Sidebar" at bounding box center [9, 11] width 10 height 10
click at [25, 12] on link "Studio" at bounding box center [32, 11] width 15 height 6
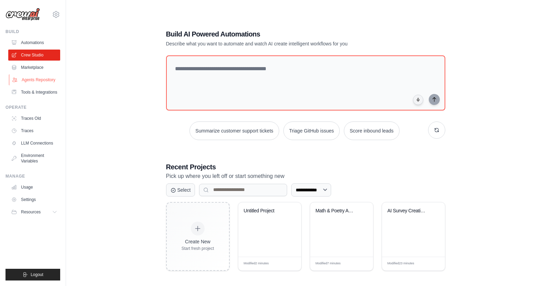
click at [26, 75] on link "Agents Repository" at bounding box center [35, 79] width 52 height 11
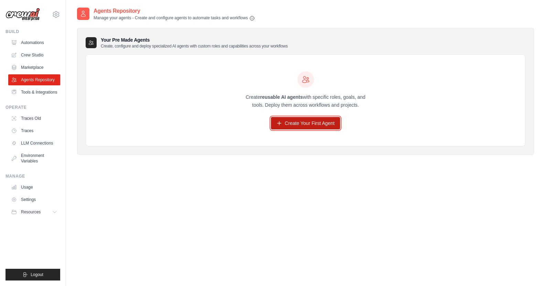
click at [290, 124] on link "Create Your First Agent" at bounding box center [305, 123] width 69 height 12
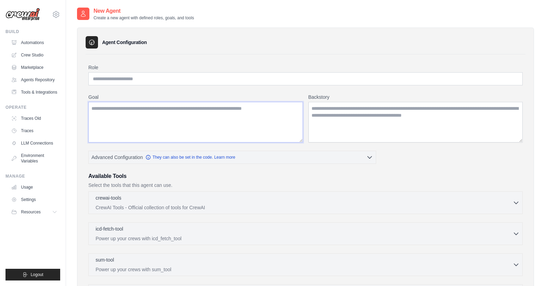
click at [182, 119] on textarea "Goal" at bounding box center [195, 122] width 215 height 41
click at [169, 83] on input "Role" at bounding box center [305, 78] width 434 height 13
click at [33, 93] on link "Tools & Integrations" at bounding box center [35, 92] width 52 height 11
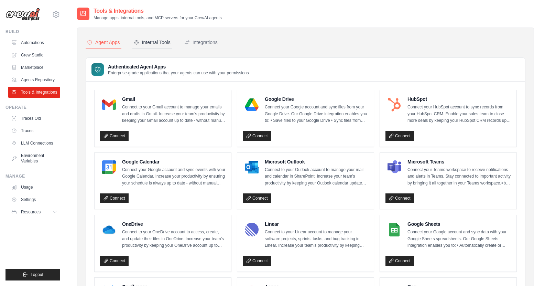
click at [161, 39] on div "Internal Tools" at bounding box center [152, 42] width 37 height 7
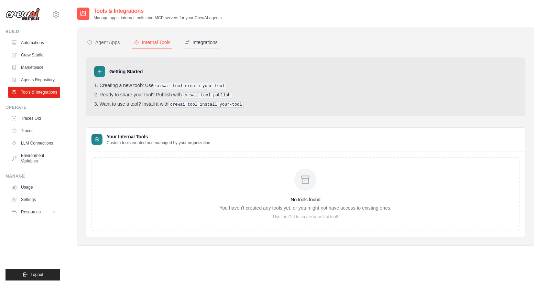
click at [204, 44] on div "Integrations" at bounding box center [200, 42] width 33 height 7
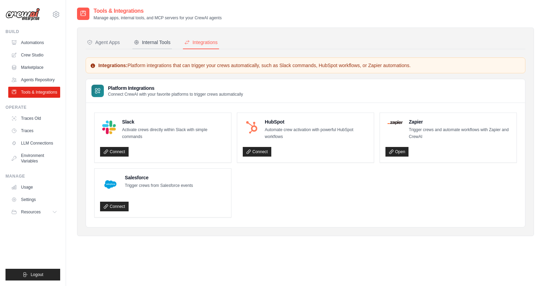
click at [165, 46] on button "Internal Tools" at bounding box center [152, 42] width 40 height 13
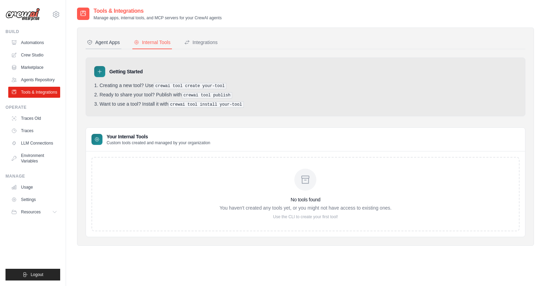
click at [118, 45] on div "Agent Apps" at bounding box center [103, 42] width 33 height 7
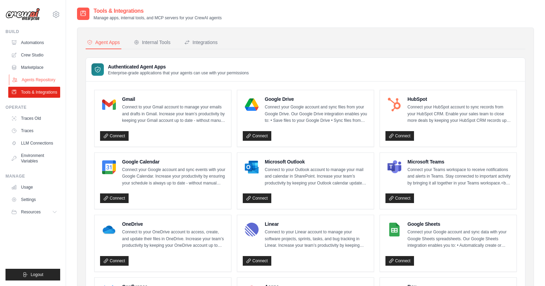
click at [29, 81] on link "Agents Repository" at bounding box center [35, 79] width 52 height 11
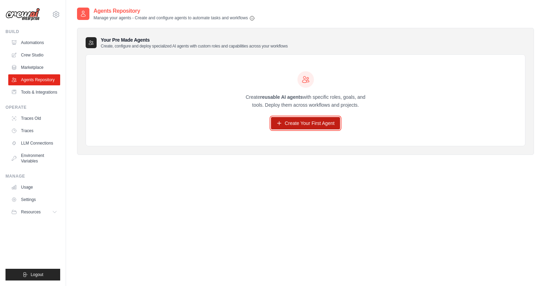
click at [299, 119] on link "Create Your First Agent" at bounding box center [305, 123] width 69 height 12
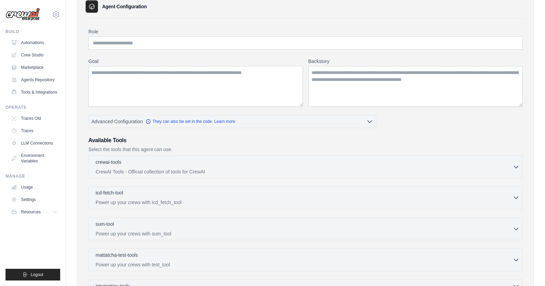
scroll to position [32, 0]
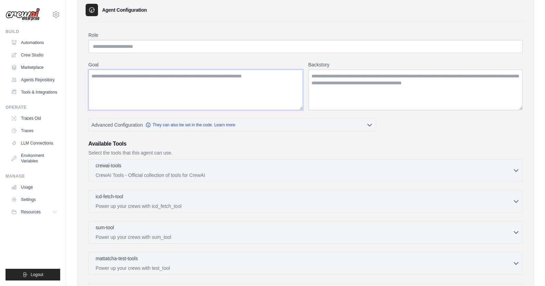
click at [165, 95] on textarea "Goal" at bounding box center [195, 89] width 215 height 41
click at [361, 90] on textarea "Backstory" at bounding box center [415, 89] width 215 height 41
click at [203, 58] on div "Role Goal [GEOGRAPHIC_DATA] Advanced Configuration They can also be set in the …" at bounding box center [305, 187] width 434 height 310
click at [43, 92] on link "Tools & Integrations" at bounding box center [35, 92] width 52 height 11
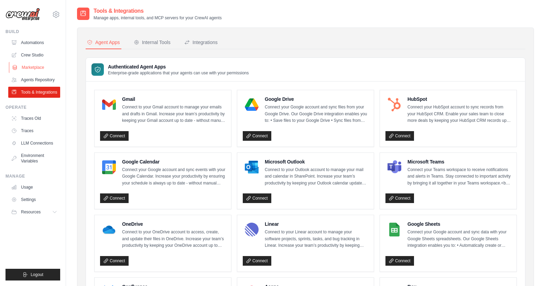
click at [35, 68] on link "Marketplace" at bounding box center [35, 67] width 52 height 11
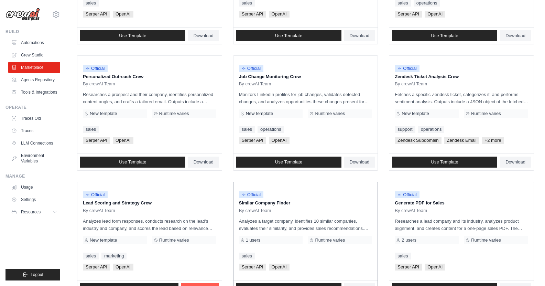
scroll to position [344, 0]
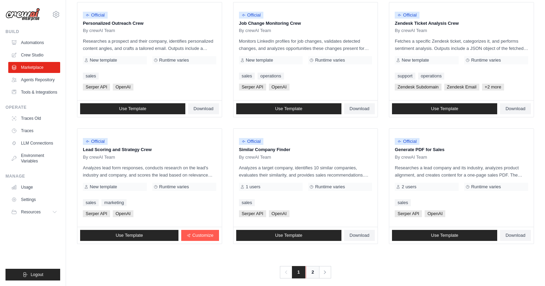
click at [317, 268] on link "2" at bounding box center [313, 272] width 14 height 12
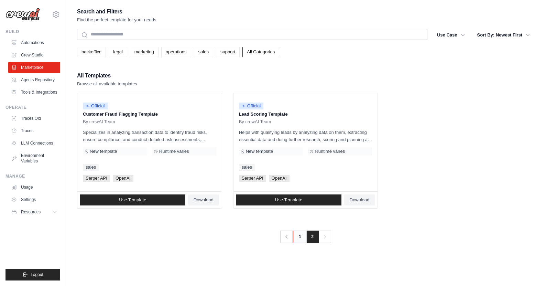
click at [301, 235] on link "1" at bounding box center [300, 236] width 14 height 12
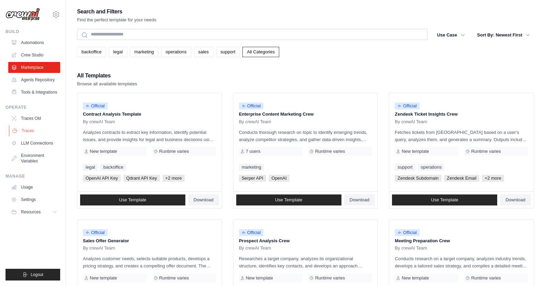
click at [42, 130] on link "Traces" at bounding box center [35, 130] width 52 height 11
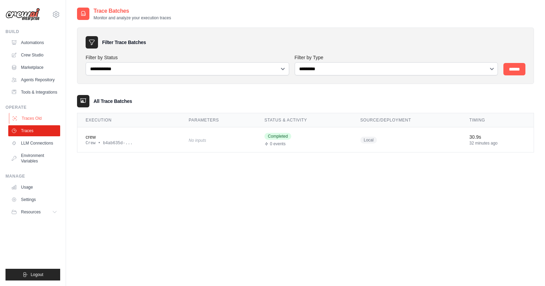
click at [41, 123] on link "Traces Old" at bounding box center [35, 118] width 52 height 11
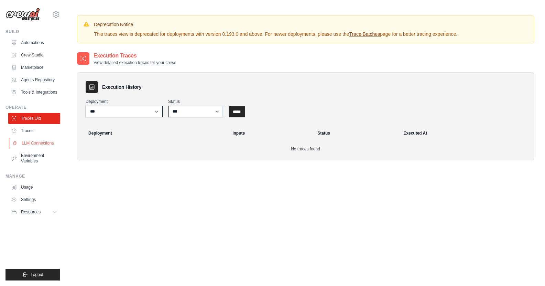
click at [41, 146] on link "LLM Connections" at bounding box center [35, 143] width 52 height 11
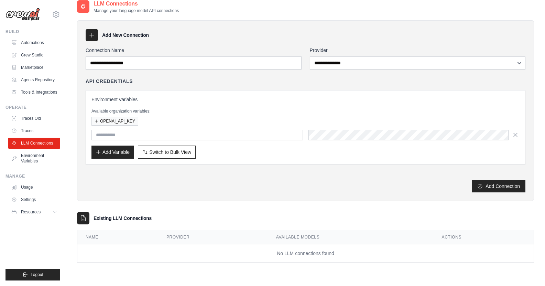
scroll to position [14, 0]
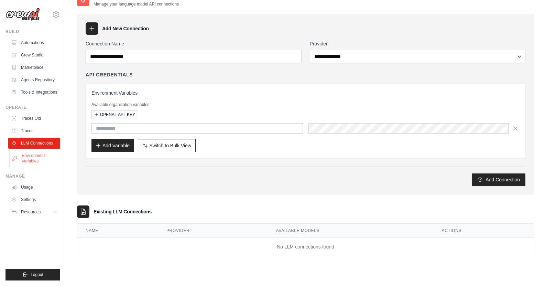
click at [18, 160] on link "Environment Variables" at bounding box center [35, 158] width 52 height 17
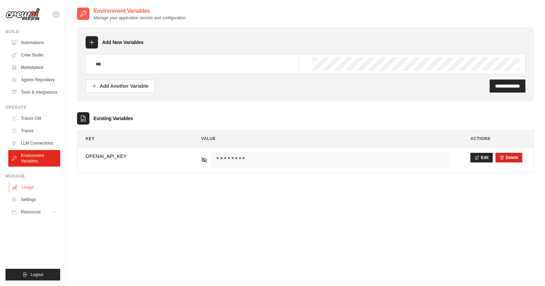
click at [30, 184] on link "Usage" at bounding box center [35, 187] width 52 height 11
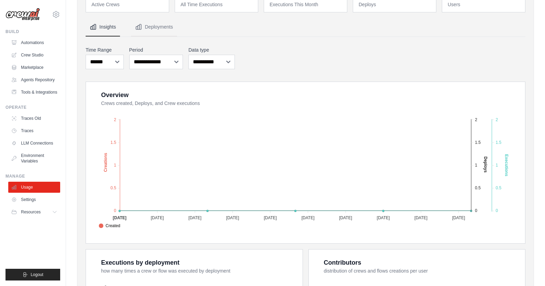
scroll to position [103, 0]
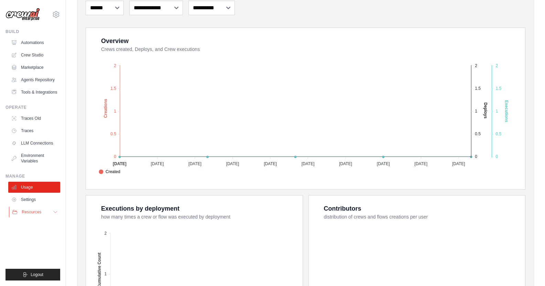
click at [30, 209] on span "Resources" at bounding box center [32, 212] width 20 height 6
click at [40, 223] on span "Documentation" at bounding box center [38, 224] width 28 height 6
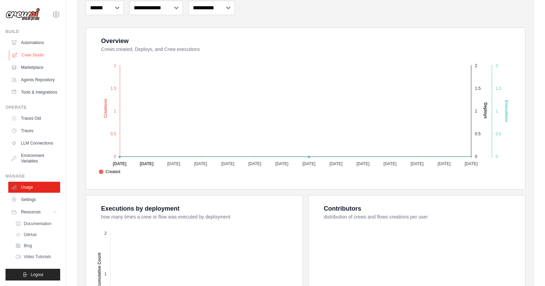
click at [35, 54] on link "Crew Studio" at bounding box center [35, 55] width 52 height 11
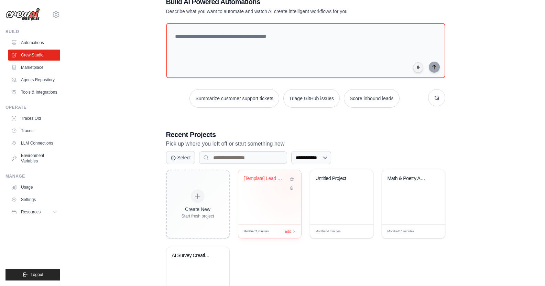
scroll to position [34, 0]
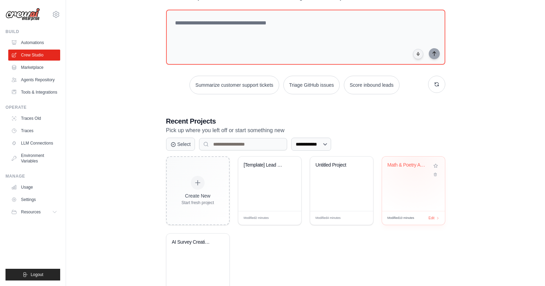
click at [414, 163] on div "Math & Poetry AI Assistant" at bounding box center [409, 165] width 42 height 6
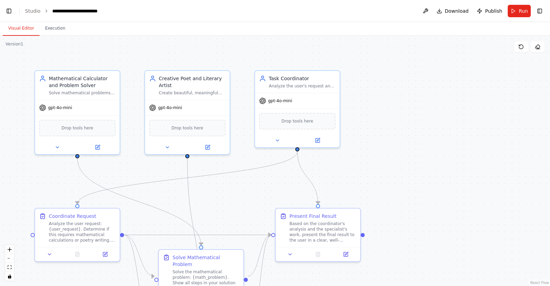
scroll to position [13661, 0]
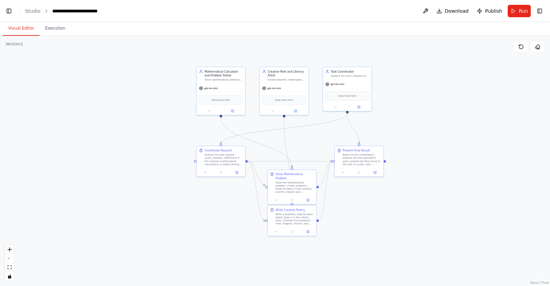
drag, startPoint x: 331, startPoint y: 250, endPoint x: 348, endPoint y: 202, distance: 50.7
click at [348, 202] on div ".deletable-edge-delete-btn { width: 20px; height: 20px; border: 0px solid #ffff…" at bounding box center [275, 161] width 550 height 250
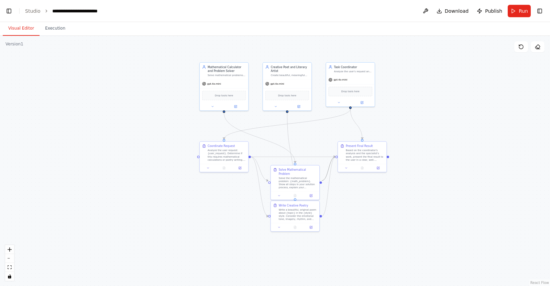
click at [326, 175] on icon "Edge from 9e18743c-56f2-4abd-83c9-006b226d9549 to c665bb2f-a96b-492d-a04b-3968e…" at bounding box center [328, 169] width 13 height 24
click at [260, 171] on icon "Edge from 37fe0ec5-64a4-4c54-8cae-68bd7bec3f4e to 9e18743c-56f2-4abd-83c9-006b2…" at bounding box center [260, 169] width 18 height 24
click at [261, 170] on div at bounding box center [260, 168] width 4 height 4
click at [270, 181] on div at bounding box center [269, 182] width 2 height 2
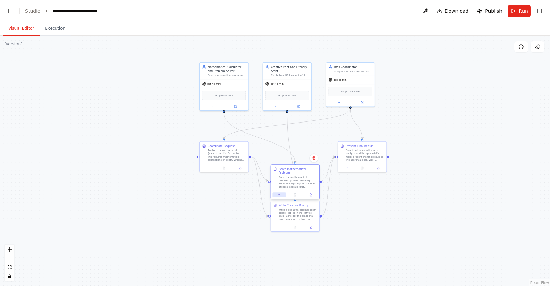
click at [281, 193] on icon at bounding box center [279, 194] width 3 height 3
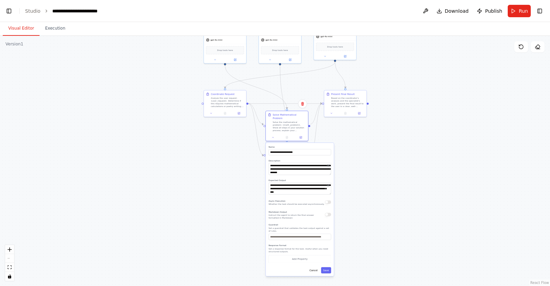
drag, startPoint x: 356, startPoint y: 255, endPoint x: 347, endPoint y: 198, distance: 57.8
click at [347, 198] on div ".deletable-edge-delete-btn { width: 20px; height: 20px; border: 0px solid #ffff…" at bounding box center [275, 161] width 550 height 250
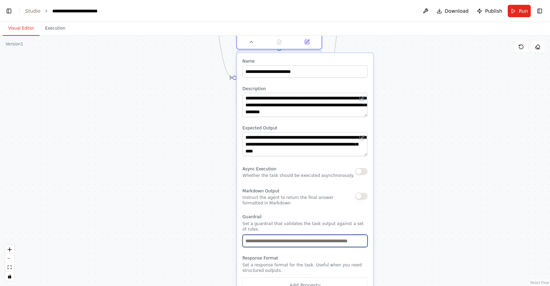
click at [324, 235] on input "text" at bounding box center [304, 241] width 125 height 12
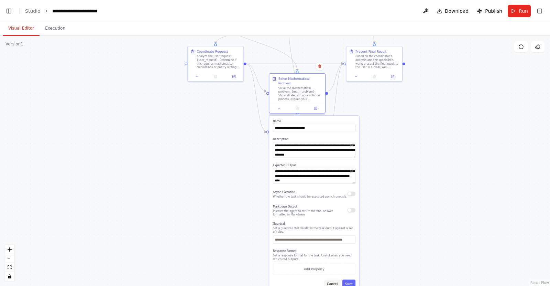
click at [337, 279] on button "Cancel" at bounding box center [332, 283] width 16 height 8
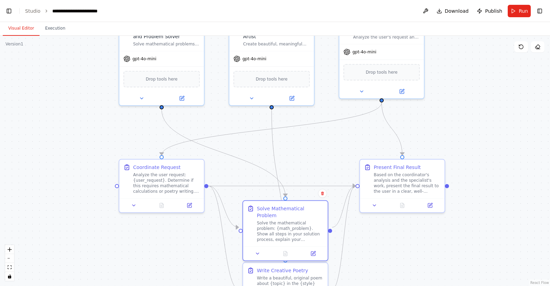
drag, startPoint x: 372, startPoint y: 216, endPoint x: 372, endPoint y: 250, distance: 34.4
click at [372, 250] on div ".deletable-edge-delete-btn { width: 20px; height: 20px; border: 0px solid #ffff…" at bounding box center [275, 161] width 550 height 250
click at [272, 136] on icon "Edge from 4ca9c5e2-8fc8-406b-af7f-8e411e2fe11d to 07071b5d-c79f-484b-92a8-3eff0…" at bounding box center [279, 184] width 14 height 149
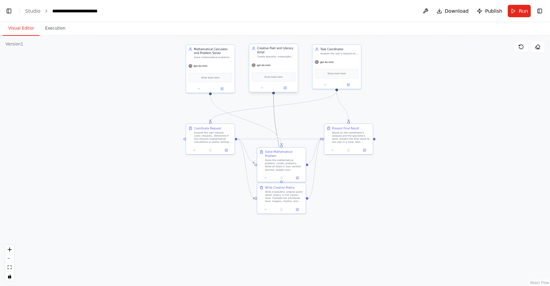
click at [261, 90] on div at bounding box center [273, 88] width 48 height 8
click at [262, 89] on icon at bounding box center [262, 87] width 3 height 3
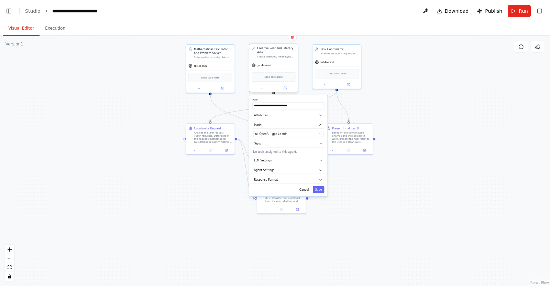
click at [268, 79] on div "Drop tools here" at bounding box center [274, 77] width 44 height 10
click at [279, 61] on div "gpt-4o-mini Drop tools here" at bounding box center [273, 76] width 48 height 31
click at [278, 159] on button "LLM Settings" at bounding box center [288, 160] width 72 height 7
click at [285, 86] on icon at bounding box center [285, 87] width 3 height 3
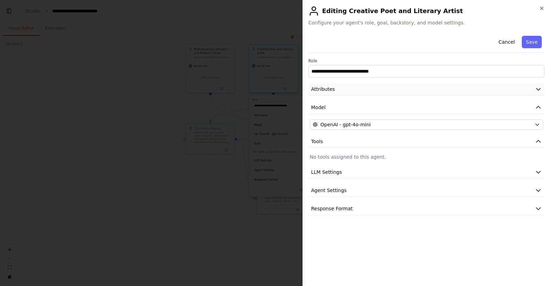
click at [338, 87] on button "Attributes" at bounding box center [426, 89] width 236 height 13
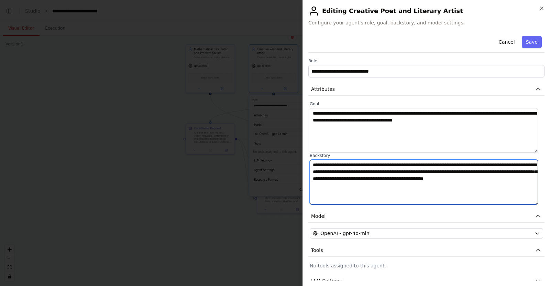
click at [384, 163] on textarea "**********" at bounding box center [424, 182] width 228 height 45
click at [414, 168] on textarea "**********" at bounding box center [424, 182] width 228 height 45
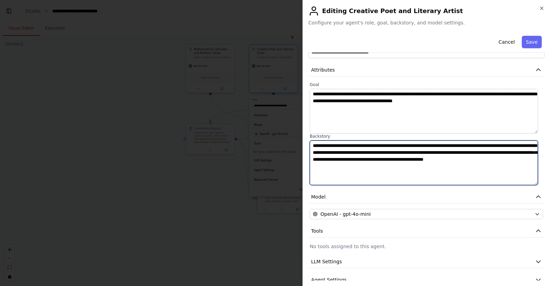
scroll to position [49, 0]
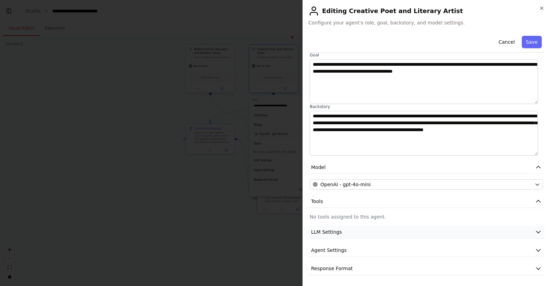
click at [360, 228] on button "LLM Settings" at bounding box center [426, 232] width 236 height 13
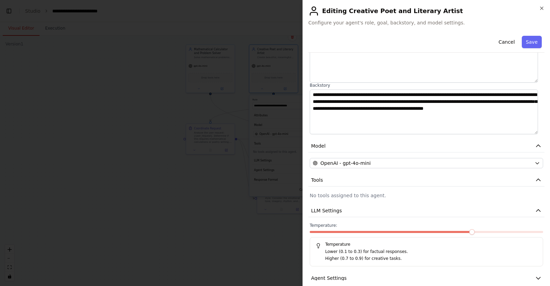
scroll to position [98, 0]
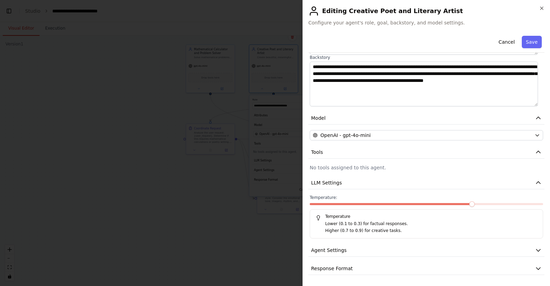
click at [361, 195] on label "Temperature:" at bounding box center [427, 198] width 234 height 6
click at [358, 187] on button "LLM Settings" at bounding box center [426, 182] width 236 height 13
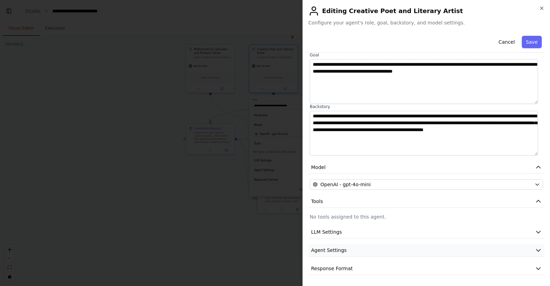
click at [373, 254] on button "Agent Settings" at bounding box center [426, 250] width 236 height 13
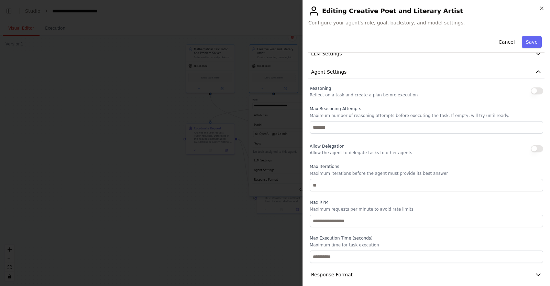
scroll to position [233, 0]
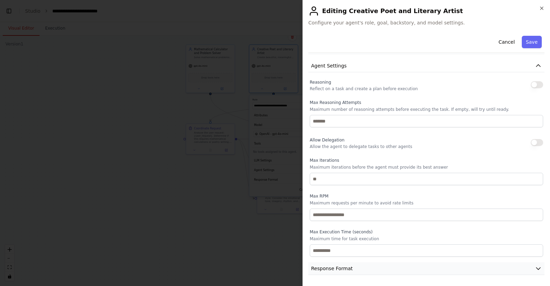
click at [353, 268] on button "Response Format" at bounding box center [426, 268] width 236 height 13
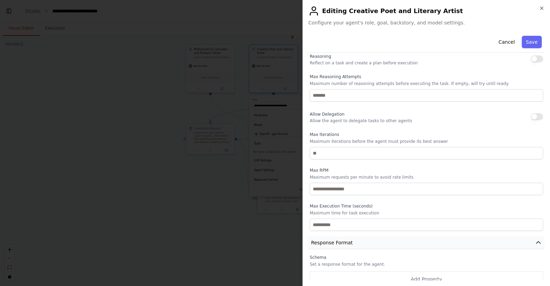
scroll to position [265, 0]
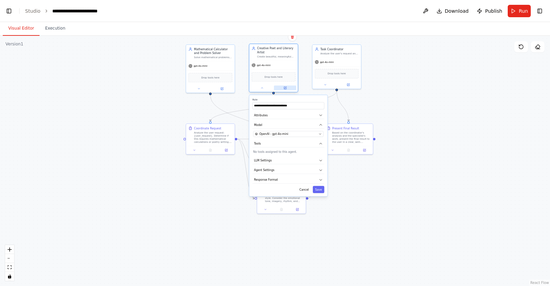
click at [288, 88] on button at bounding box center [285, 88] width 22 height 5
click at [222, 90] on button at bounding box center [222, 88] width 22 height 5
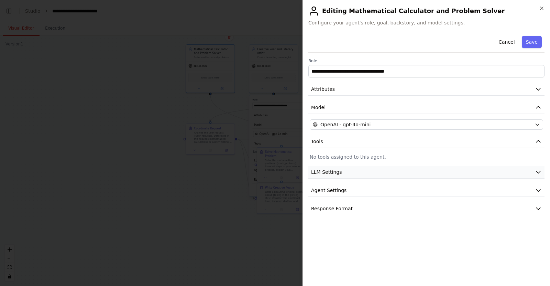
click at [325, 170] on span "LLM Settings" at bounding box center [326, 172] width 31 height 7
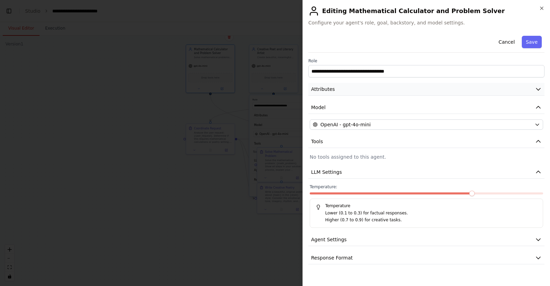
click at [340, 90] on button "Attributes" at bounding box center [426, 89] width 236 height 13
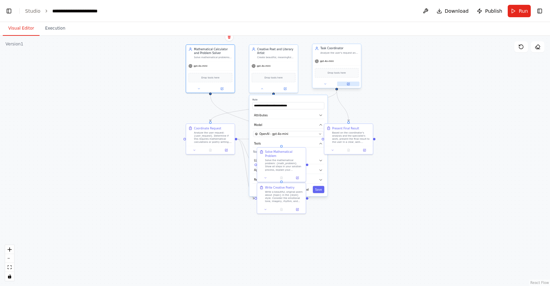
click at [349, 84] on icon at bounding box center [348, 84] width 2 height 2
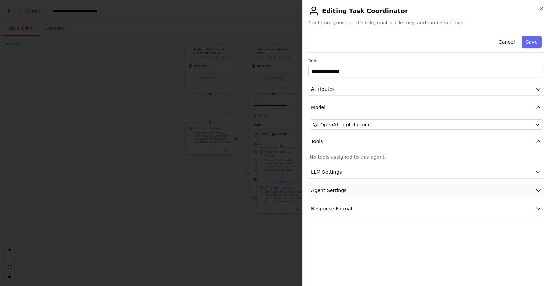
click at [328, 192] on span "Agent Settings" at bounding box center [328, 190] width 35 height 7
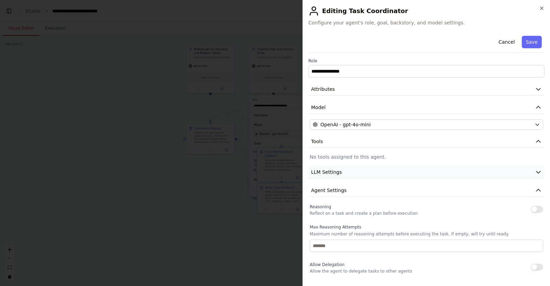
click at [328, 167] on button "LLM Settings" at bounding box center [426, 172] width 236 height 13
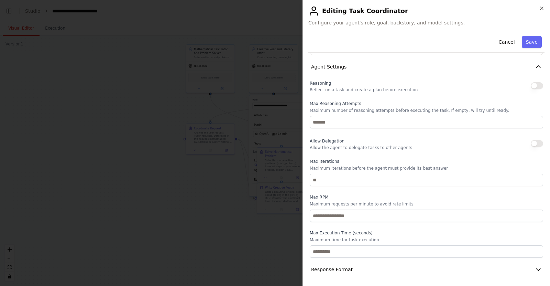
scroll to position [174, 0]
click at [339, 271] on span "Response Format" at bounding box center [332, 268] width 42 height 7
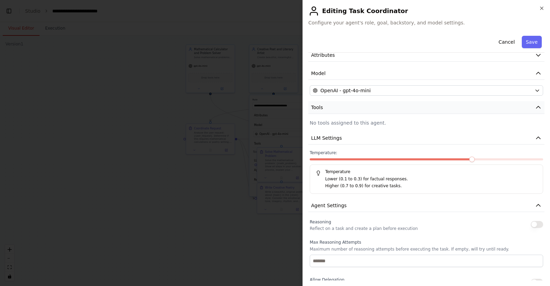
scroll to position [0, 0]
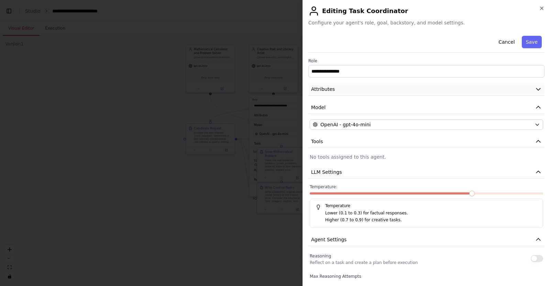
click at [337, 88] on button "Attributes" at bounding box center [426, 89] width 236 height 13
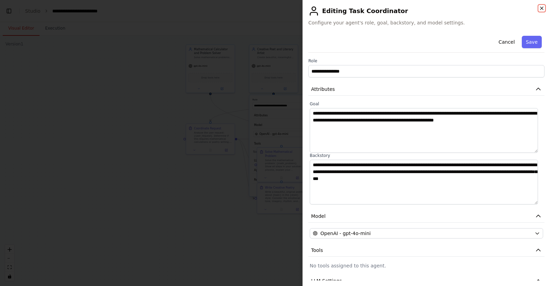
click at [543, 9] on icon "button" at bounding box center [542, 8] width 3 height 3
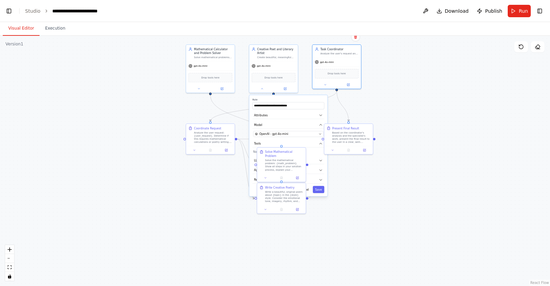
click at [475, 209] on div ".deletable-edge-delete-btn { width: 20px; height: 20px; border: 0px solid #ffff…" at bounding box center [275, 161] width 550 height 250
click at [265, 175] on icon at bounding box center [265, 176] width 3 height 3
